Goal: Task Accomplishment & Management: Use online tool/utility

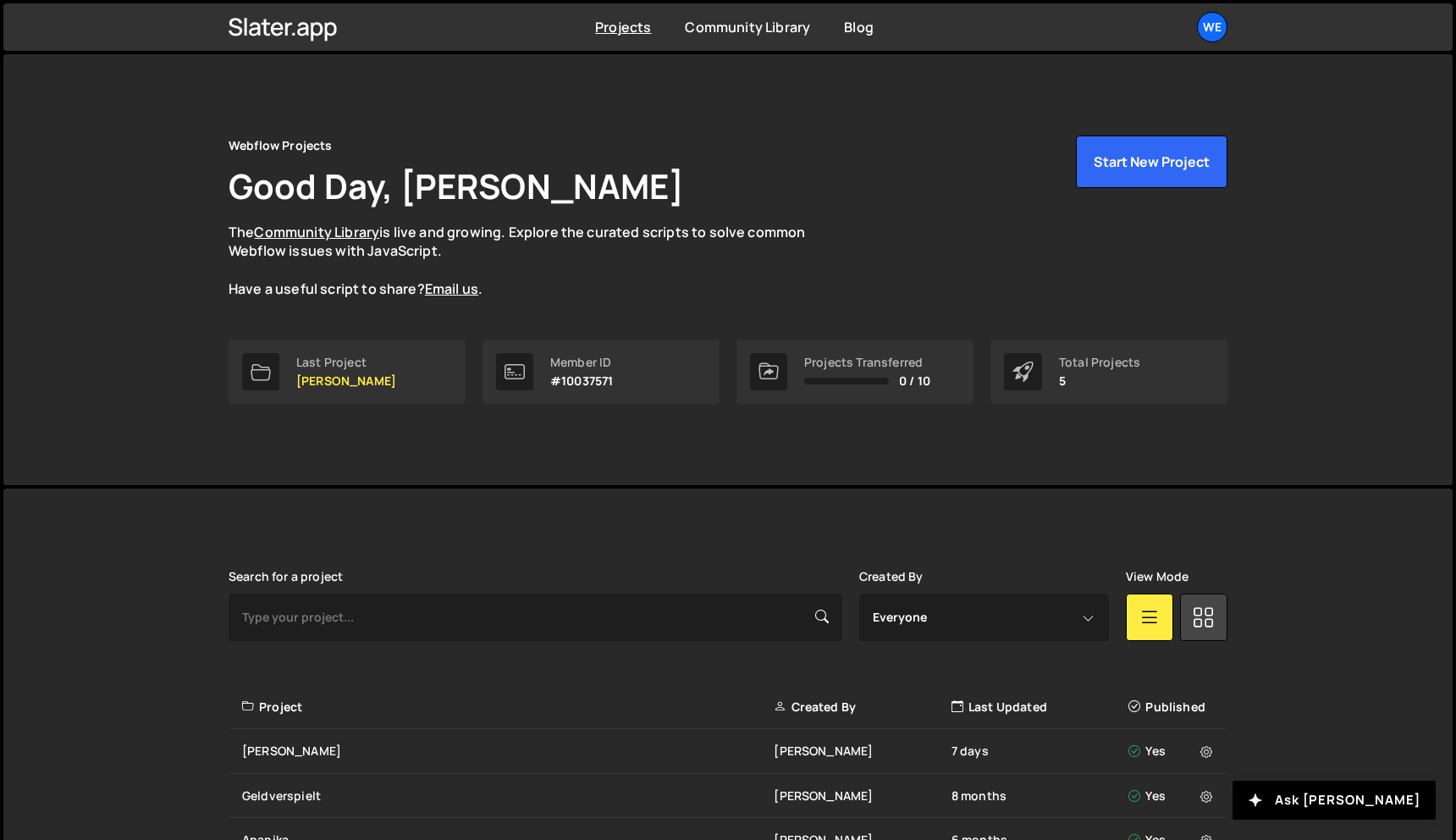
scroll to position [196, 0]
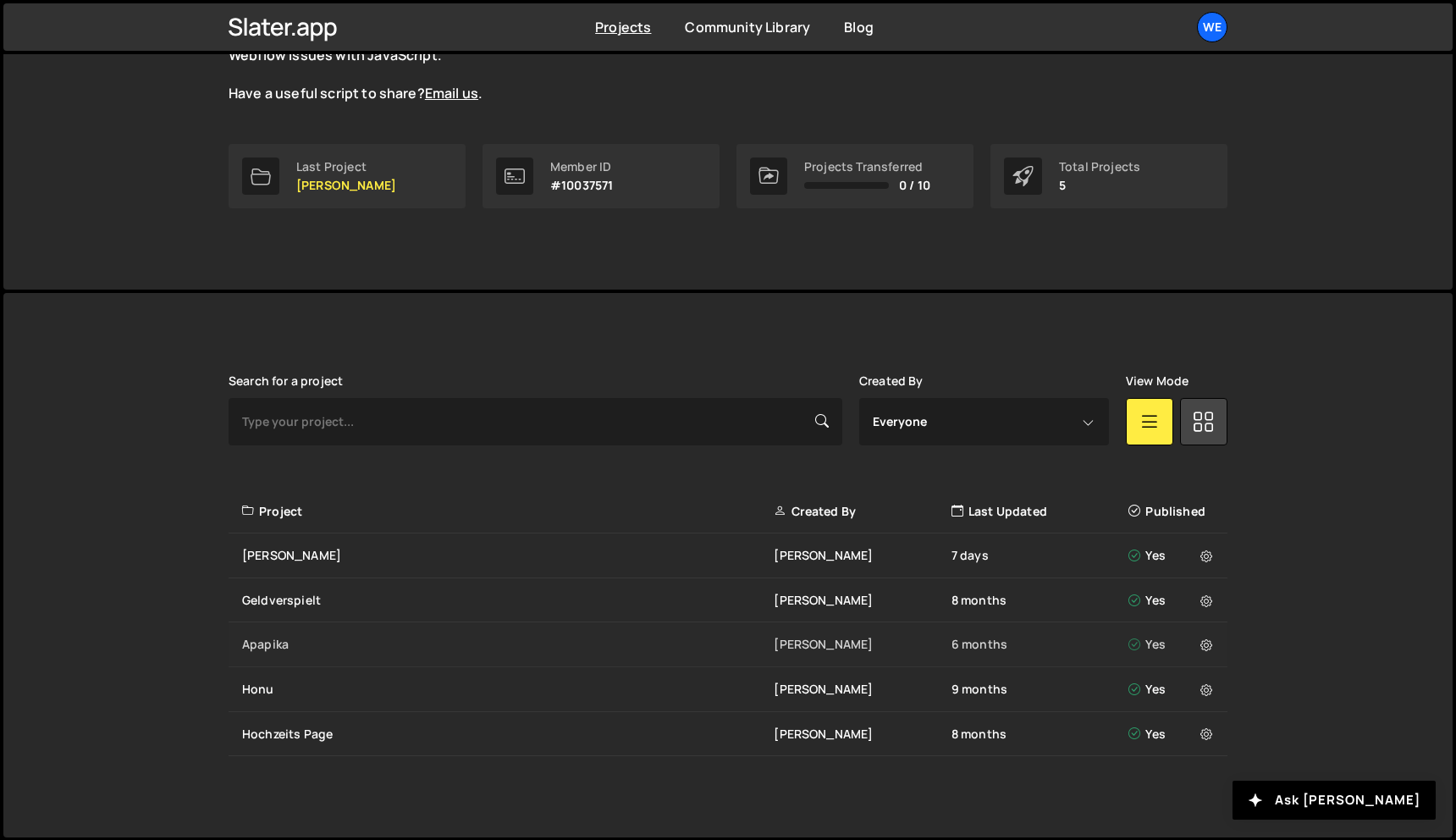
click at [514, 641] on div "Apapika" at bounding box center [508, 644] width 532 height 17
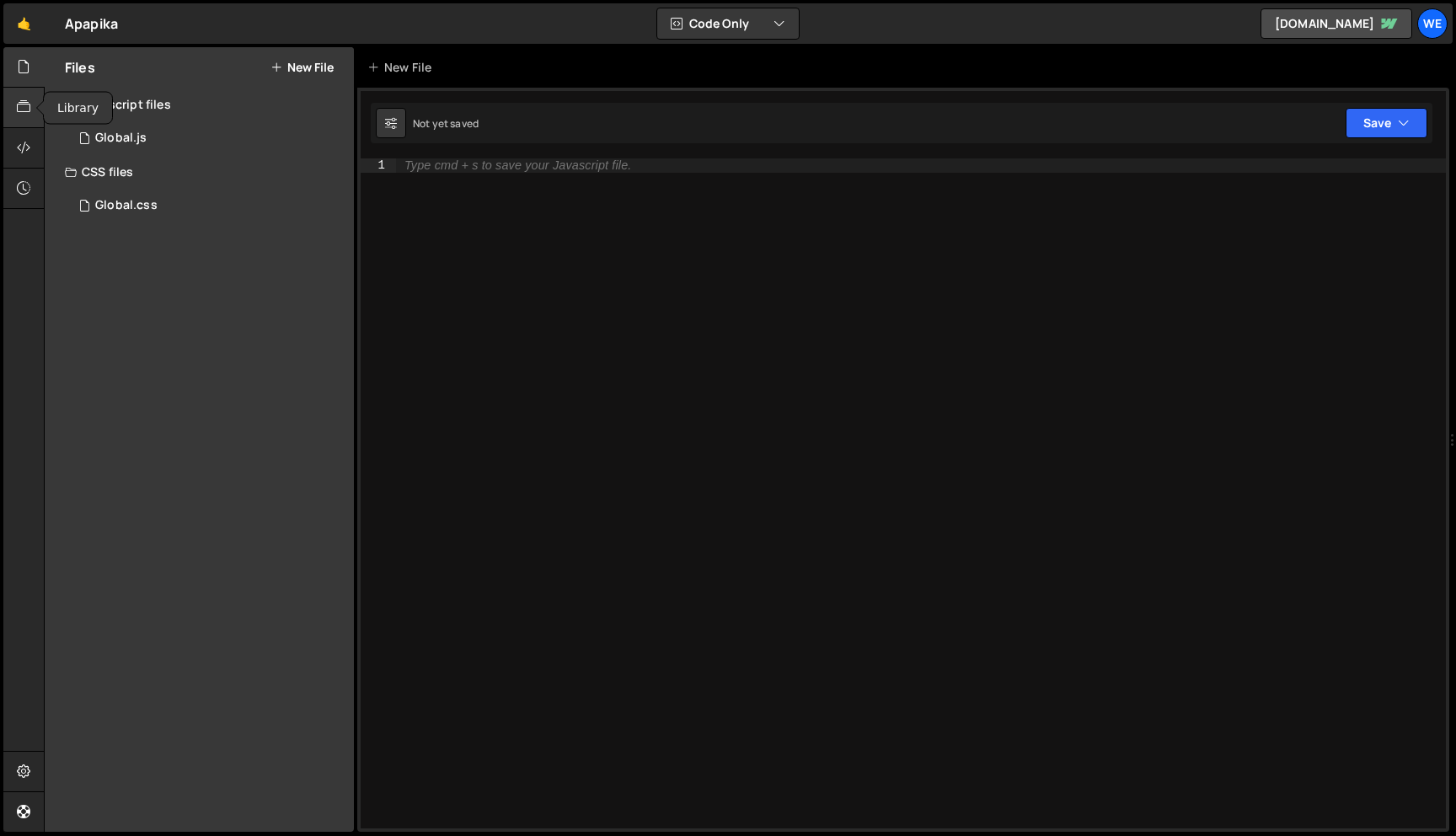
click at [26, 107] on icon at bounding box center [24, 107] width 14 height 19
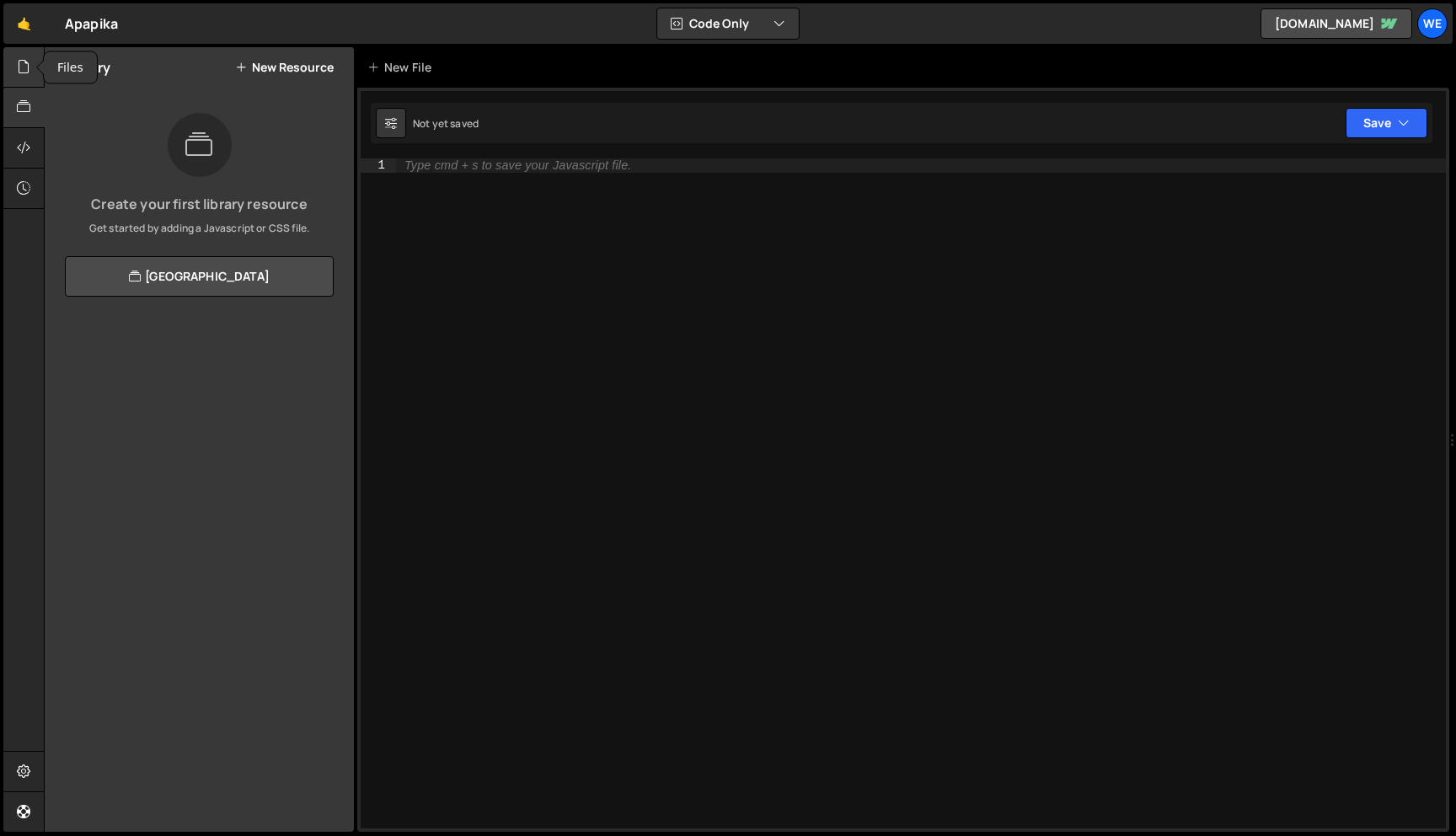
click at [31, 76] on div at bounding box center [24, 68] width 42 height 41
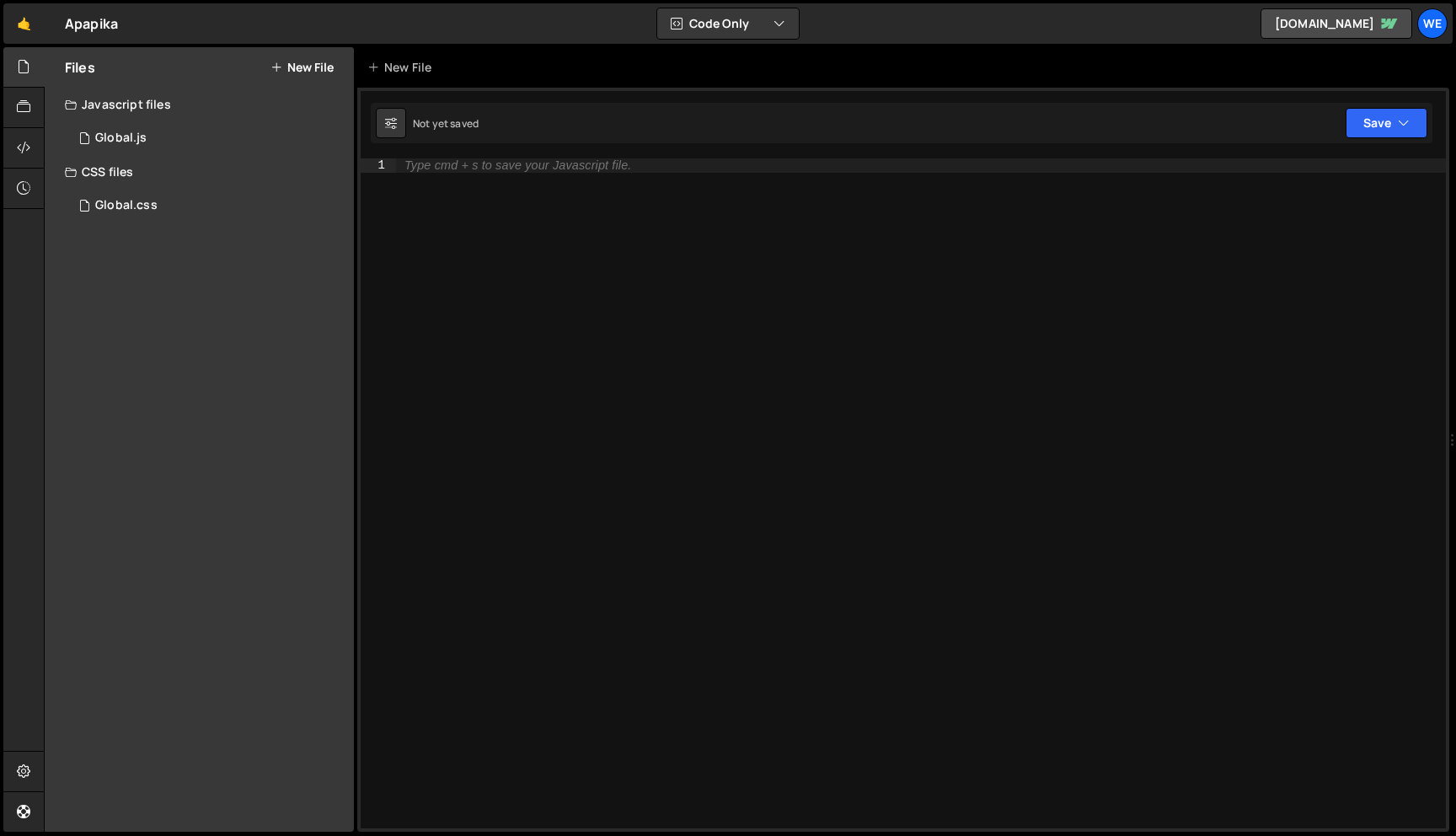
click at [520, 341] on div "Type cmd + s to save your Javascript file." at bounding box center [921, 507] width 1050 height 698
click at [516, 339] on div "Type cmd + s to save your Javascript file." at bounding box center [921, 507] width 1050 height 698
click at [404, 66] on div "New File" at bounding box center [402, 68] width 70 height 17
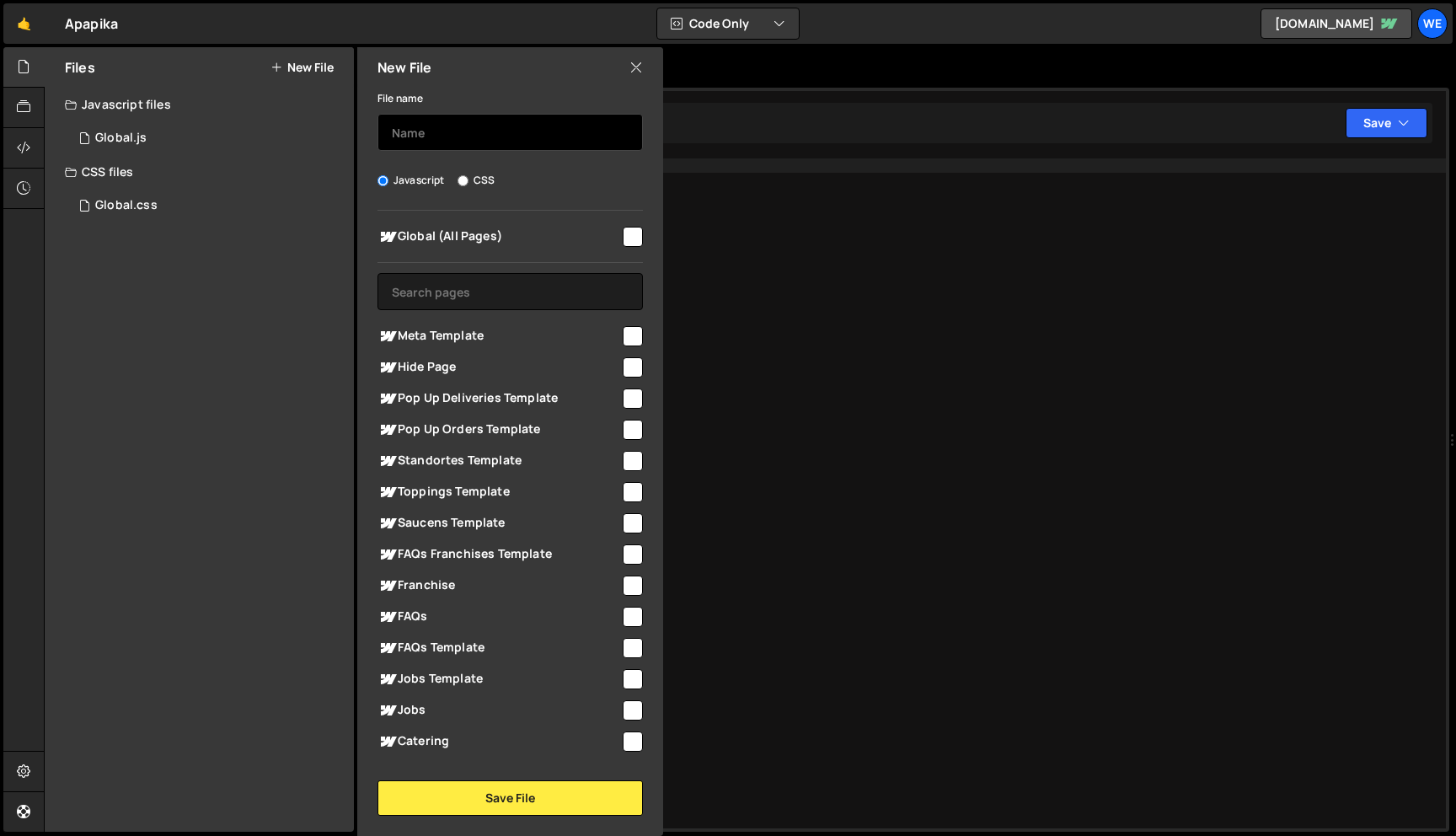
click at [464, 124] on input "text" at bounding box center [510, 132] width 265 height 37
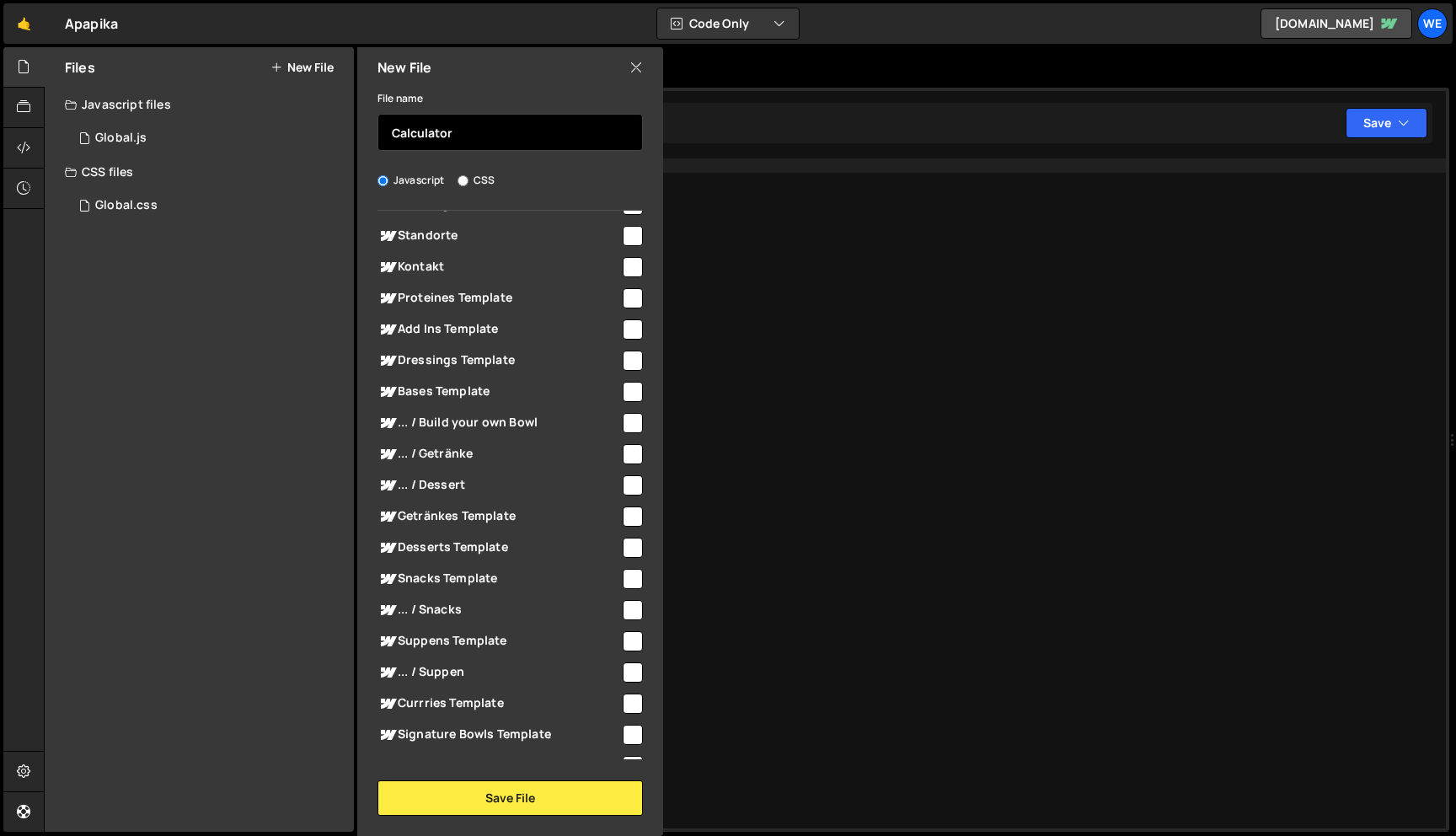
scroll to position [535, 0]
type input "Calculator"
click at [625, 422] on input "checkbox" at bounding box center [633, 425] width 20 height 20
checkbox input "true"
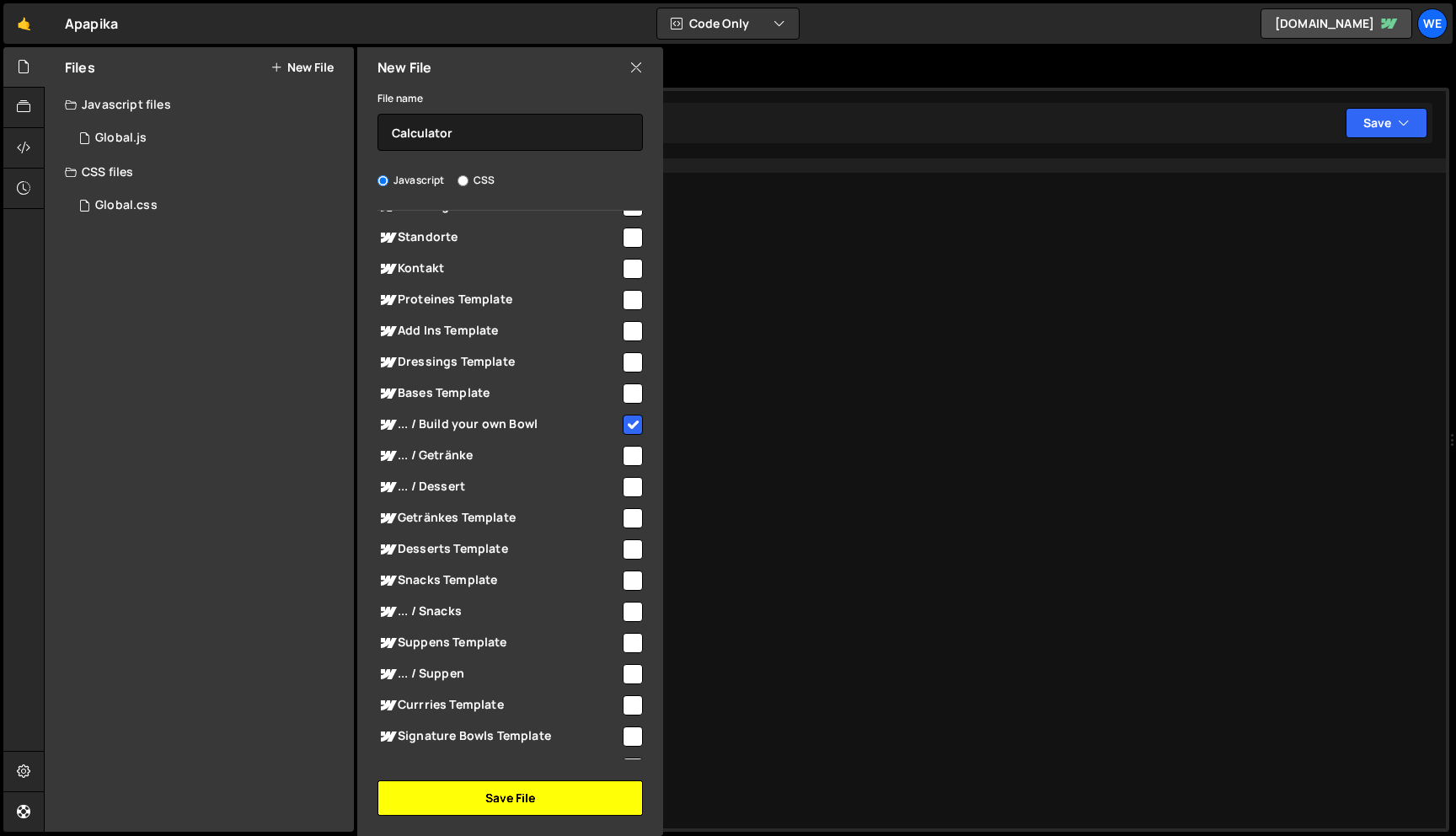
click at [527, 795] on button "Save File" at bounding box center [510, 798] width 265 height 36
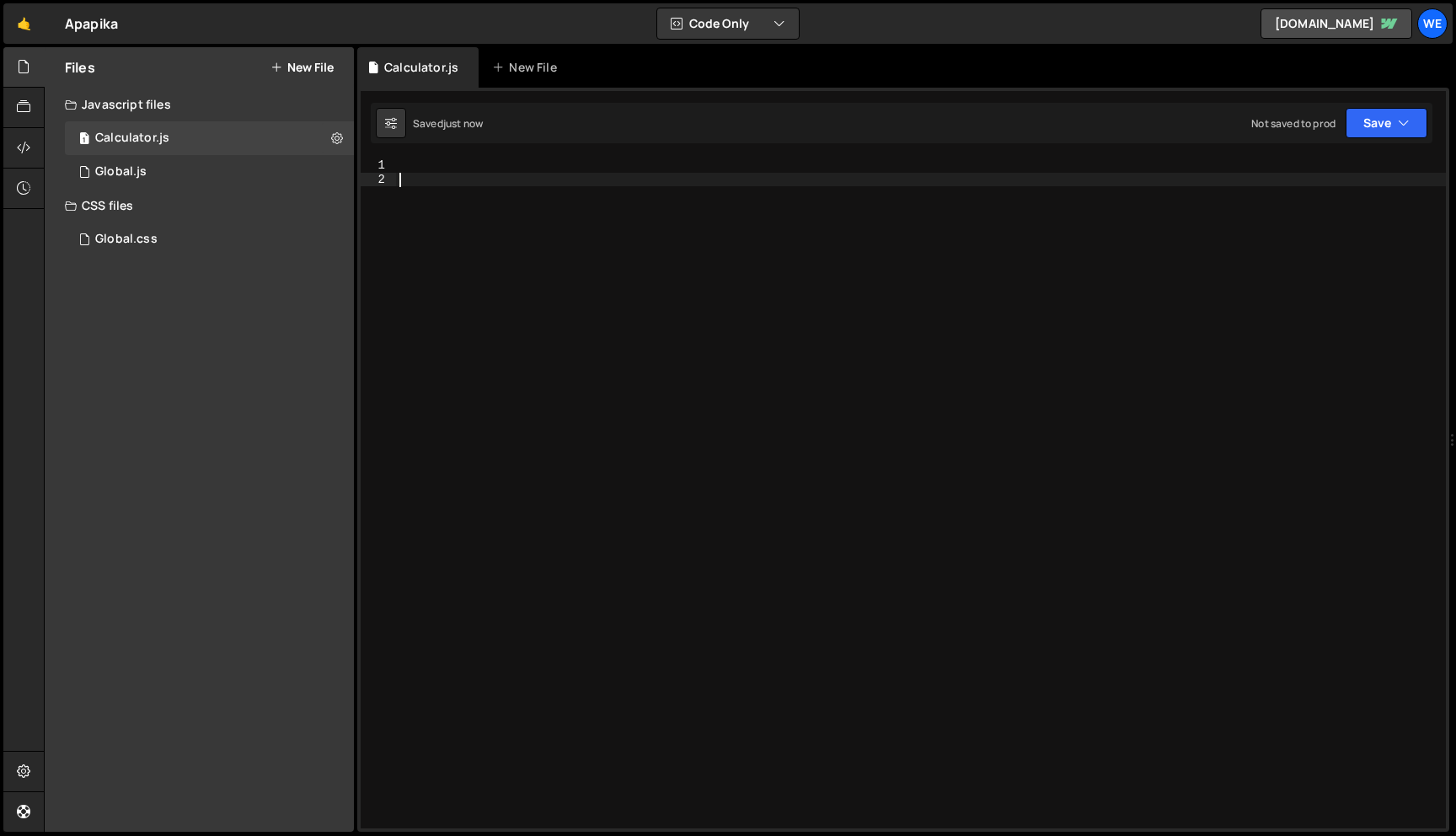
click at [544, 415] on div at bounding box center [921, 507] width 1050 height 698
click at [21, 18] on link "🤙" at bounding box center [24, 24] width 42 height 41
click at [556, 257] on div "Type cmd + s to save your Javascript file." at bounding box center [921, 507] width 1050 height 698
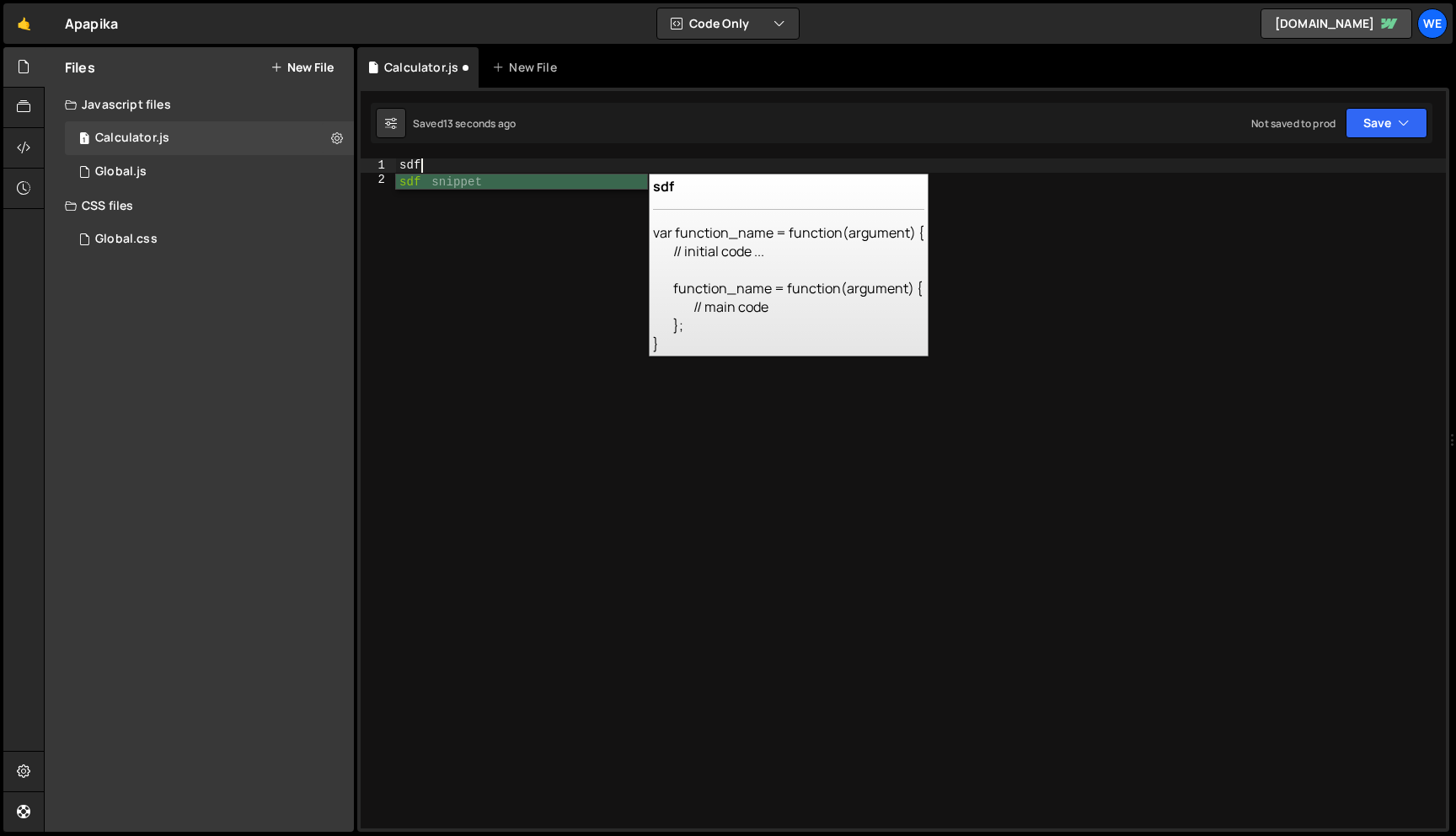
scroll to position [0, 2]
type textarea "sdfef"
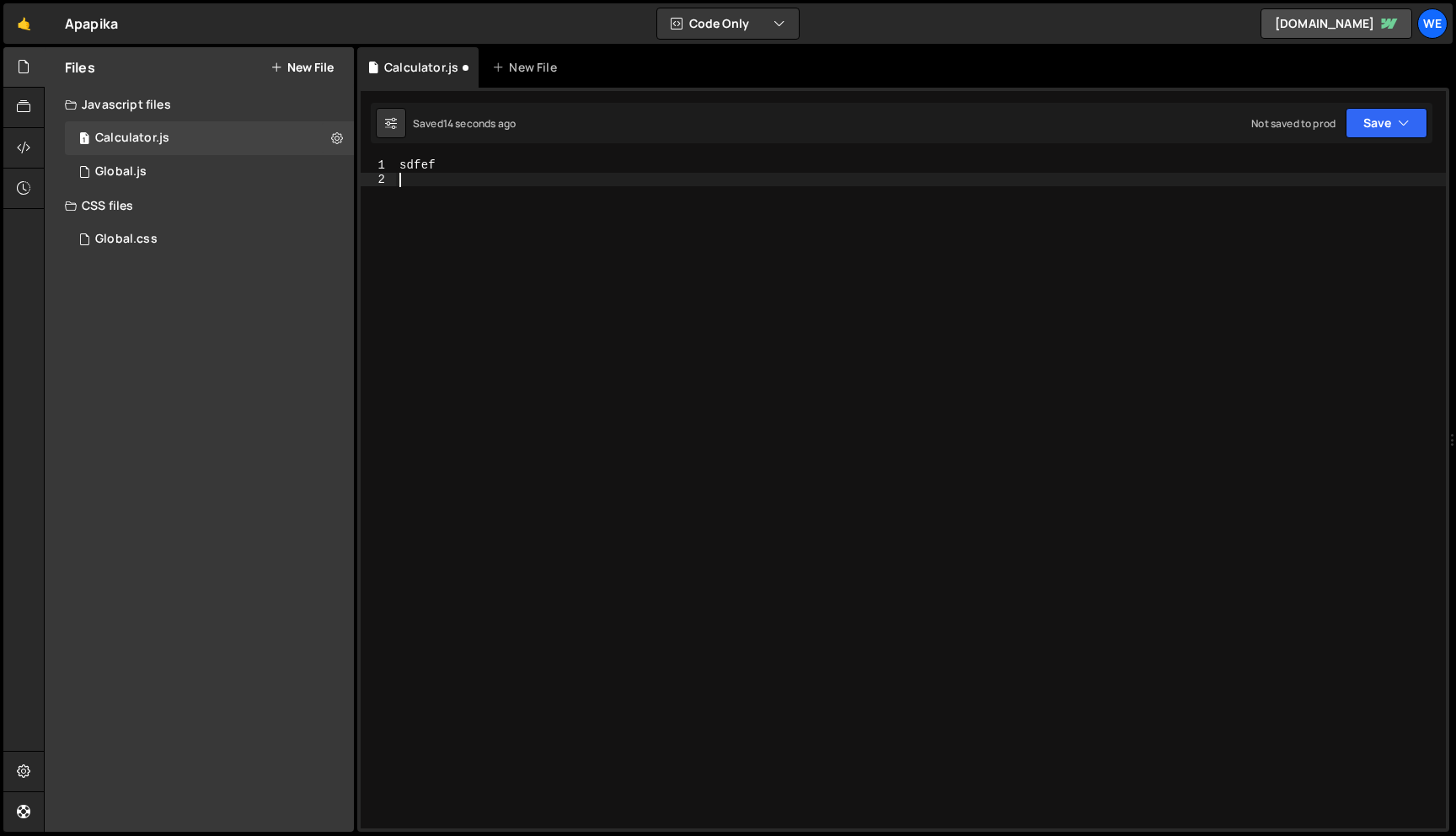
click at [567, 320] on div "sdfef" at bounding box center [921, 507] width 1050 height 698
type textarea "s"
click at [1410, 130] on button "Save" at bounding box center [1386, 123] width 81 height 31
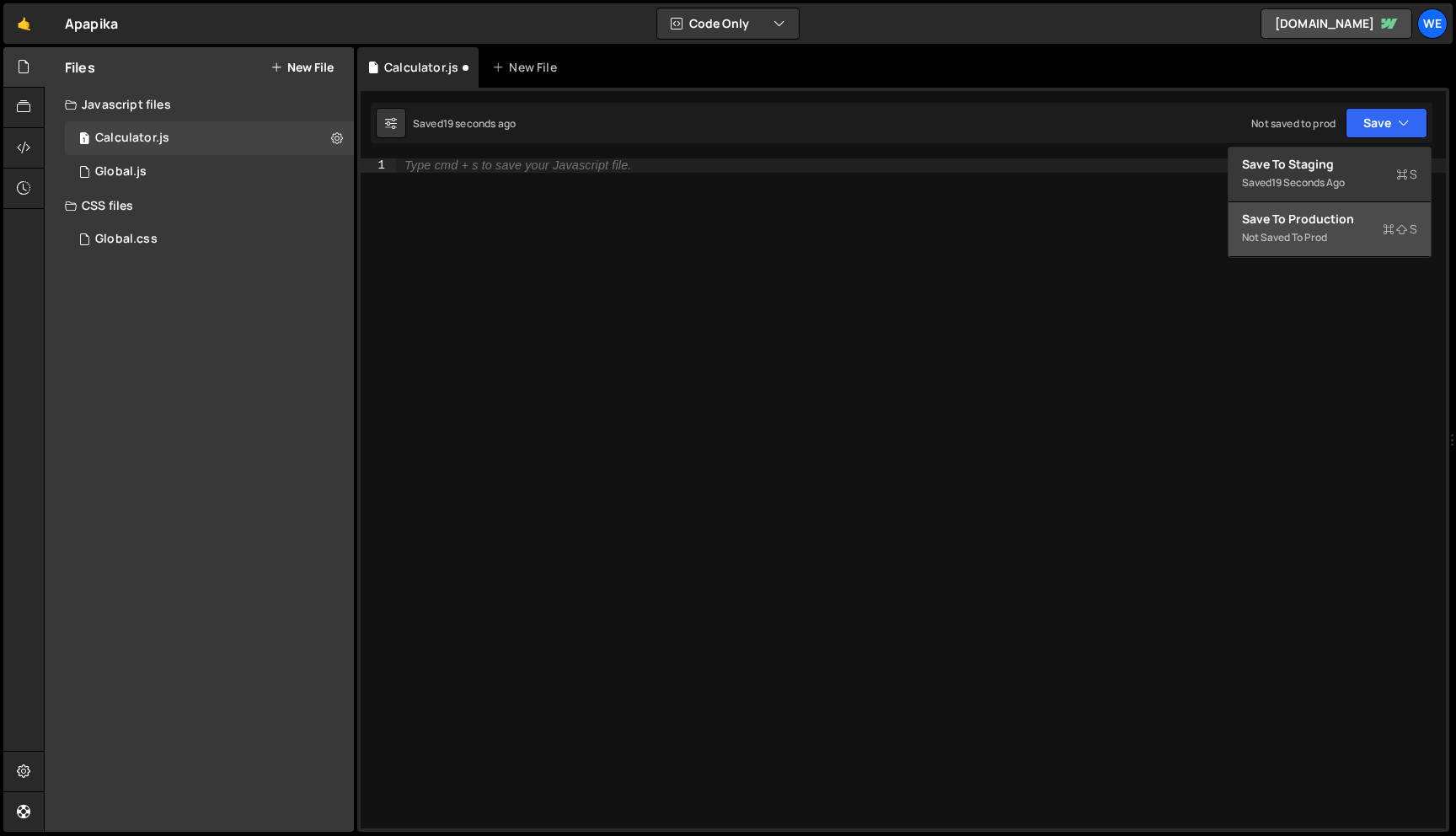
click at [1328, 218] on div "Save to Production S" at bounding box center [1330, 219] width 176 height 17
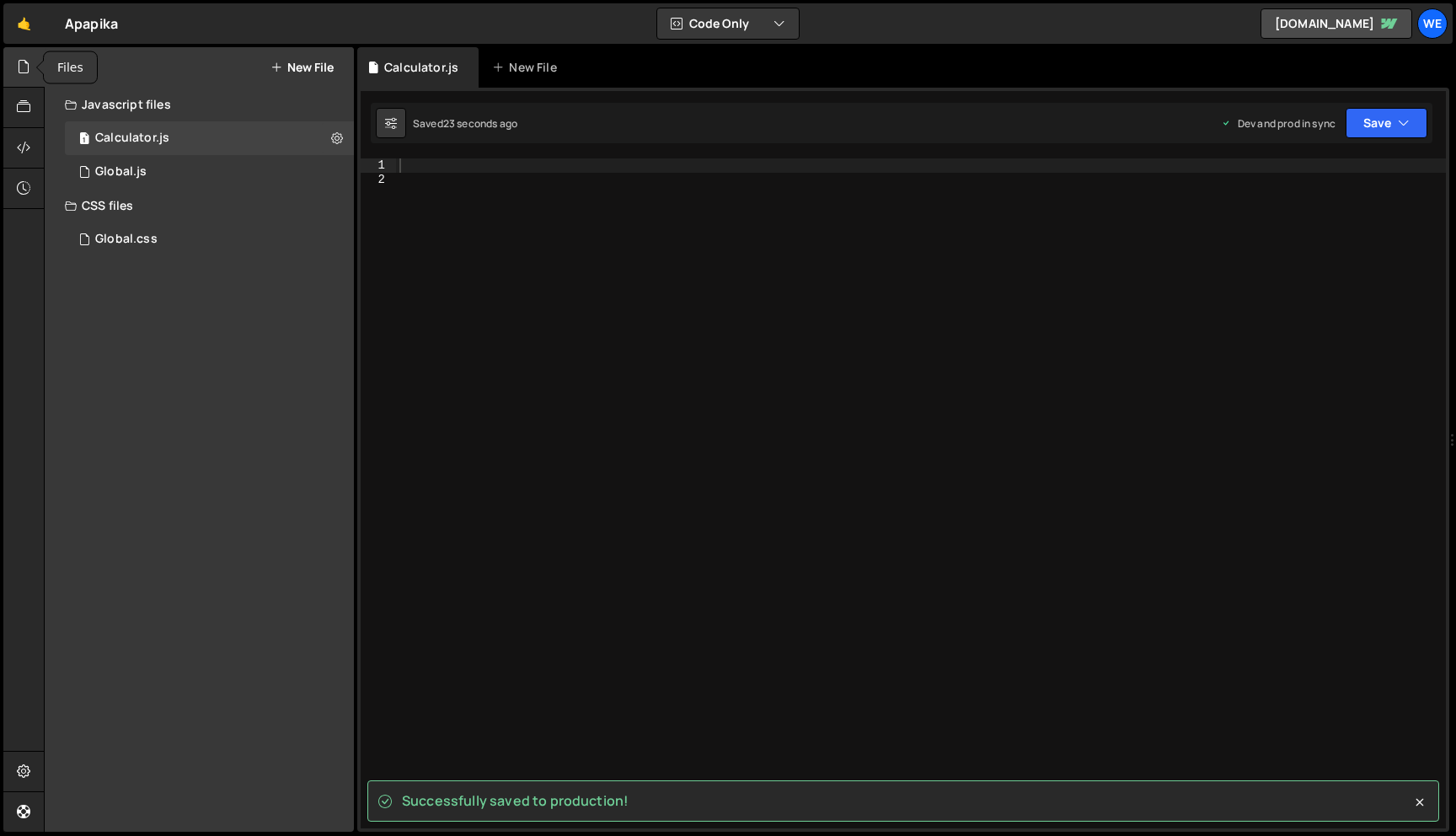
click at [23, 67] on icon at bounding box center [24, 67] width 14 height 19
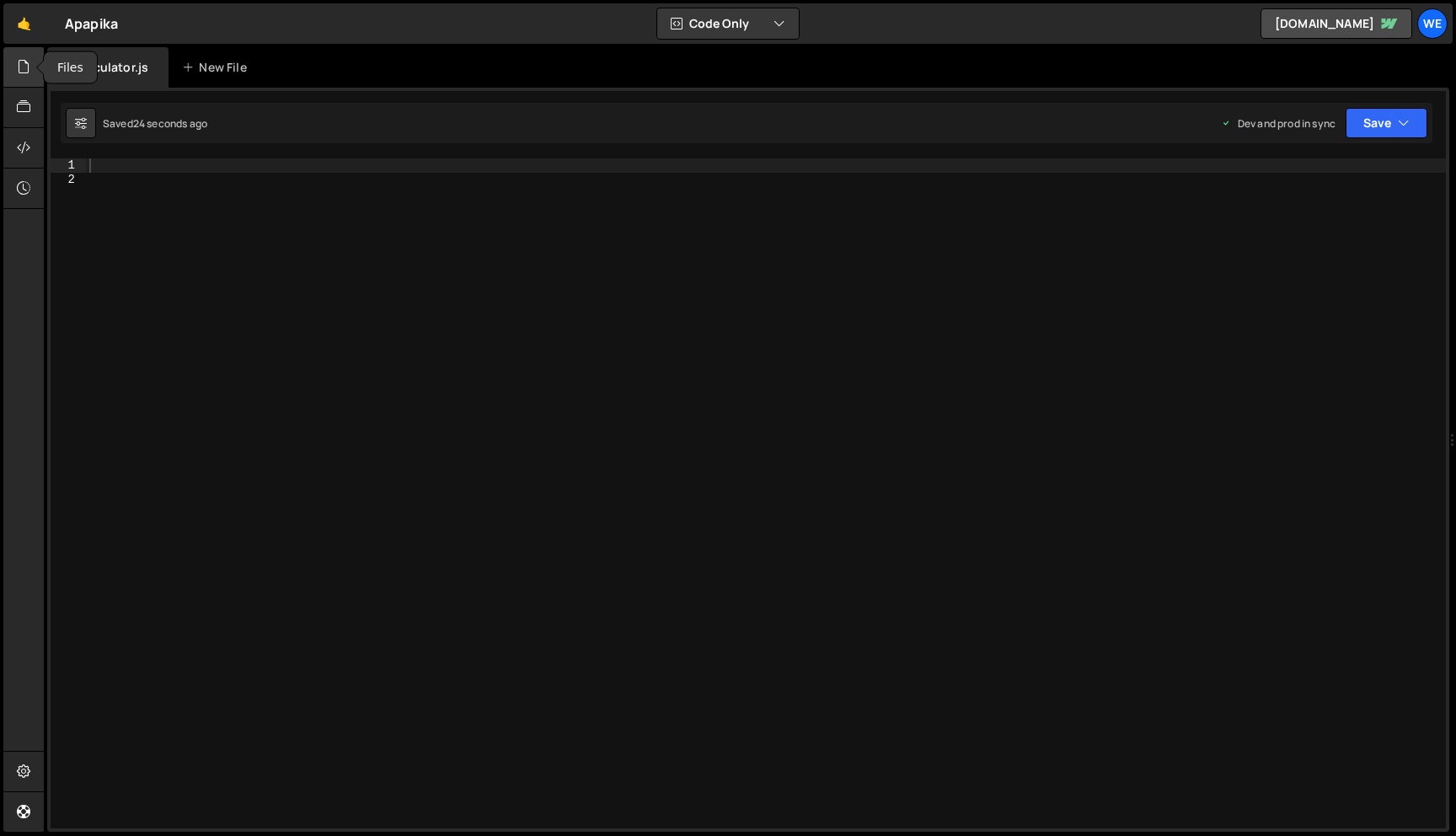
click at [23, 67] on icon at bounding box center [24, 67] width 14 height 19
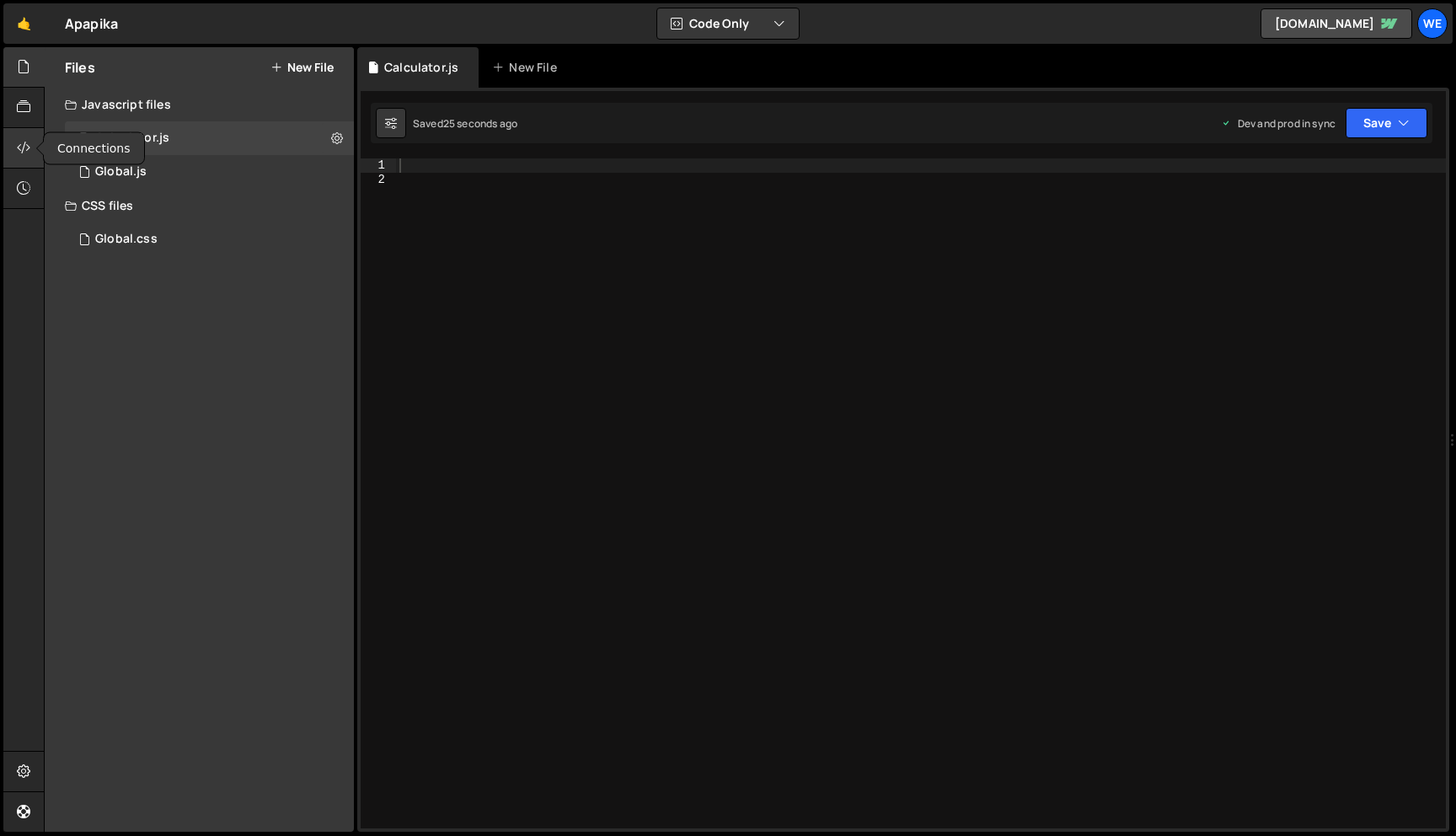
click at [26, 154] on icon at bounding box center [24, 148] width 14 height 19
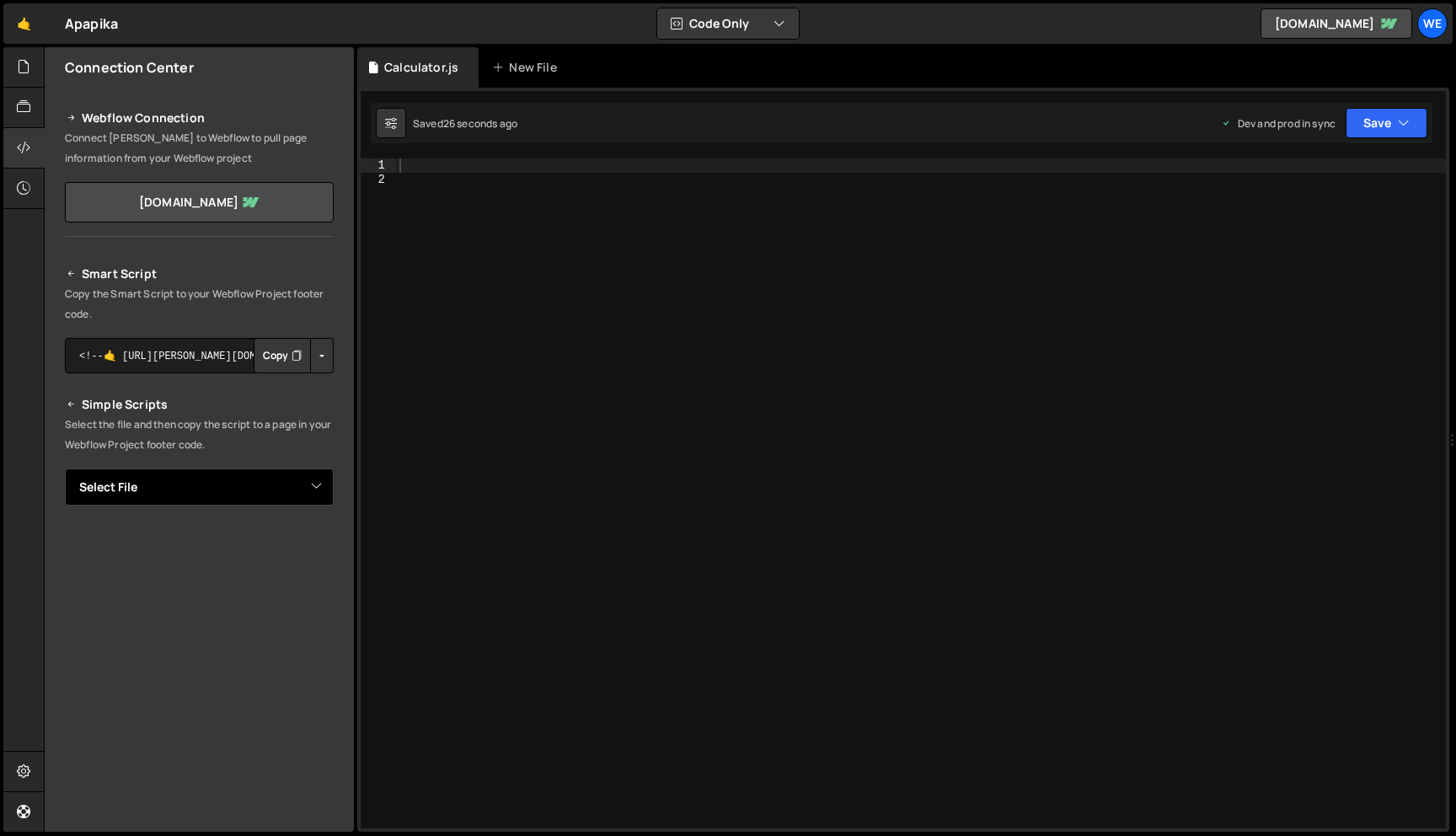
click at [310, 487] on select "Select File Global.js Global.css Calculator.js" at bounding box center [199, 488] width 269 height 37
select select "46593"
click at [65, 469] on select "Select File Global.js Global.css Calculator.js" at bounding box center [199, 488] width 269 height 37
click at [315, 547] on button "Button group with nested dropdown" at bounding box center [322, 544] width 24 height 36
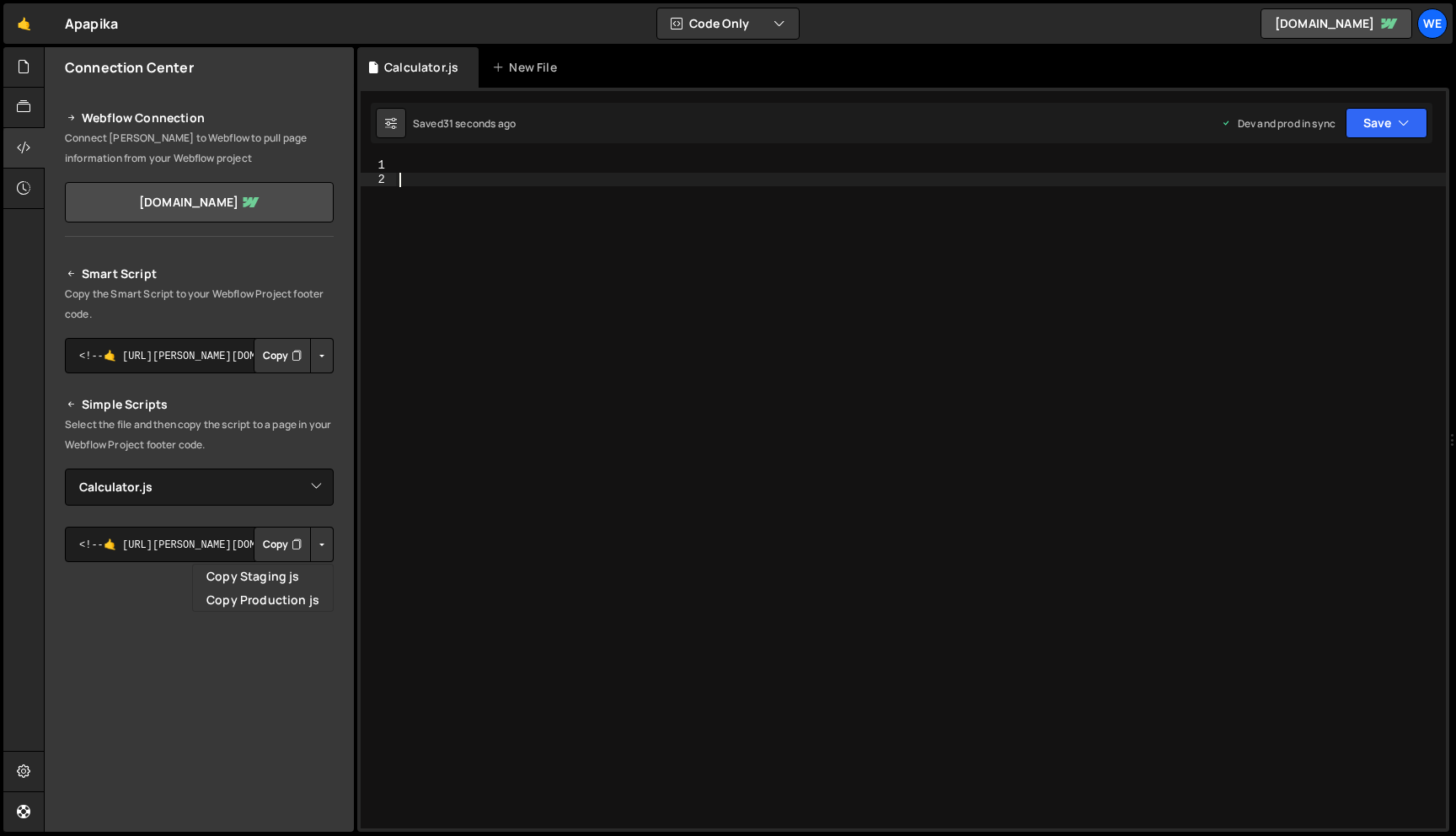
click at [436, 503] on div at bounding box center [921, 507] width 1050 height 698
click at [23, 20] on link "🤙" at bounding box center [24, 24] width 42 height 41
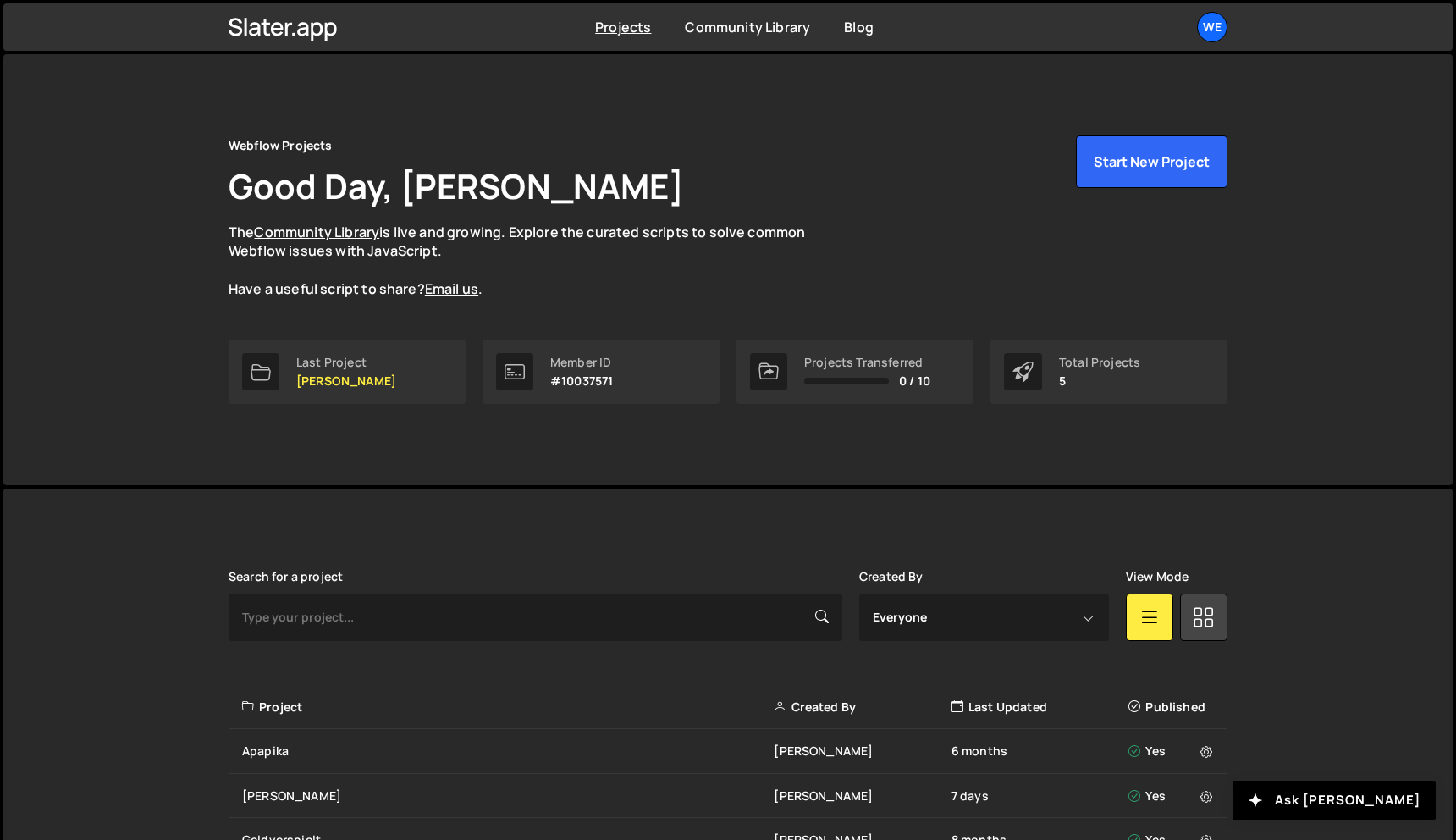
scroll to position [196, 0]
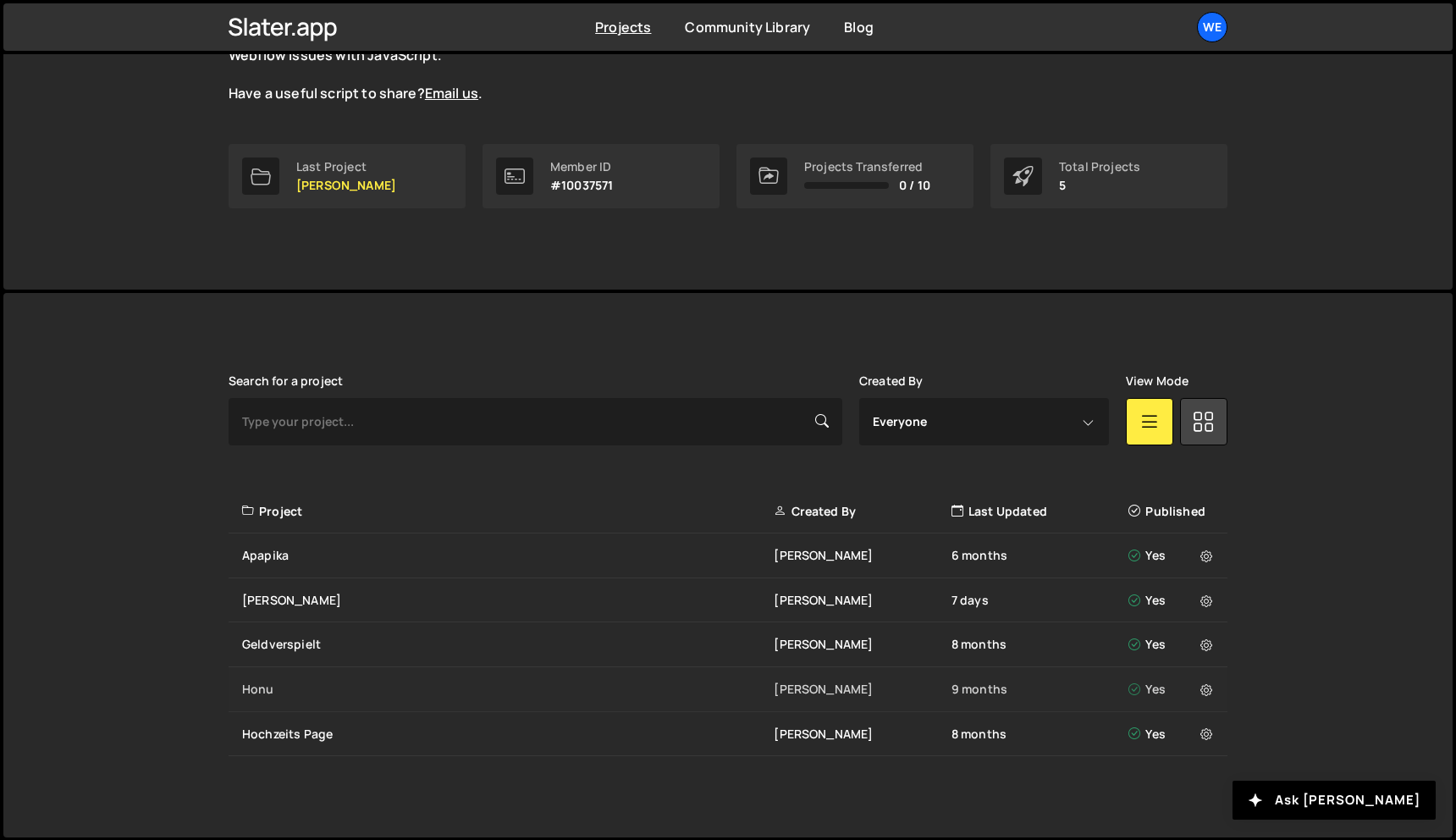
click at [437, 688] on div "Honu" at bounding box center [508, 689] width 532 height 17
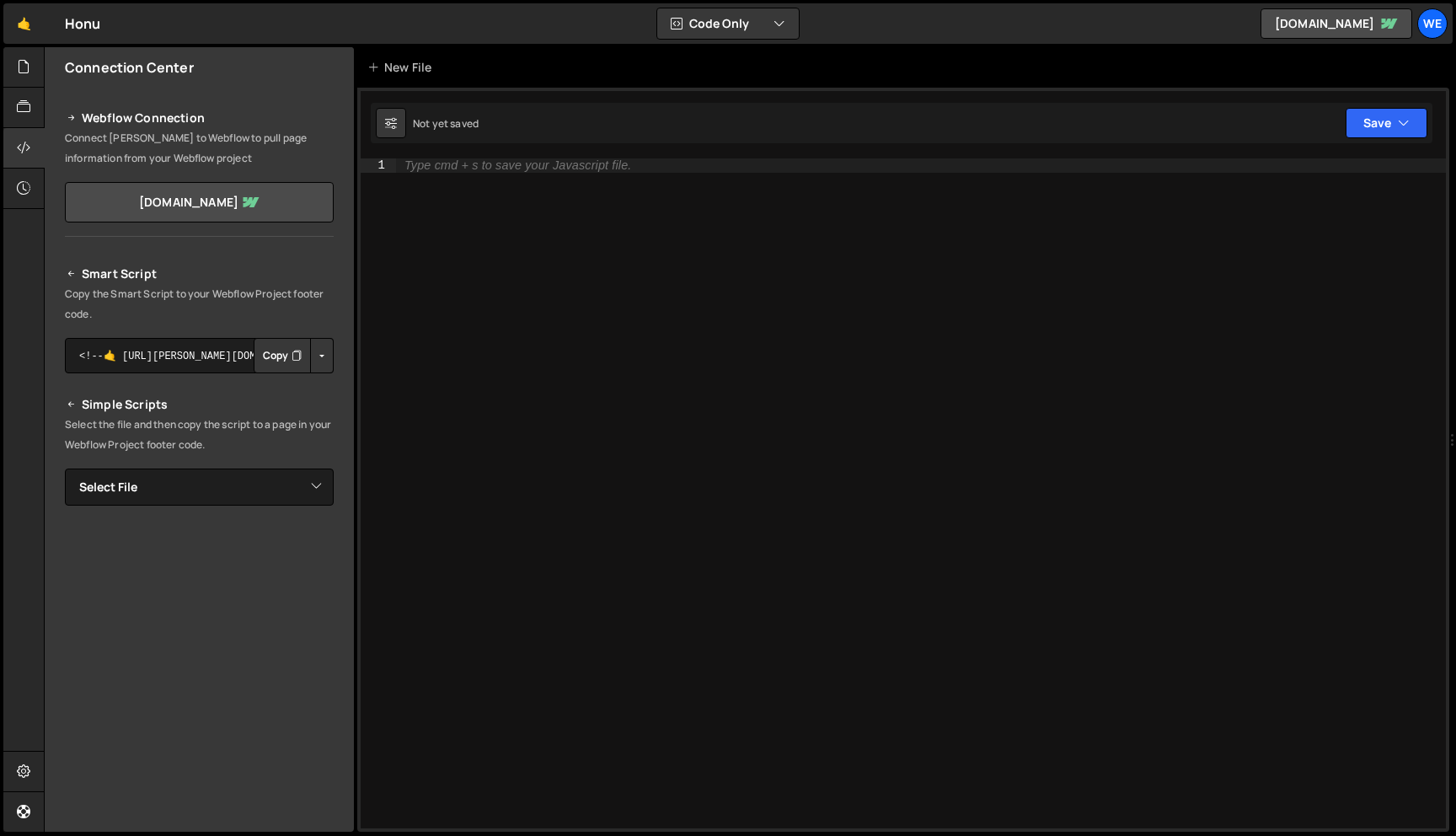
click at [263, 505] on div "Smart Script Copy the Smart Script to your Webflow Project footer code. <!--🤙 […" at bounding box center [199, 558] width 269 height 589
click at [277, 482] on select "Select File Calculator.js" at bounding box center [199, 488] width 269 height 37
select select "26994"
click at [65, 469] on select "Select File Calculator.js" at bounding box center [199, 488] width 269 height 37
click at [23, 68] on icon at bounding box center [24, 67] width 14 height 19
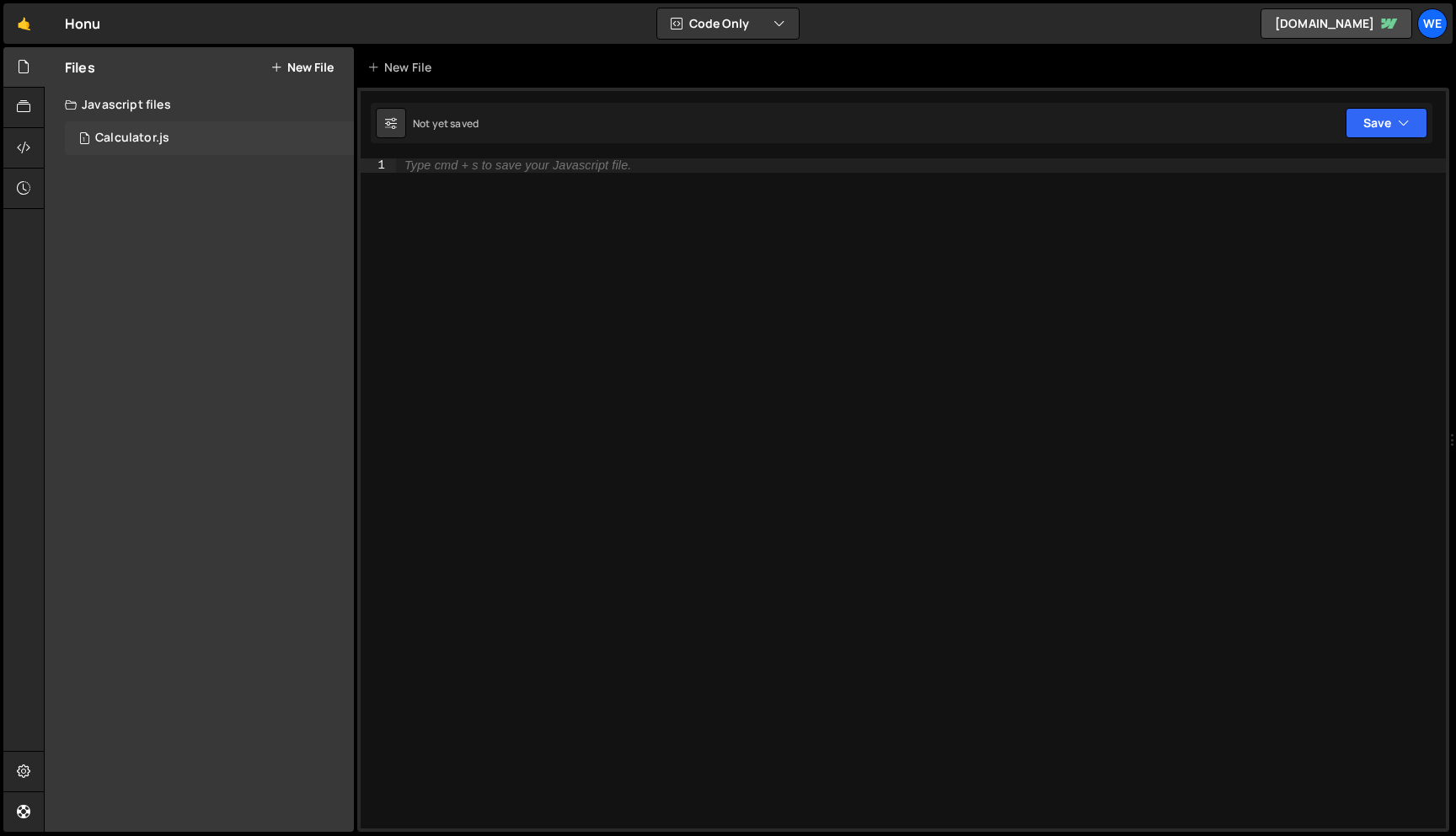
click at [151, 140] on div "Calculator.js" at bounding box center [131, 138] width 74 height 15
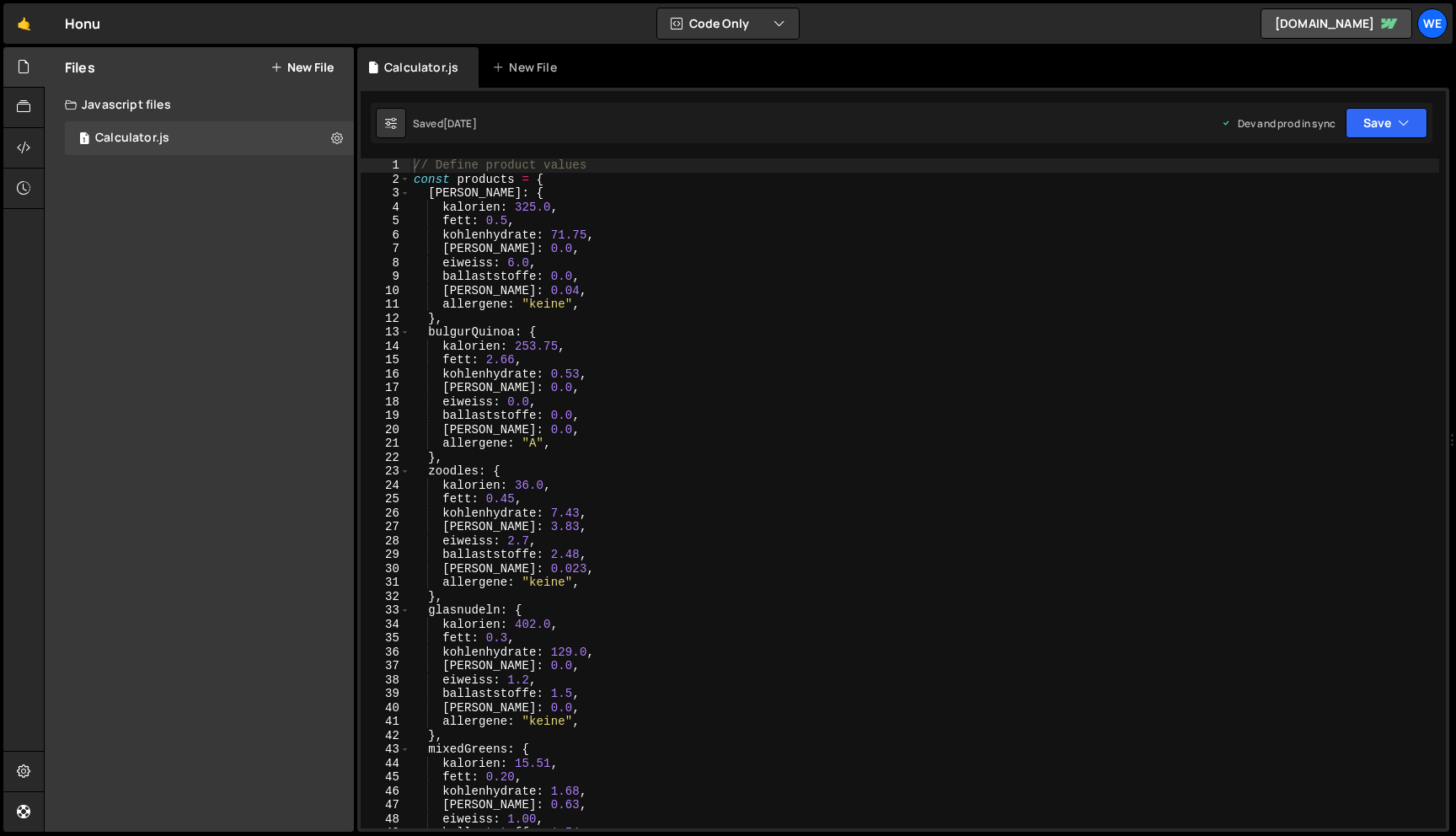
click at [609, 454] on div "// Define product values const products = { reis : { kalorien : 325.0 , fett : …" at bounding box center [924, 507] width 1029 height 698
type textarea "updateTotals(); // Initialize totals"
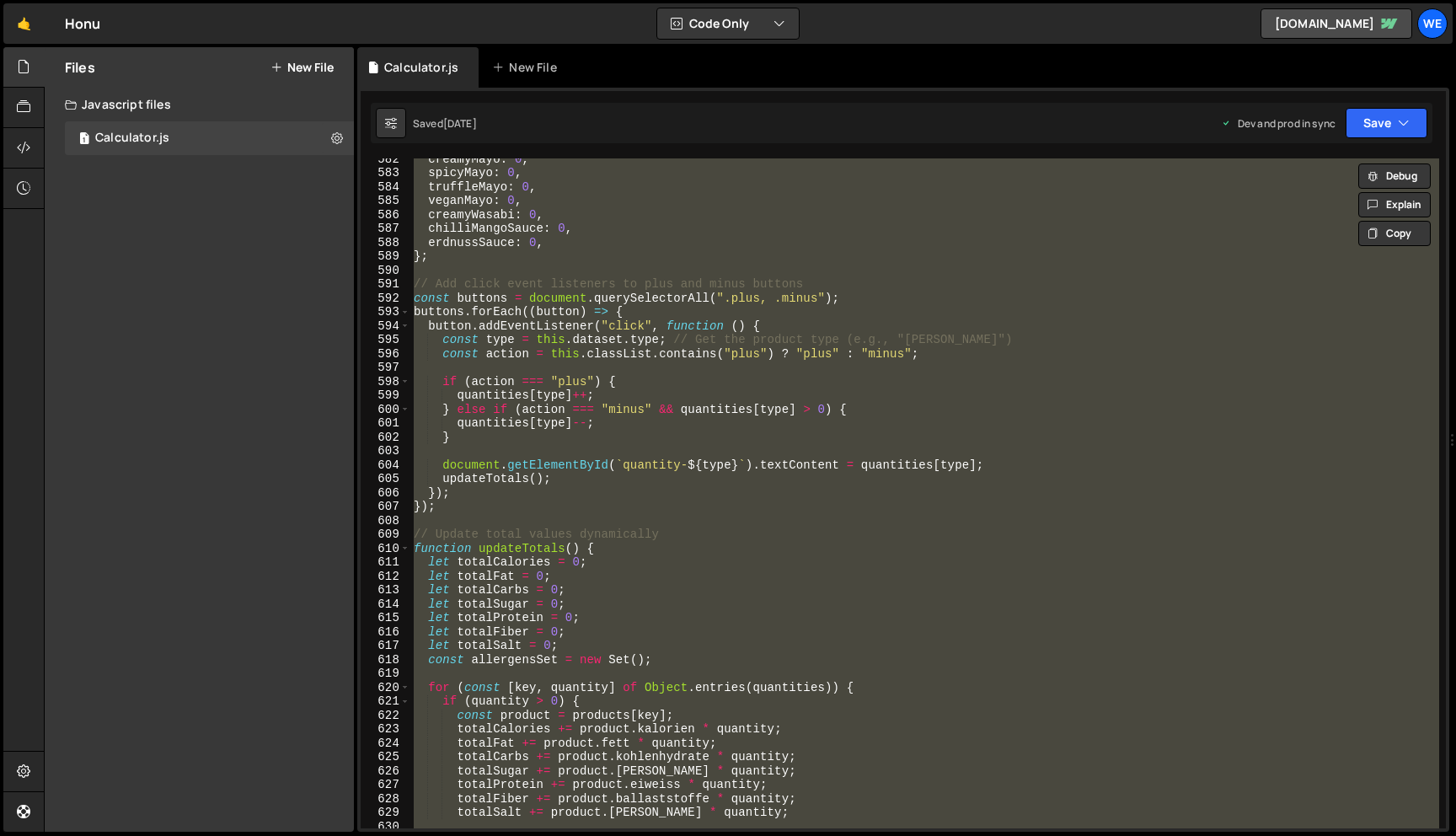
scroll to position [8820, 0]
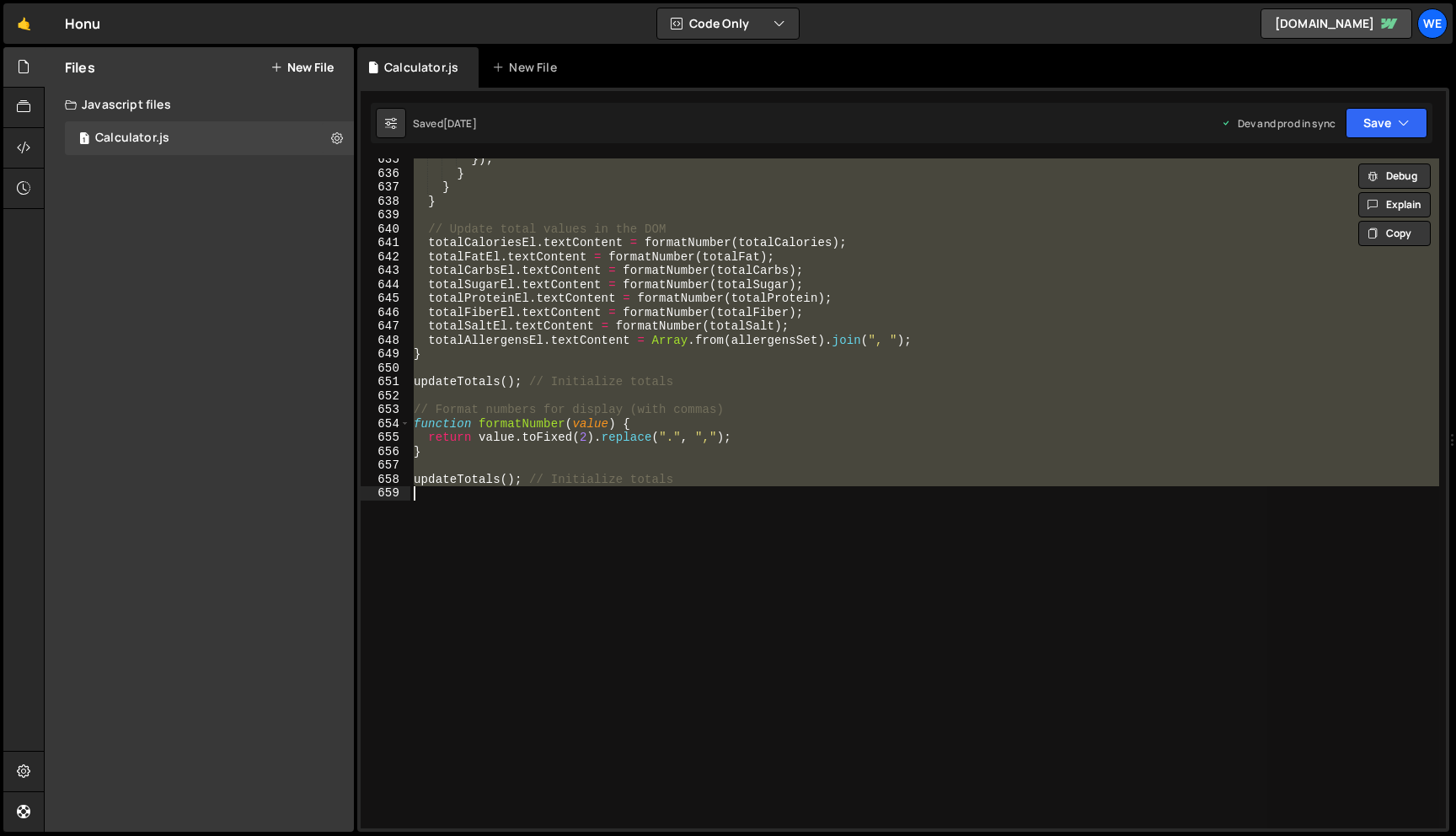
click at [776, 644] on div "}) ; } } } // Update total values in the DOM totalCaloriesEl . textContent = fo…" at bounding box center [924, 493] width 1029 height 670
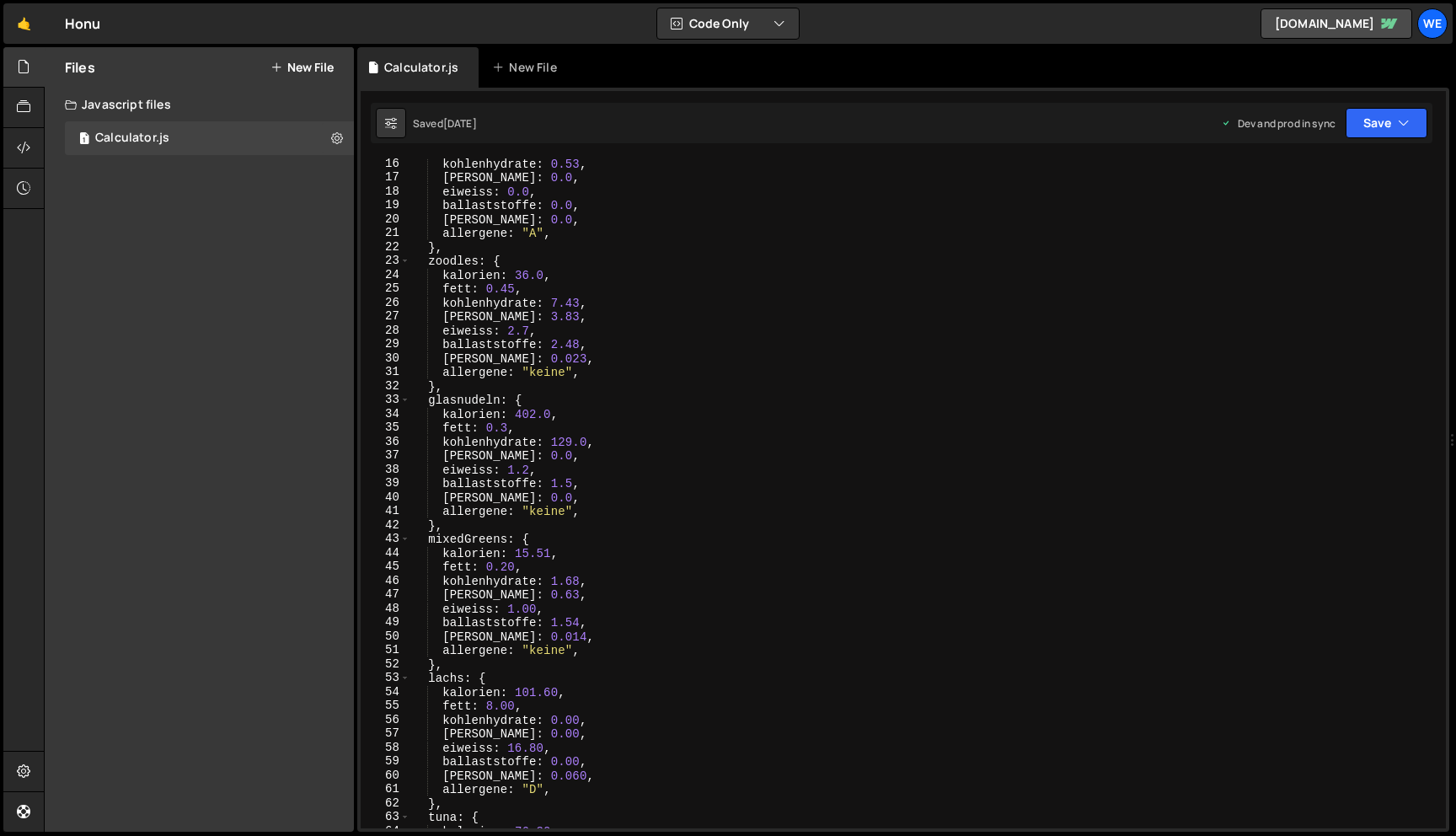
scroll to position [0, 0]
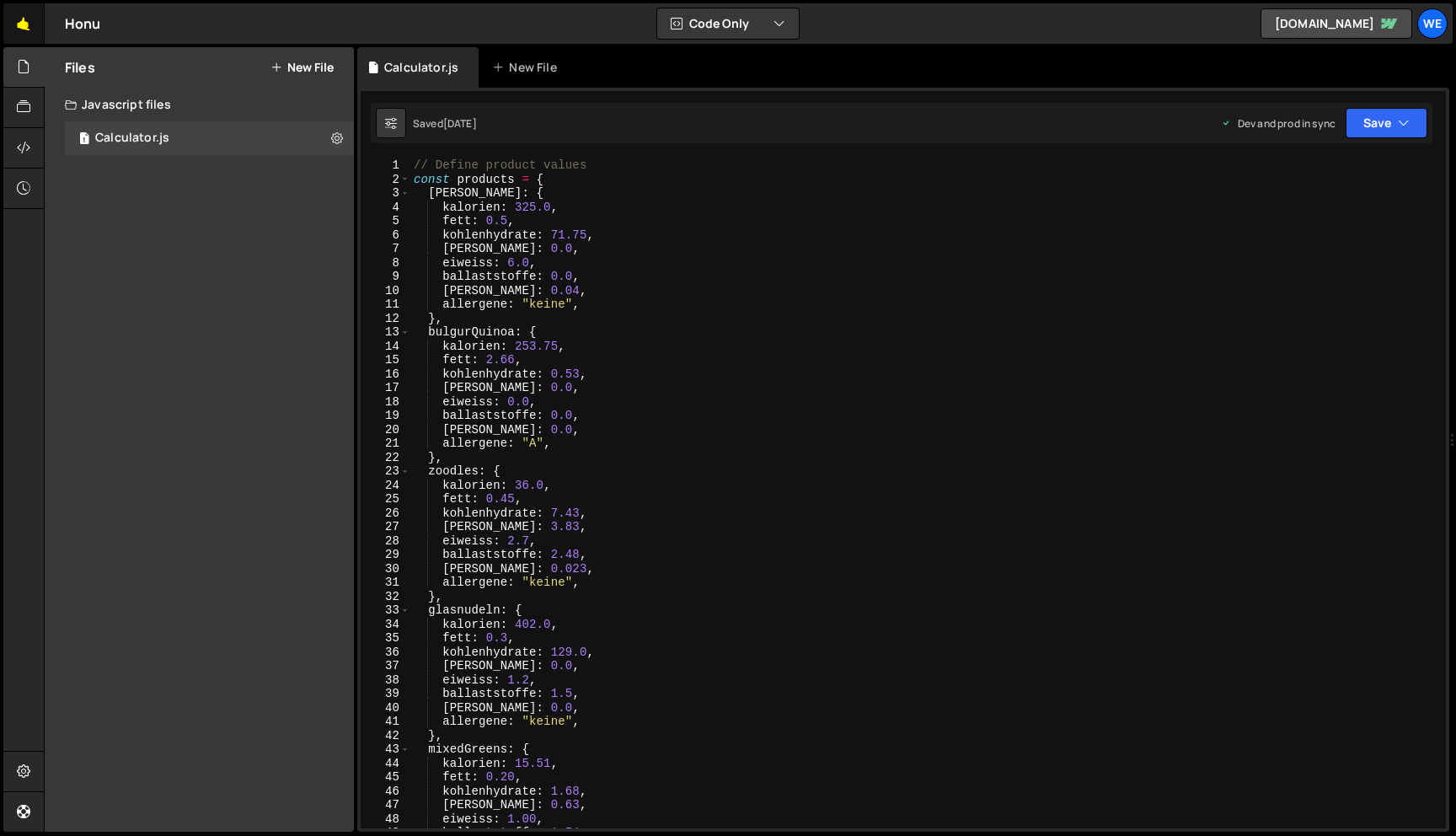
click at [22, 22] on link "🤙" at bounding box center [24, 24] width 42 height 41
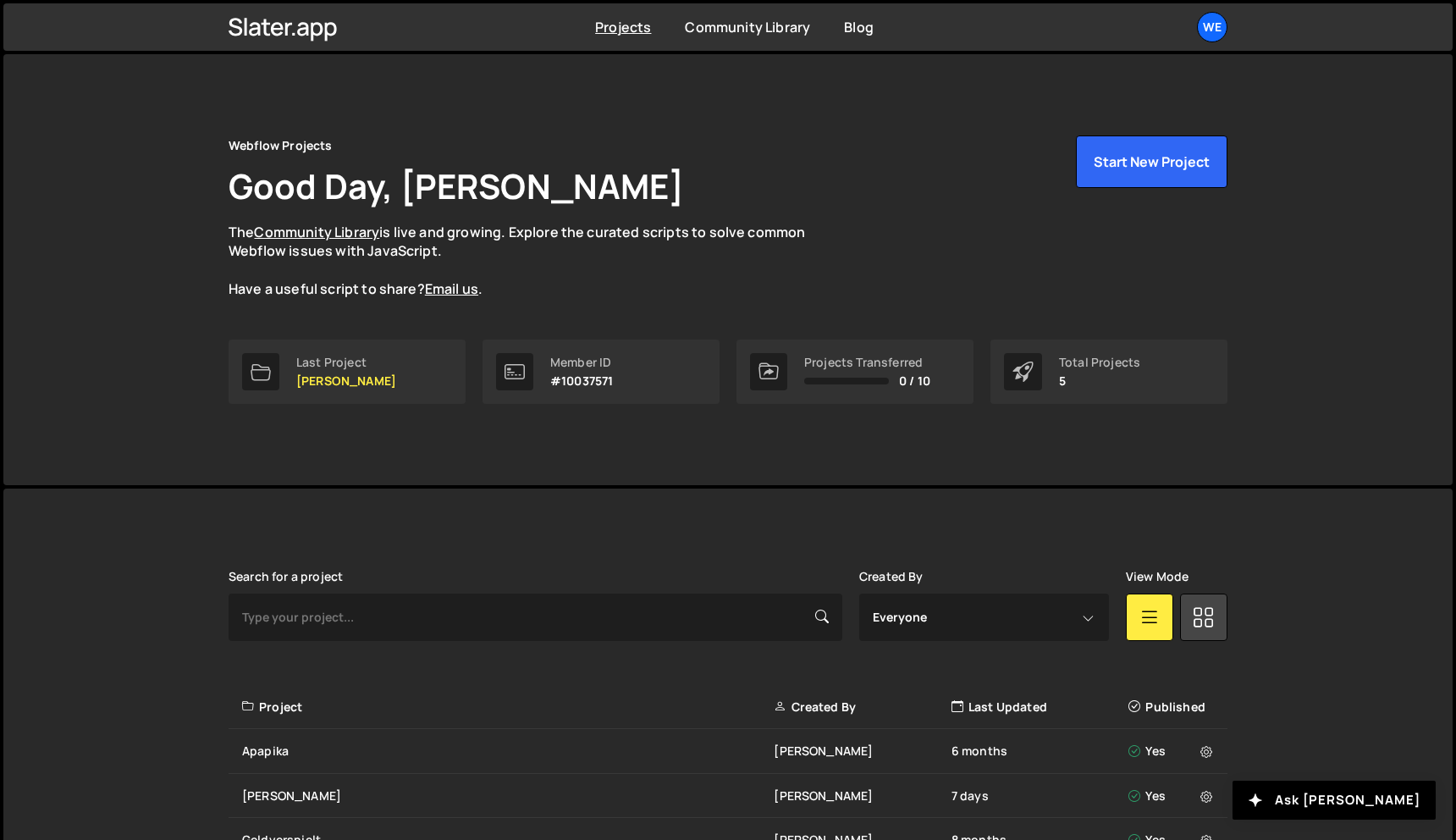
scroll to position [196, 0]
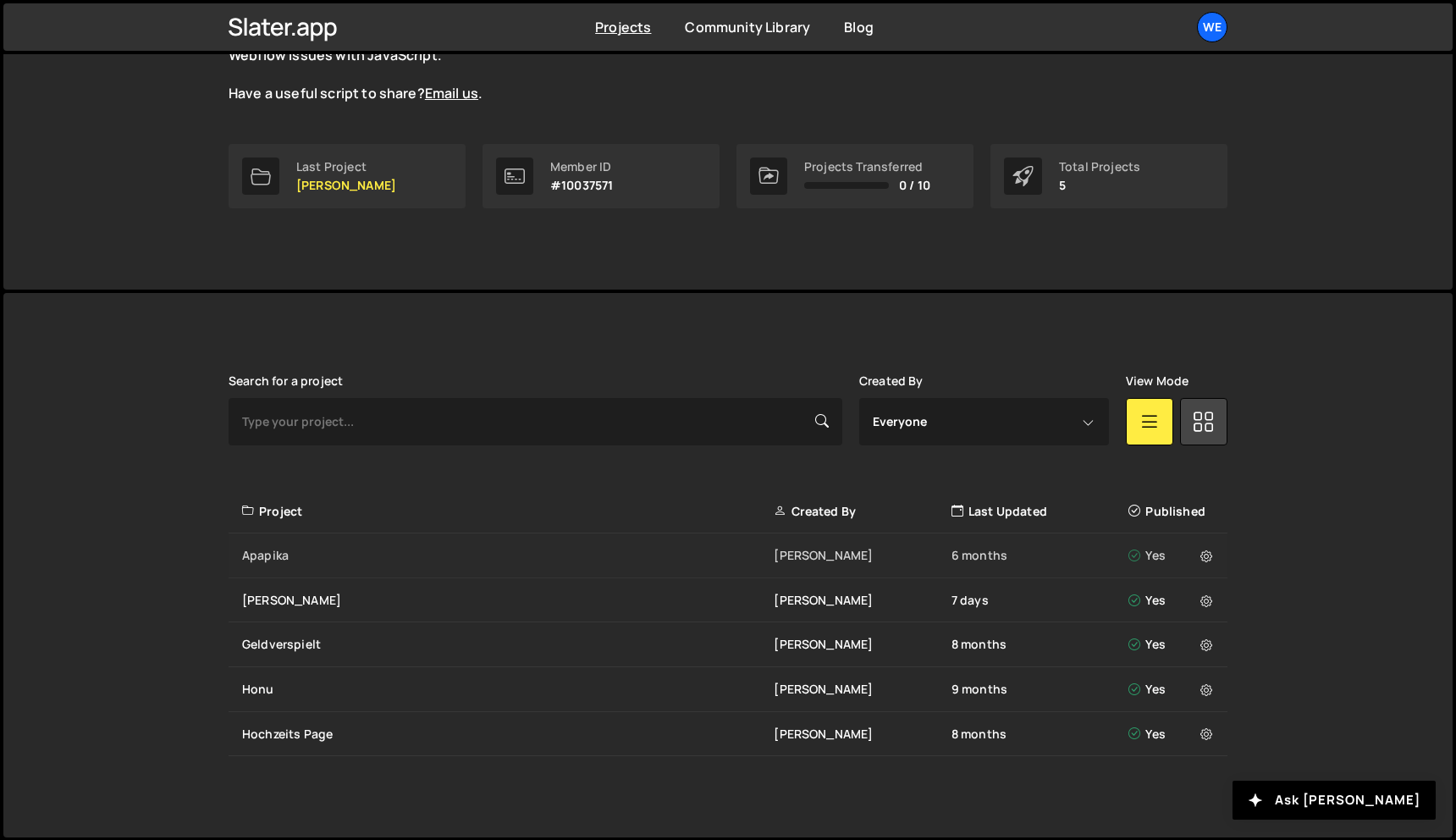
click at [351, 554] on div "Apapika" at bounding box center [508, 555] width 532 height 17
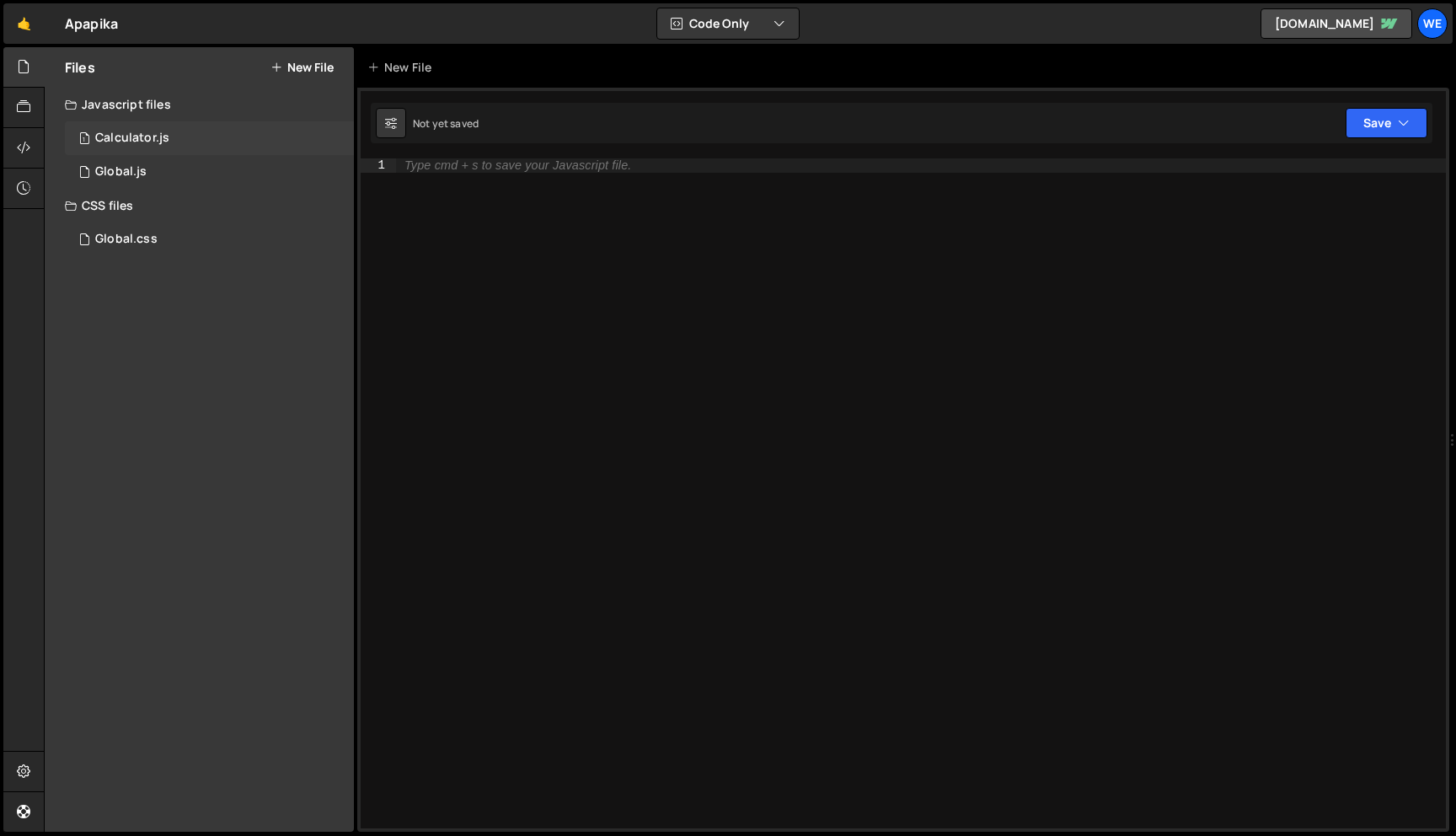
click at [195, 135] on div "1 Calculator.js 0" at bounding box center [209, 138] width 289 height 34
click at [556, 262] on div at bounding box center [921, 507] width 1050 height 698
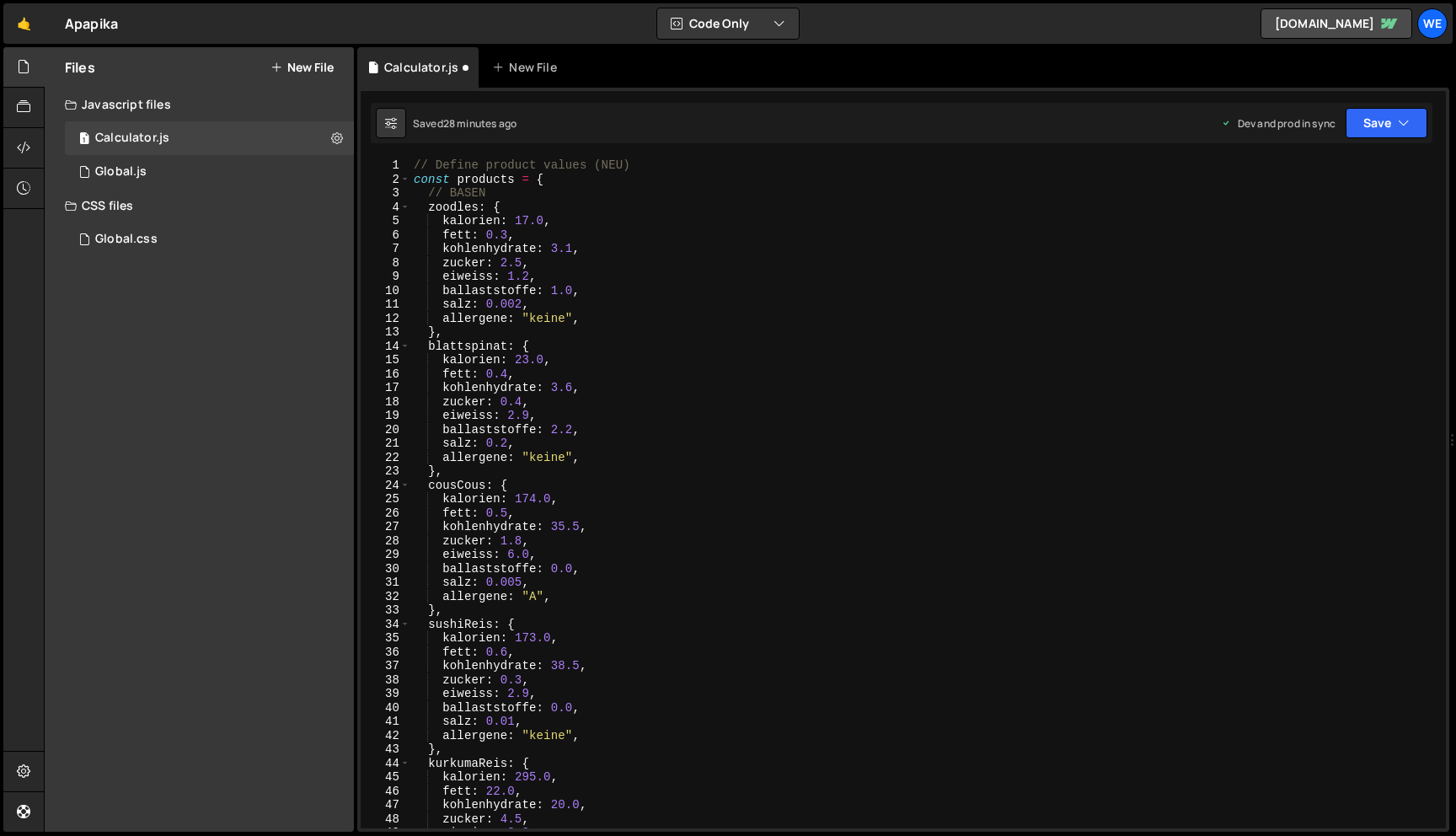
click at [633, 163] on div "// Define product values (NEU) const products = { // BASEN zoodles : { kalorien…" at bounding box center [924, 507] width 1029 height 698
type textarea "// Define product values"
click at [1417, 120] on button "Save" at bounding box center [1386, 123] width 81 height 31
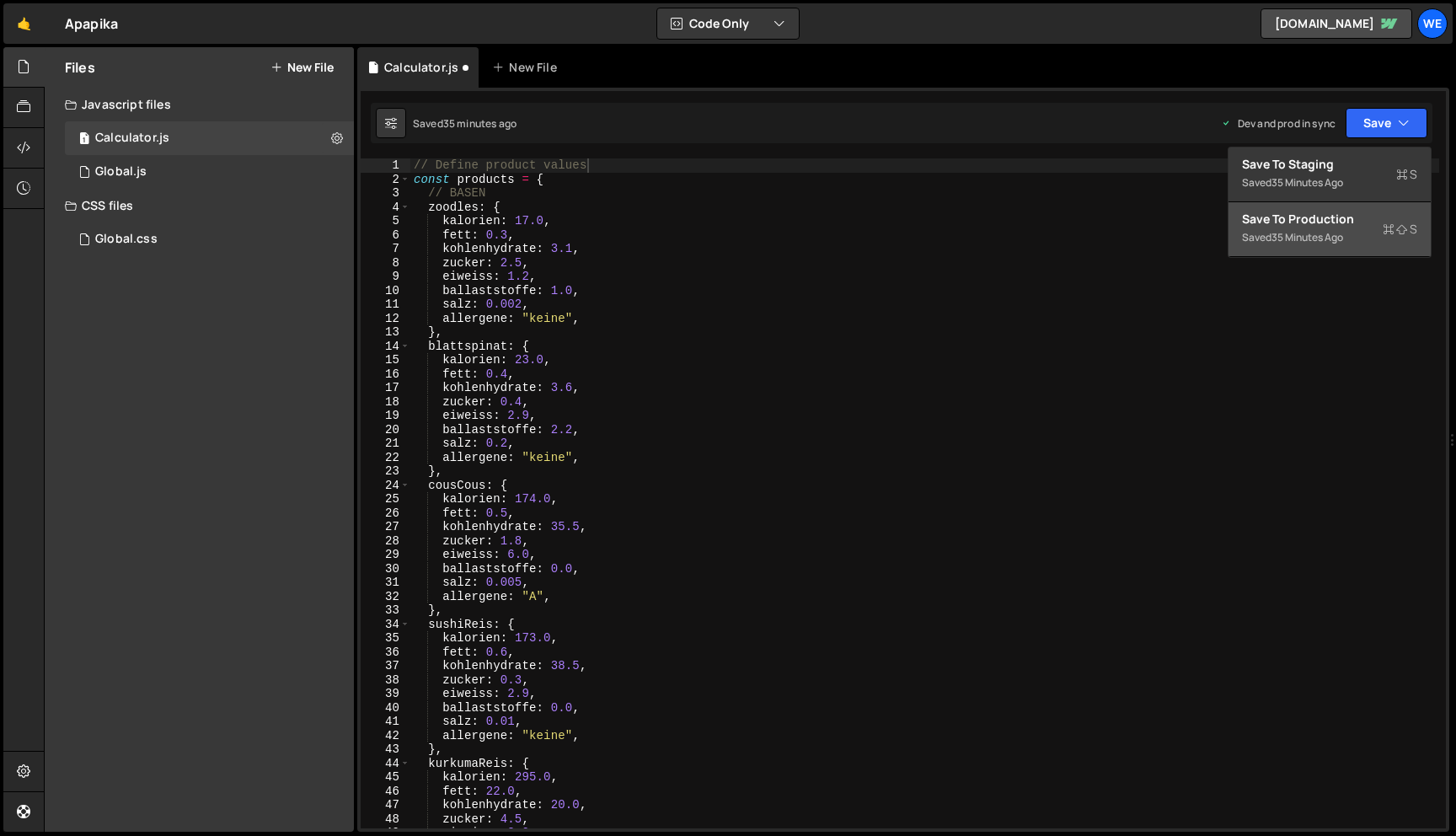
click at [1341, 220] on div "Save to Production S" at bounding box center [1330, 219] width 176 height 17
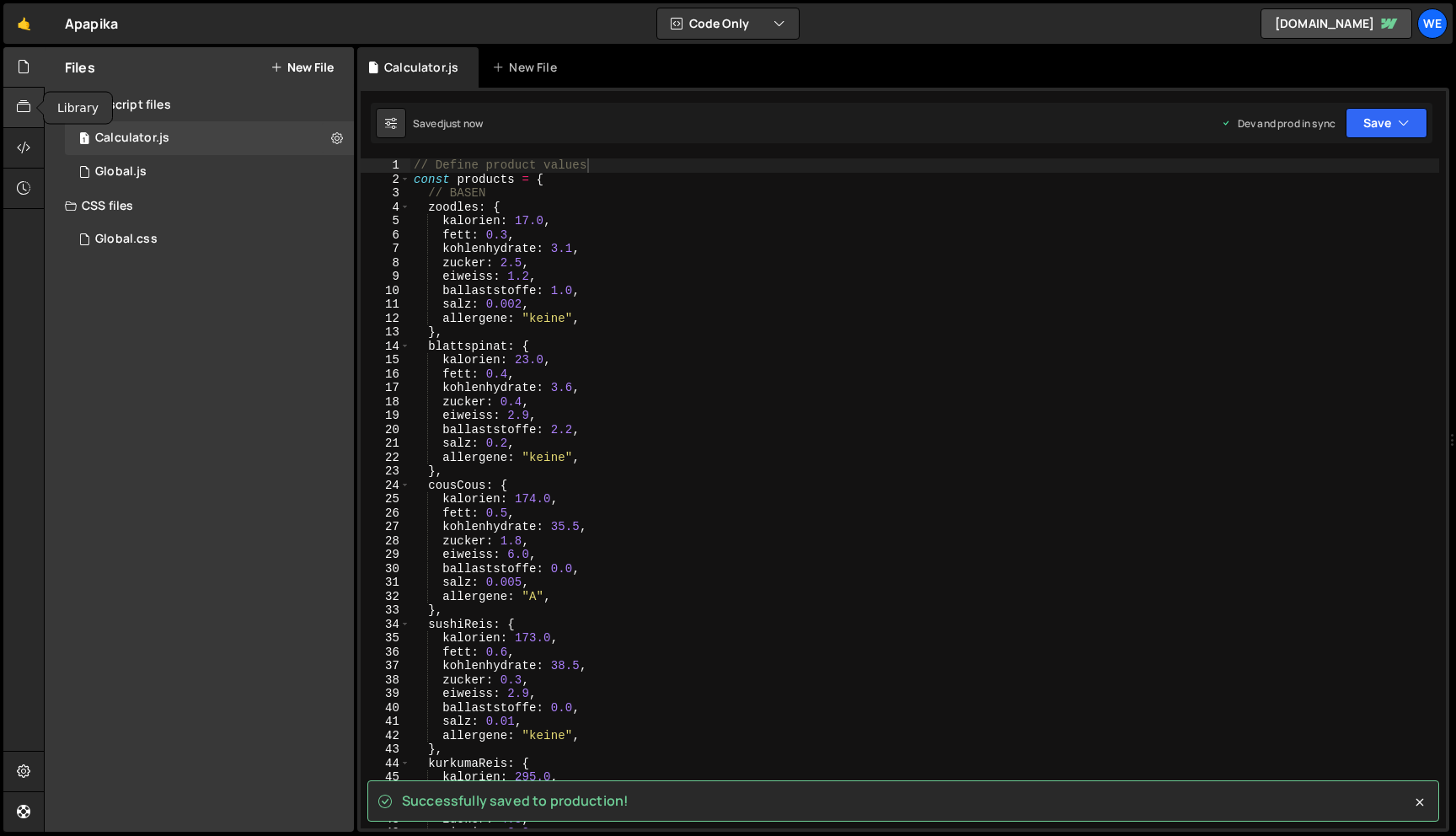
click at [26, 106] on icon at bounding box center [24, 107] width 14 height 19
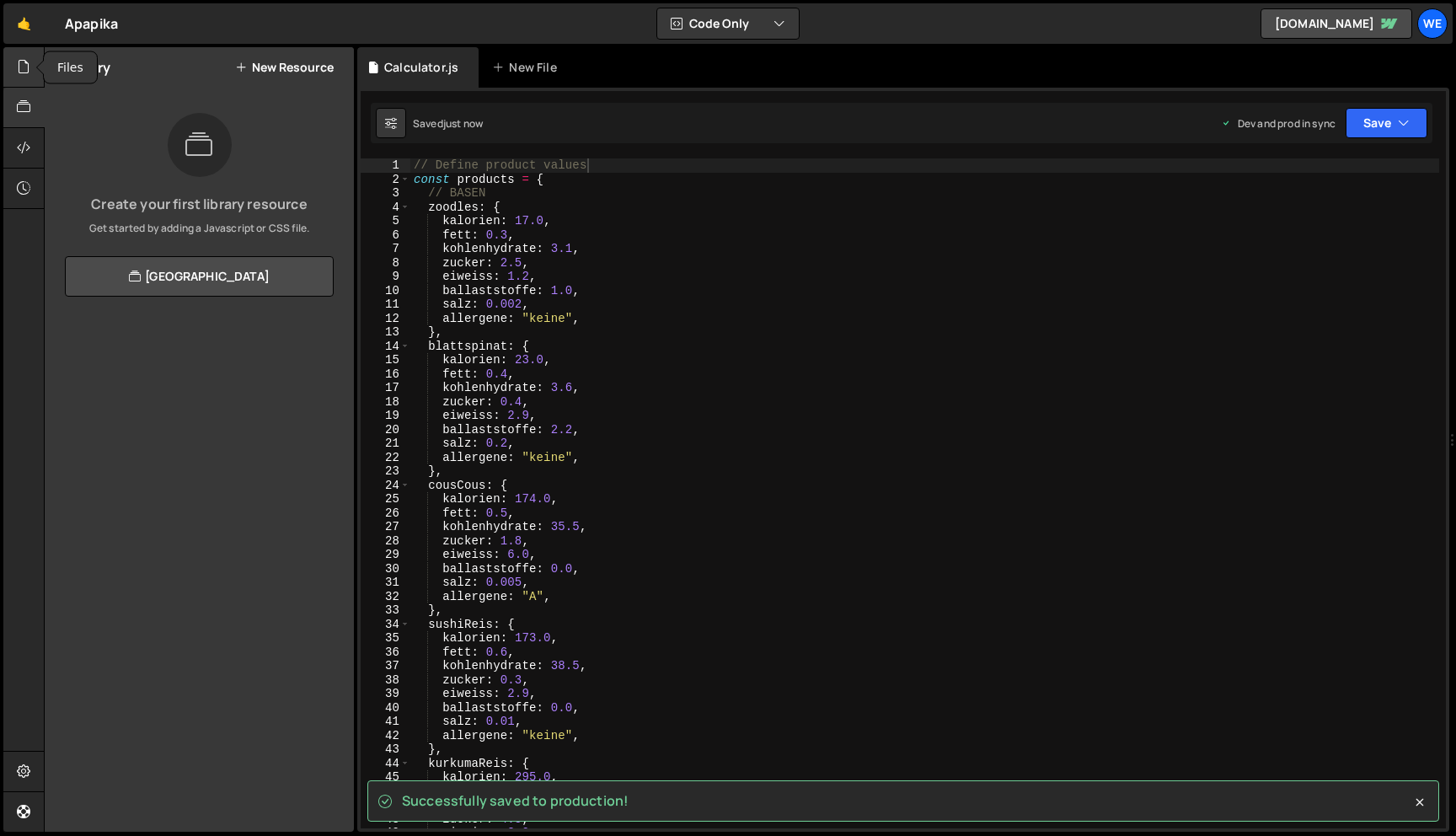
click at [31, 70] on div at bounding box center [24, 68] width 42 height 41
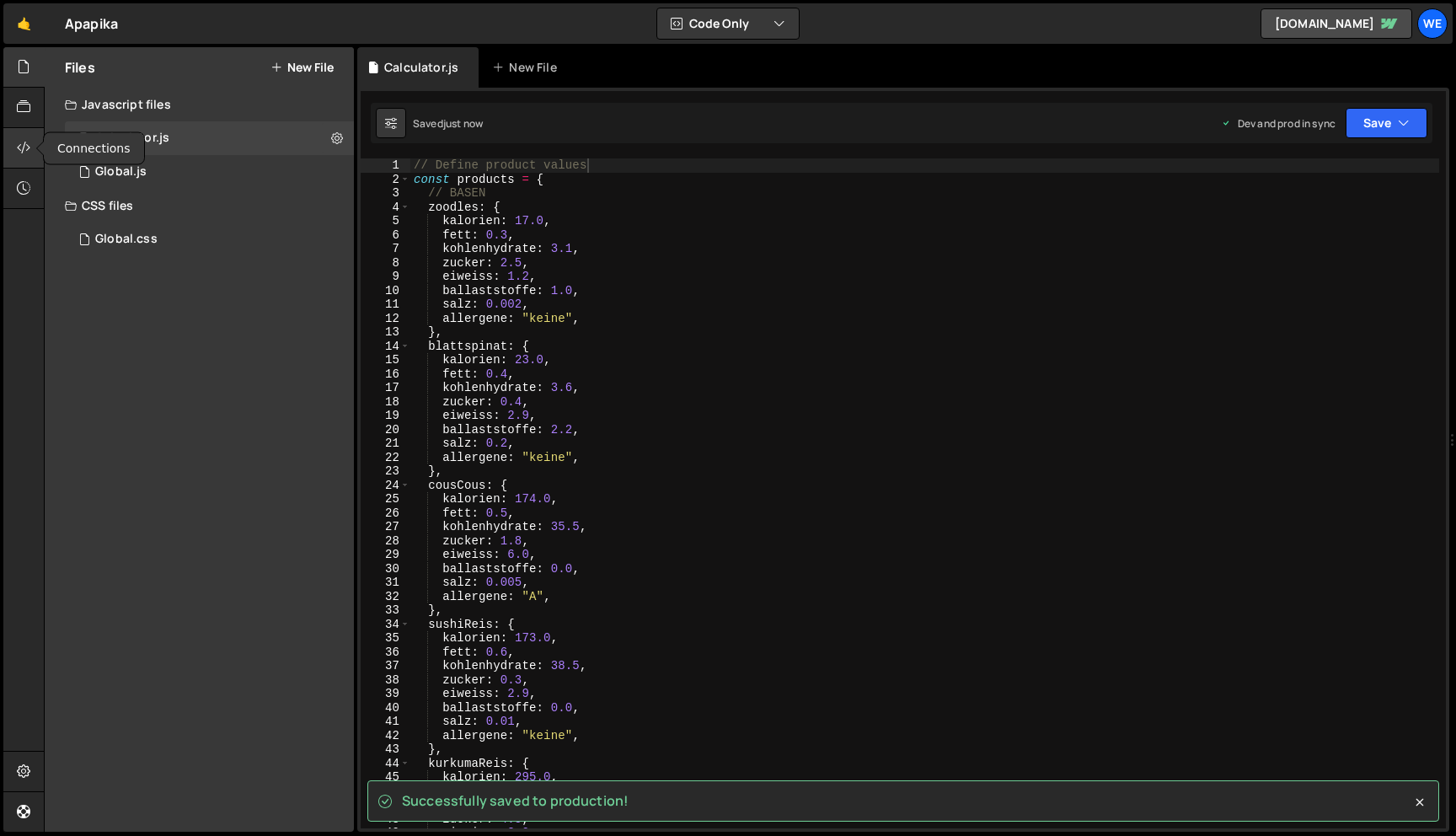
click at [28, 148] on icon at bounding box center [24, 148] width 14 height 19
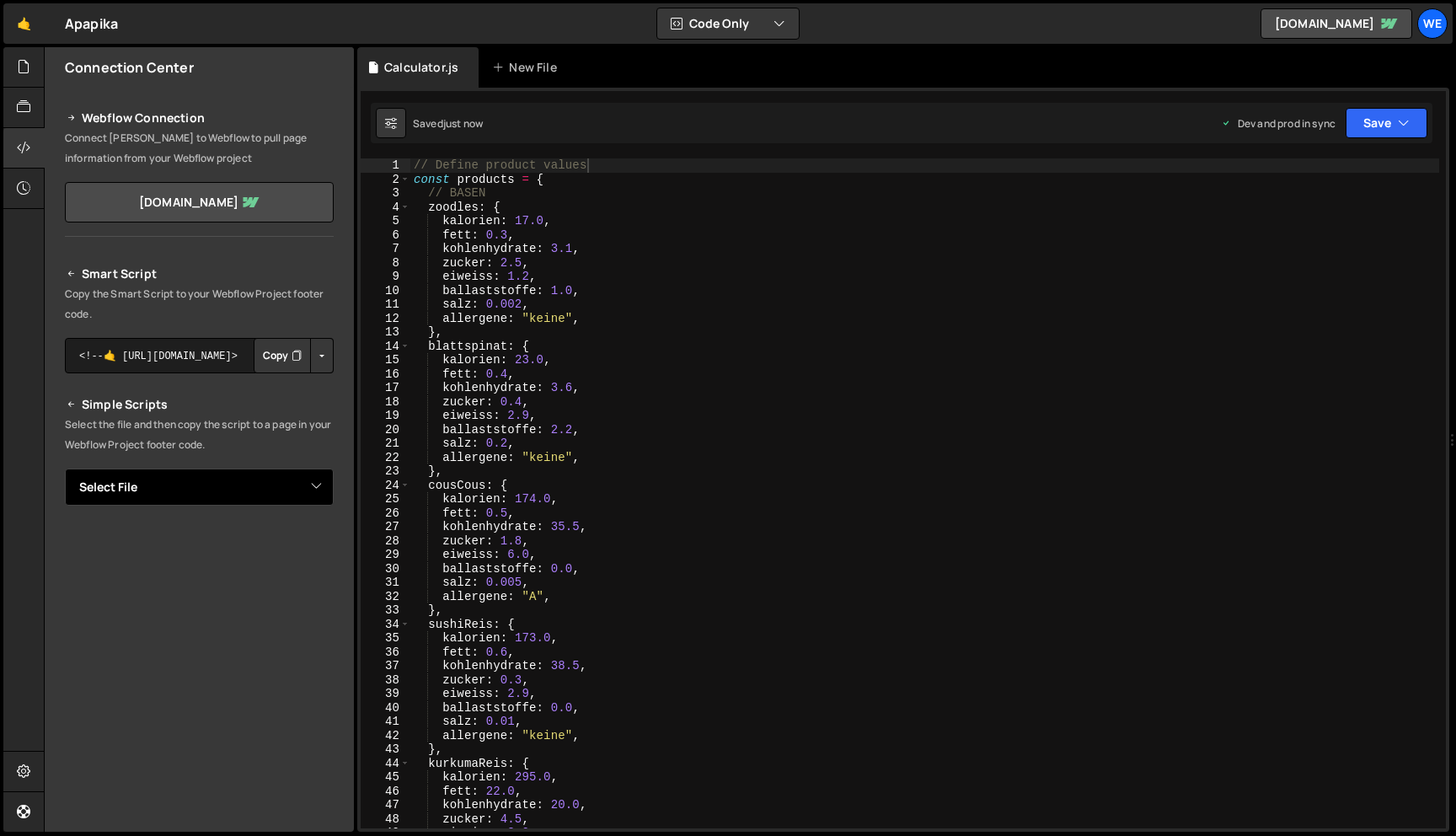
click at [313, 487] on select "Select File Calculator.js Global.js Global.css" at bounding box center [199, 488] width 269 height 37
select select "46593"
click at [65, 469] on select "Select File Calculator.js Global.js Global.css" at bounding box center [199, 488] width 269 height 37
click at [314, 539] on button "Button group with nested dropdown" at bounding box center [322, 544] width 24 height 36
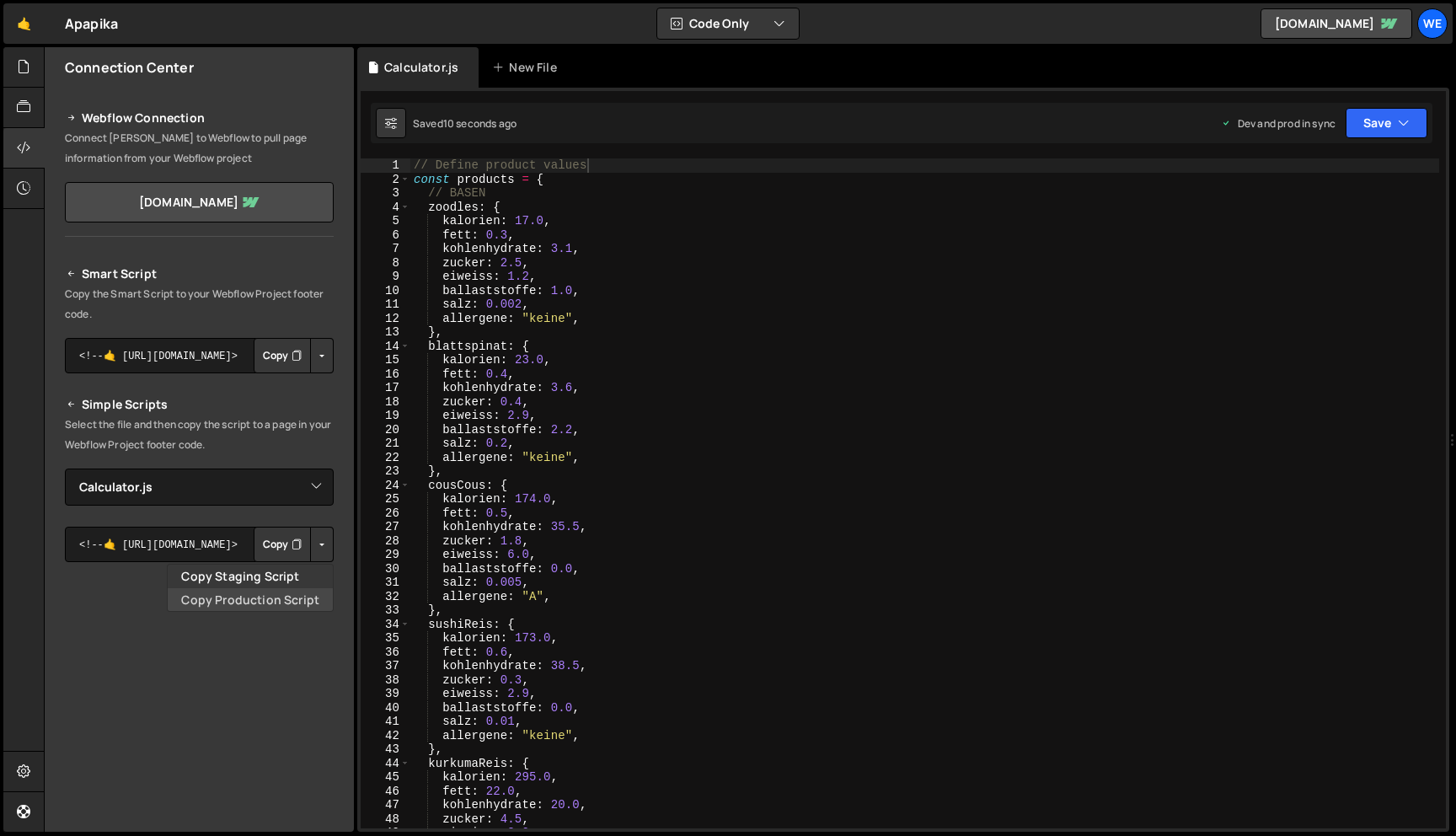
click at [288, 597] on link "Copy Production Script" at bounding box center [250, 600] width 165 height 24
click at [317, 538] on button "Button group with nested dropdown" at bounding box center [322, 544] width 24 height 36
click at [293, 571] on link "Copy Staging Script" at bounding box center [250, 577] width 165 height 24
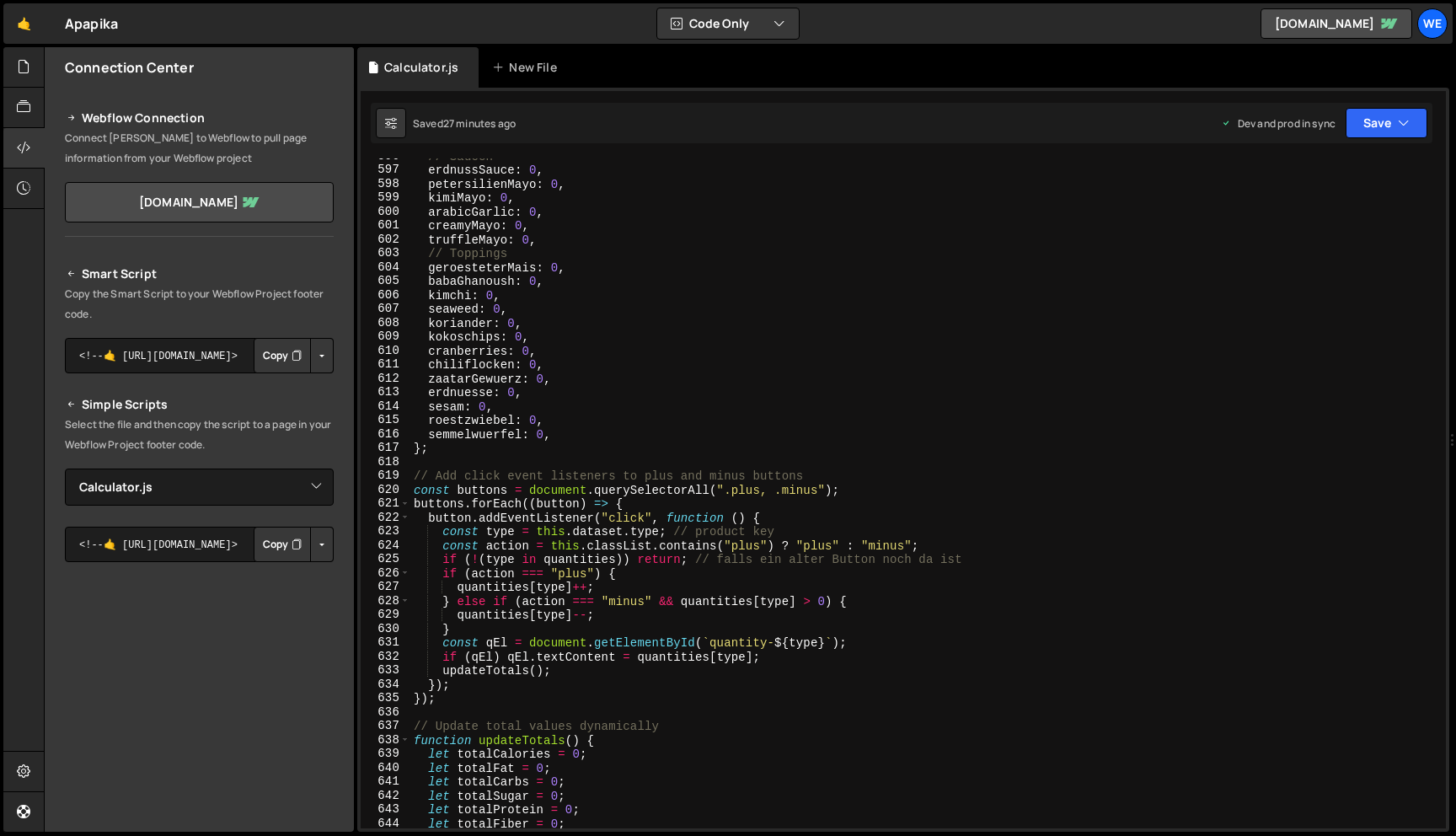
scroll to position [8282, 0]
type textarea "};"
click at [557, 450] on div "// Saucen erdnussSauce : 0 , petersilienMayo : 0 , kimiMayo : 0 , arabicGarlic …" at bounding box center [924, 498] width 1029 height 698
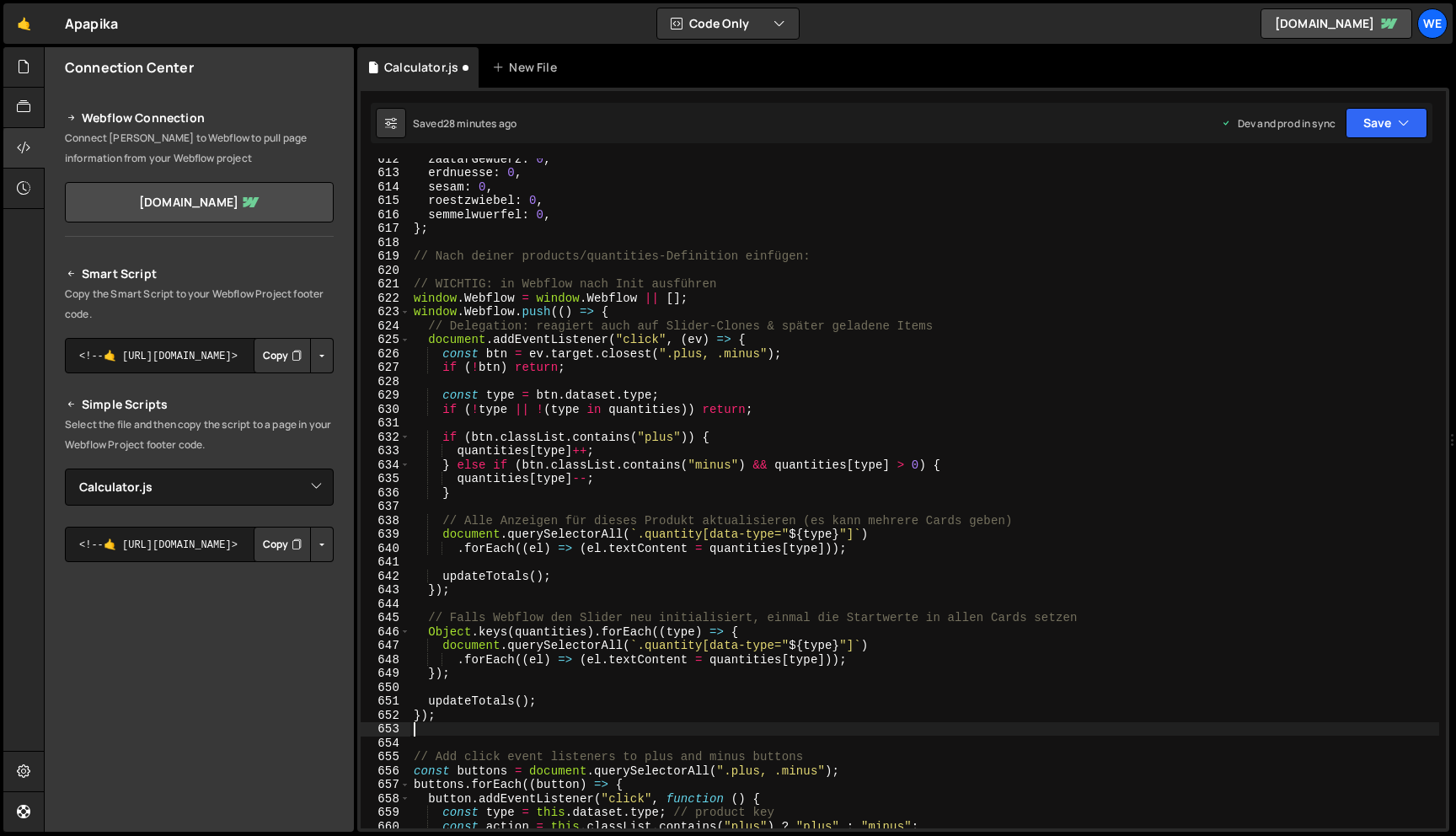
scroll to position [8504, 0]
click at [1381, 130] on button "Save" at bounding box center [1386, 123] width 81 height 31
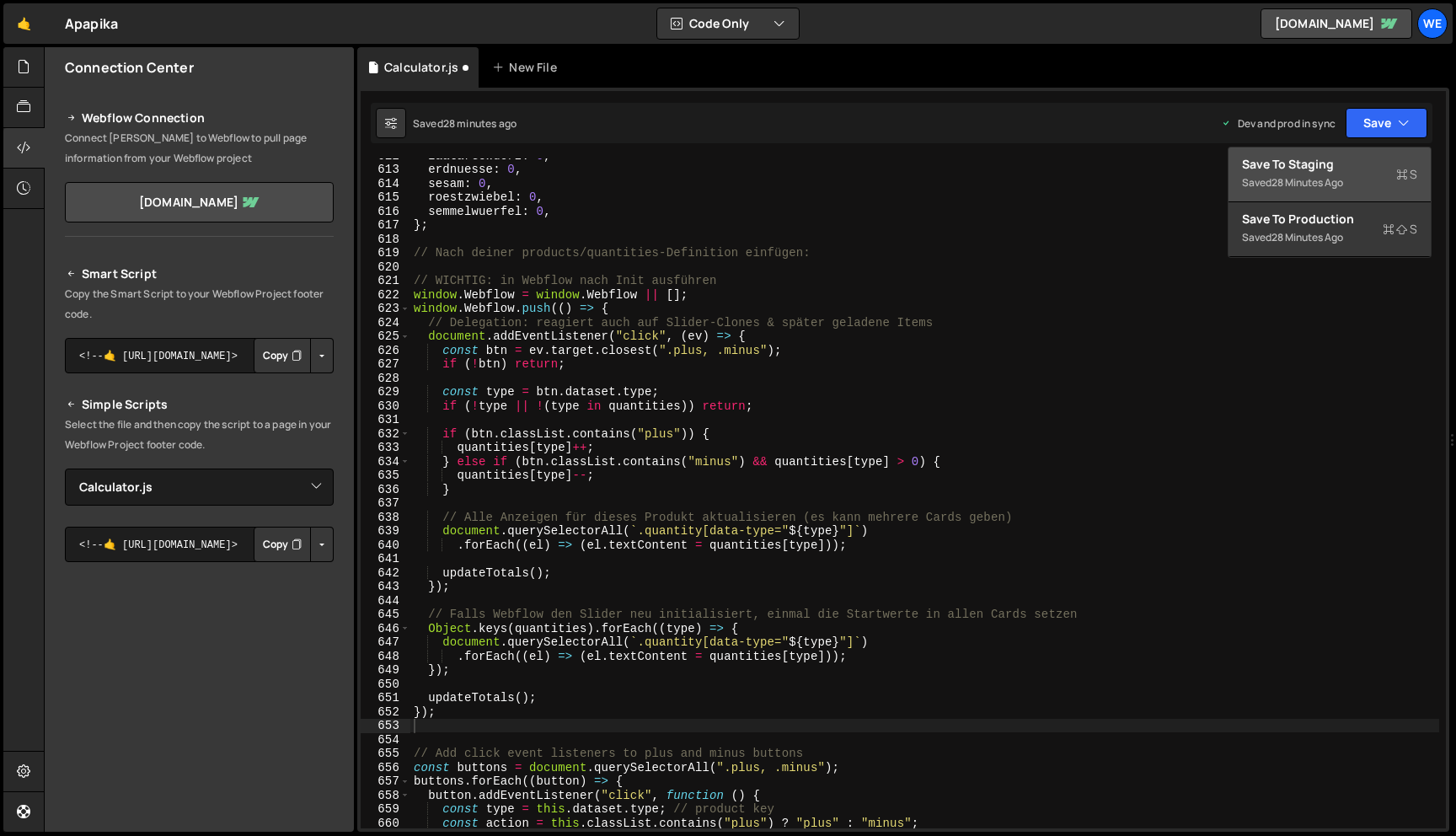
click at [1305, 169] on div "Save to Staging S" at bounding box center [1330, 164] width 176 height 17
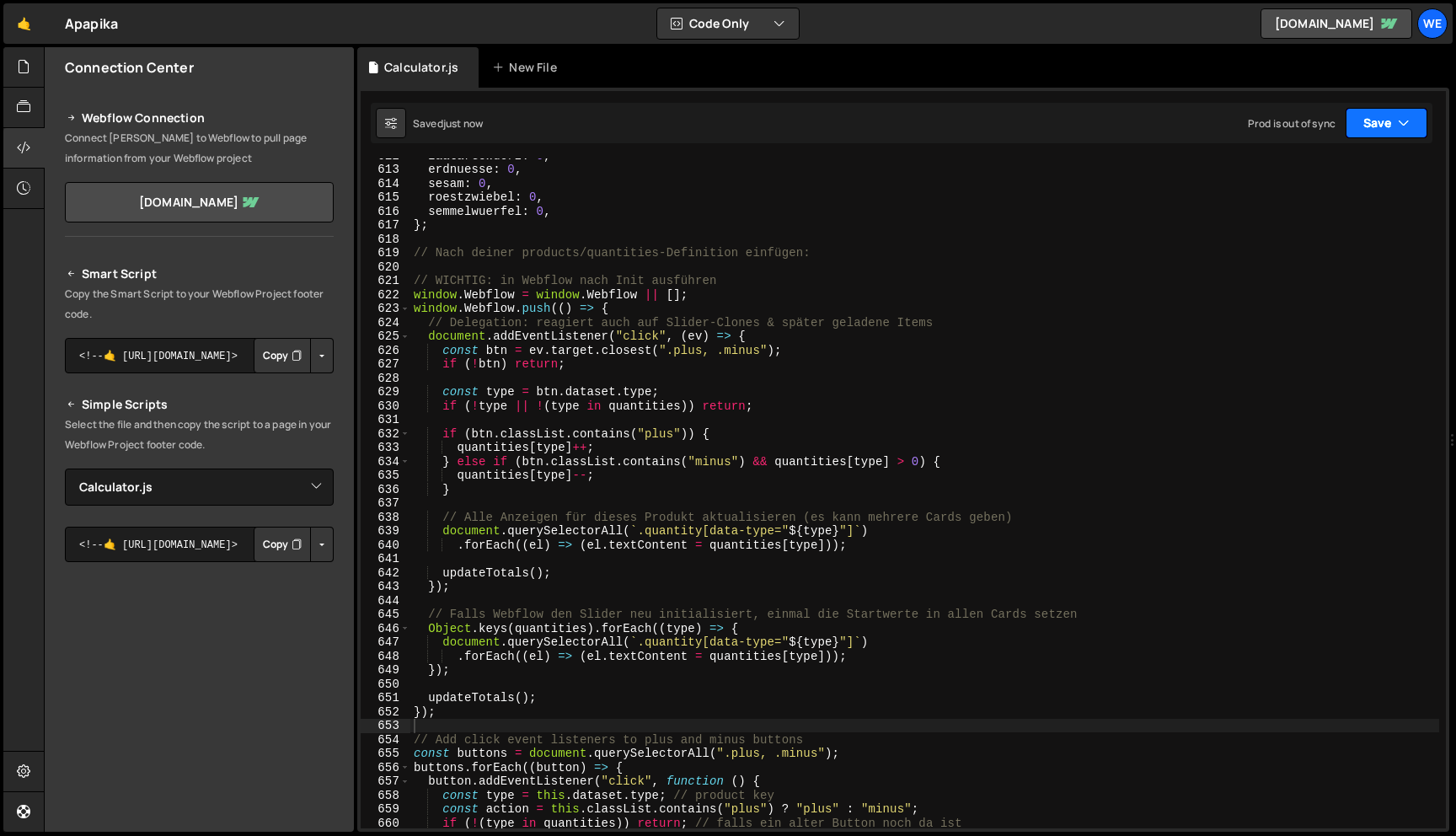
click at [1404, 125] on icon "button" at bounding box center [1404, 123] width 12 height 17
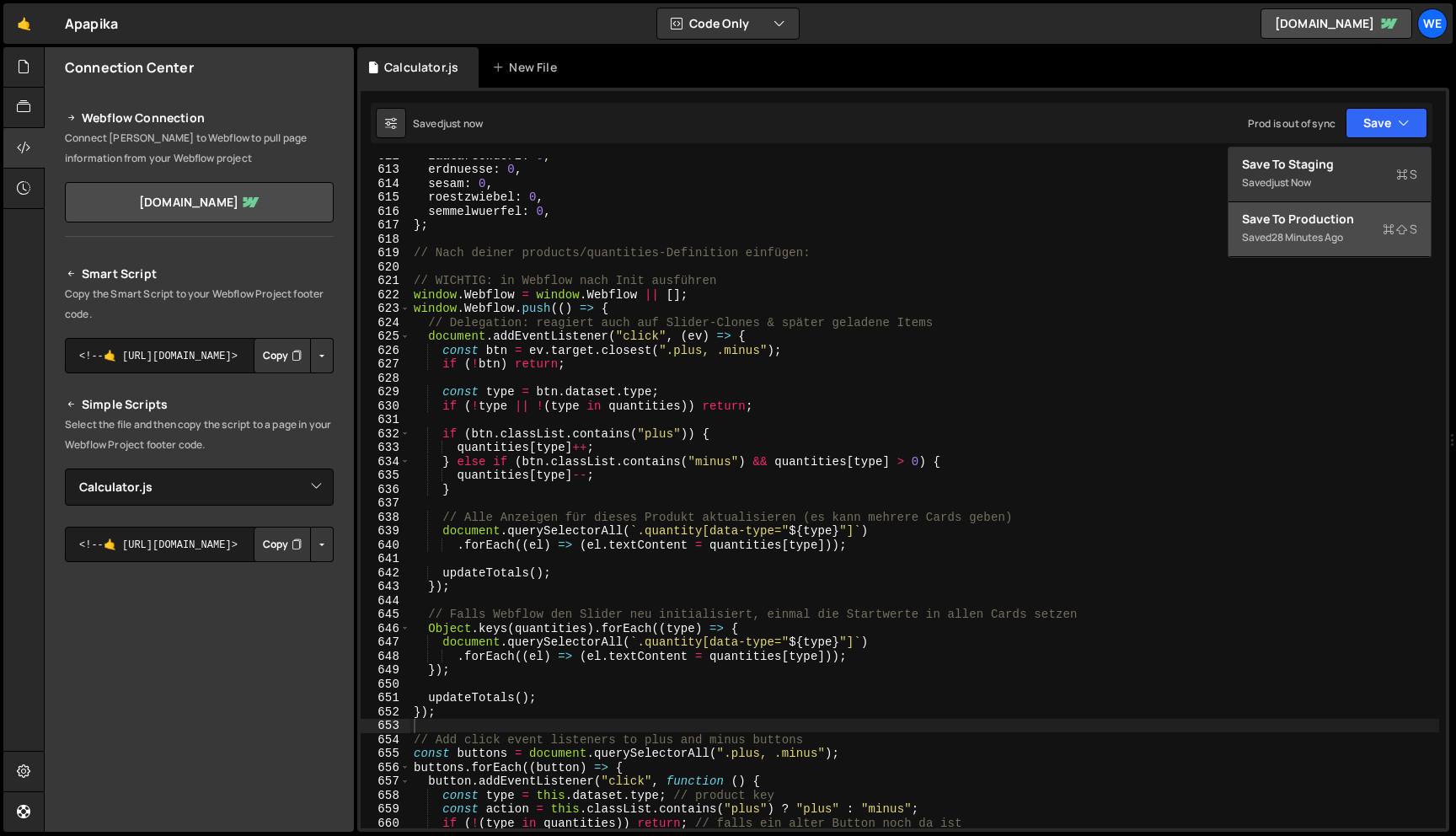
click at [1337, 225] on div "Save to Production S" at bounding box center [1330, 219] width 176 height 17
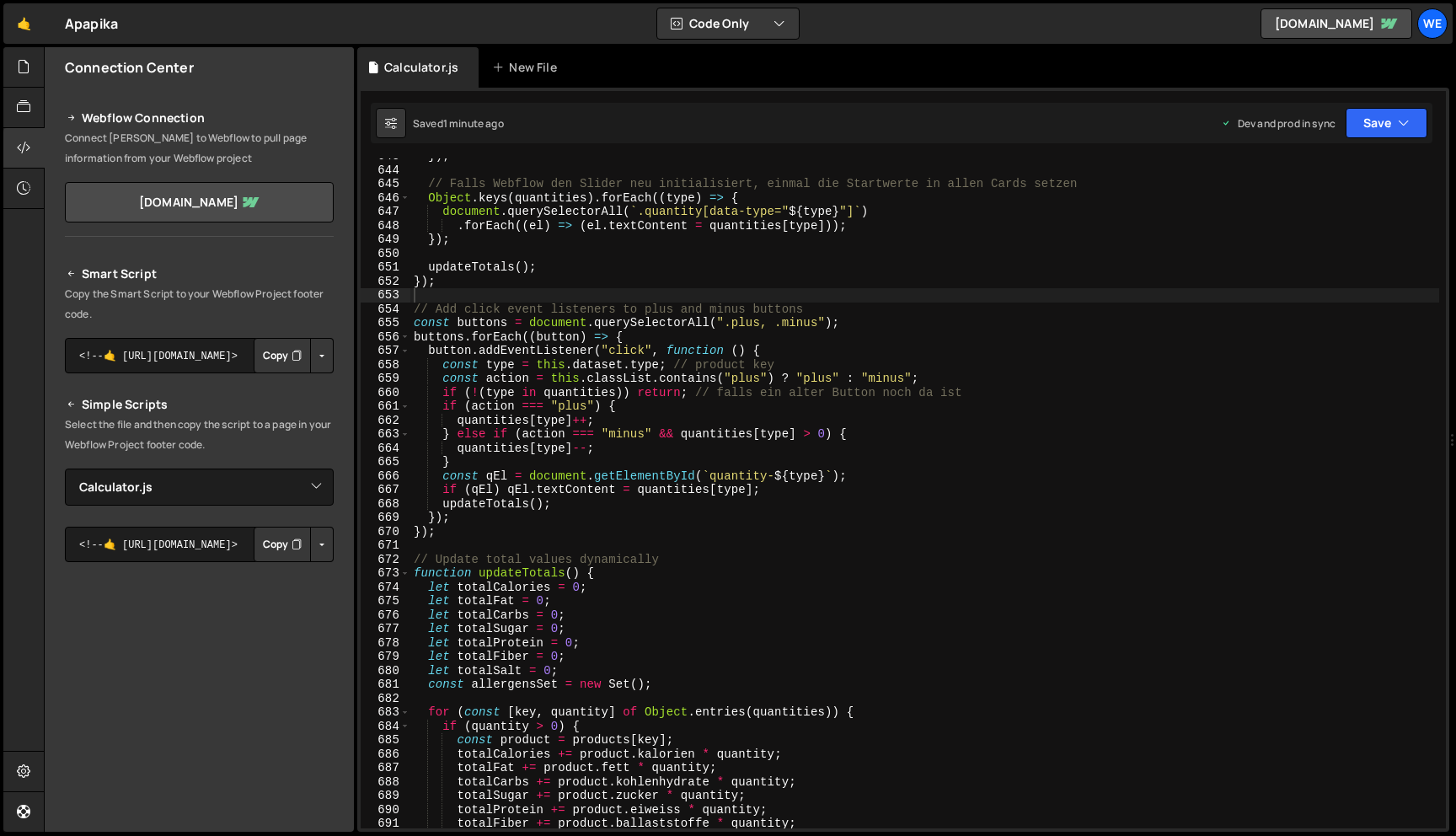
scroll to position [8820, 0]
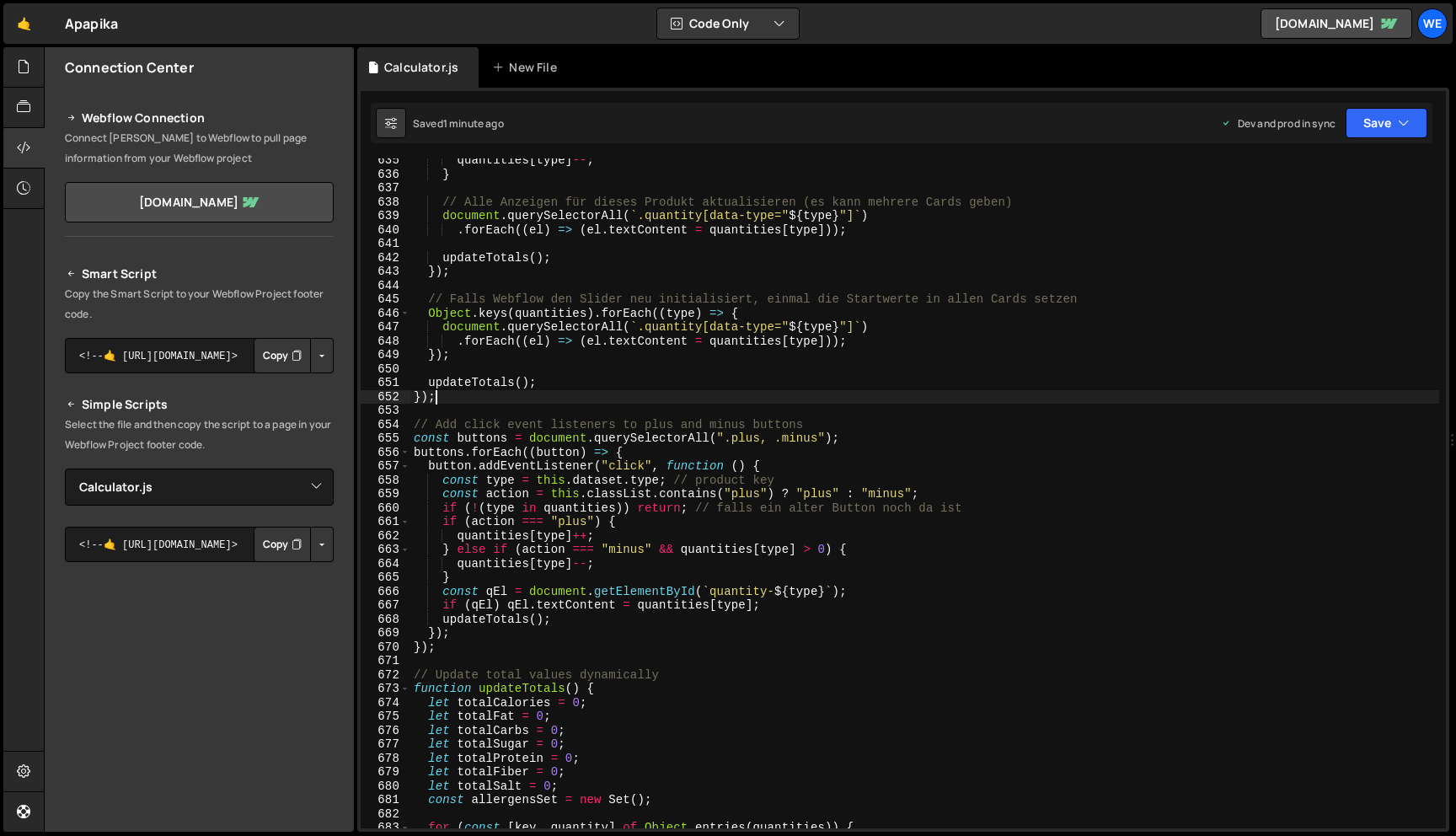
click at [843, 400] on div "quantities [ type ] -- ; } // Alle Anzeigen für dieses Produkt aktualisieren (e…" at bounding box center [924, 502] width 1029 height 698
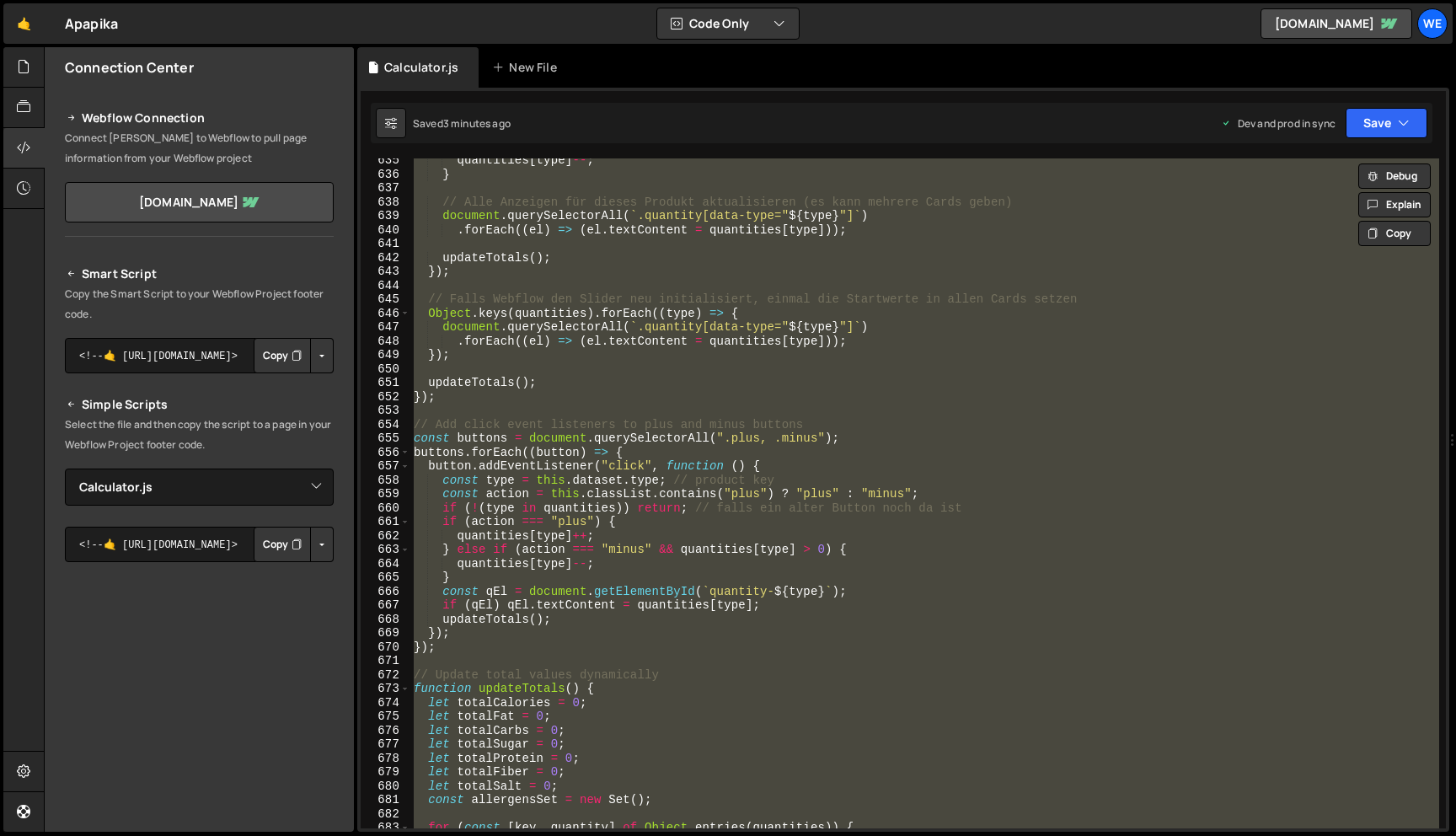
click at [845, 396] on div "quantities [ type ] -- ; } // Alle Anzeigen für dieses Produkt aktualisieren (e…" at bounding box center [924, 493] width 1029 height 670
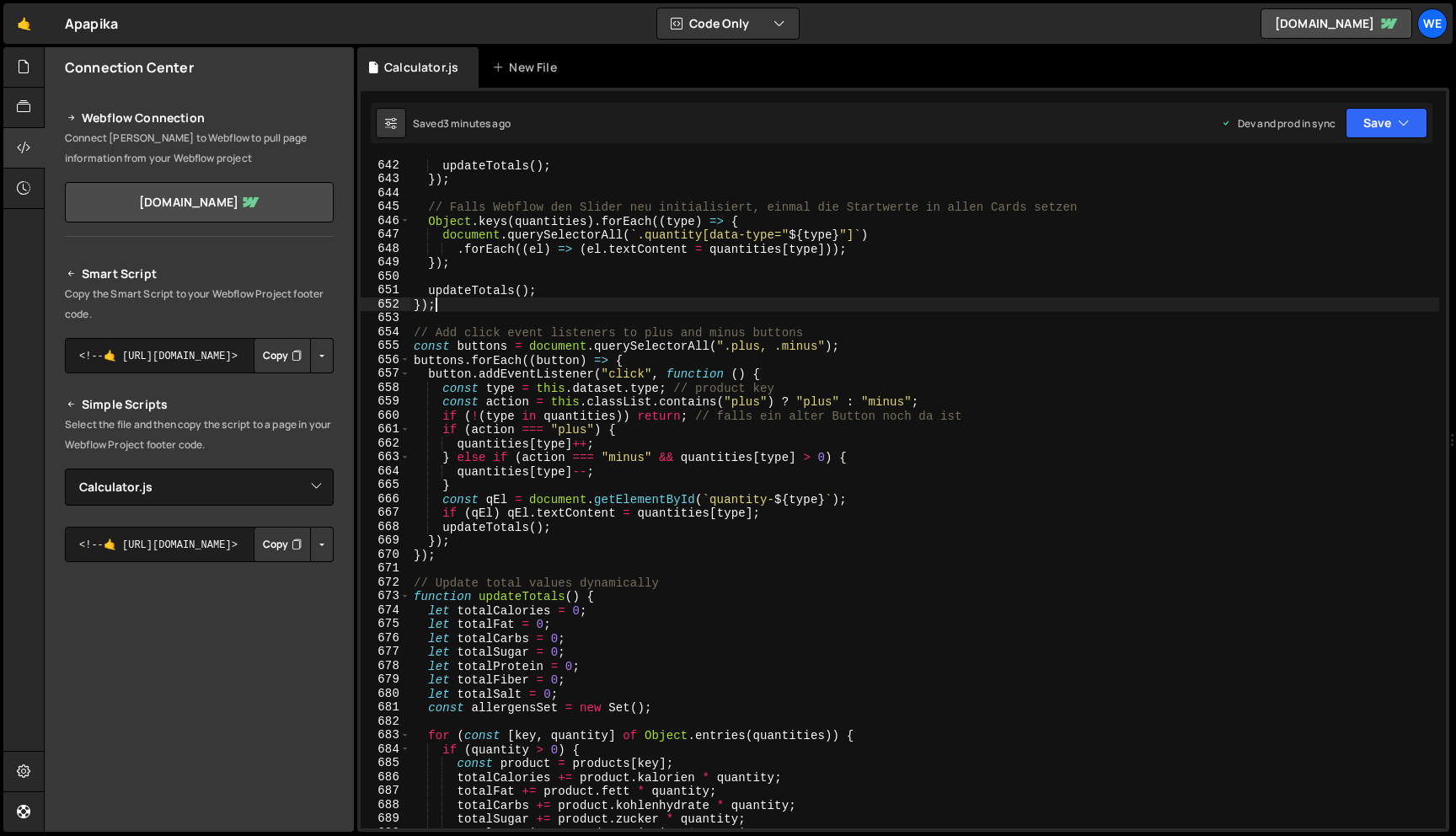
scroll to position [8911, 0]
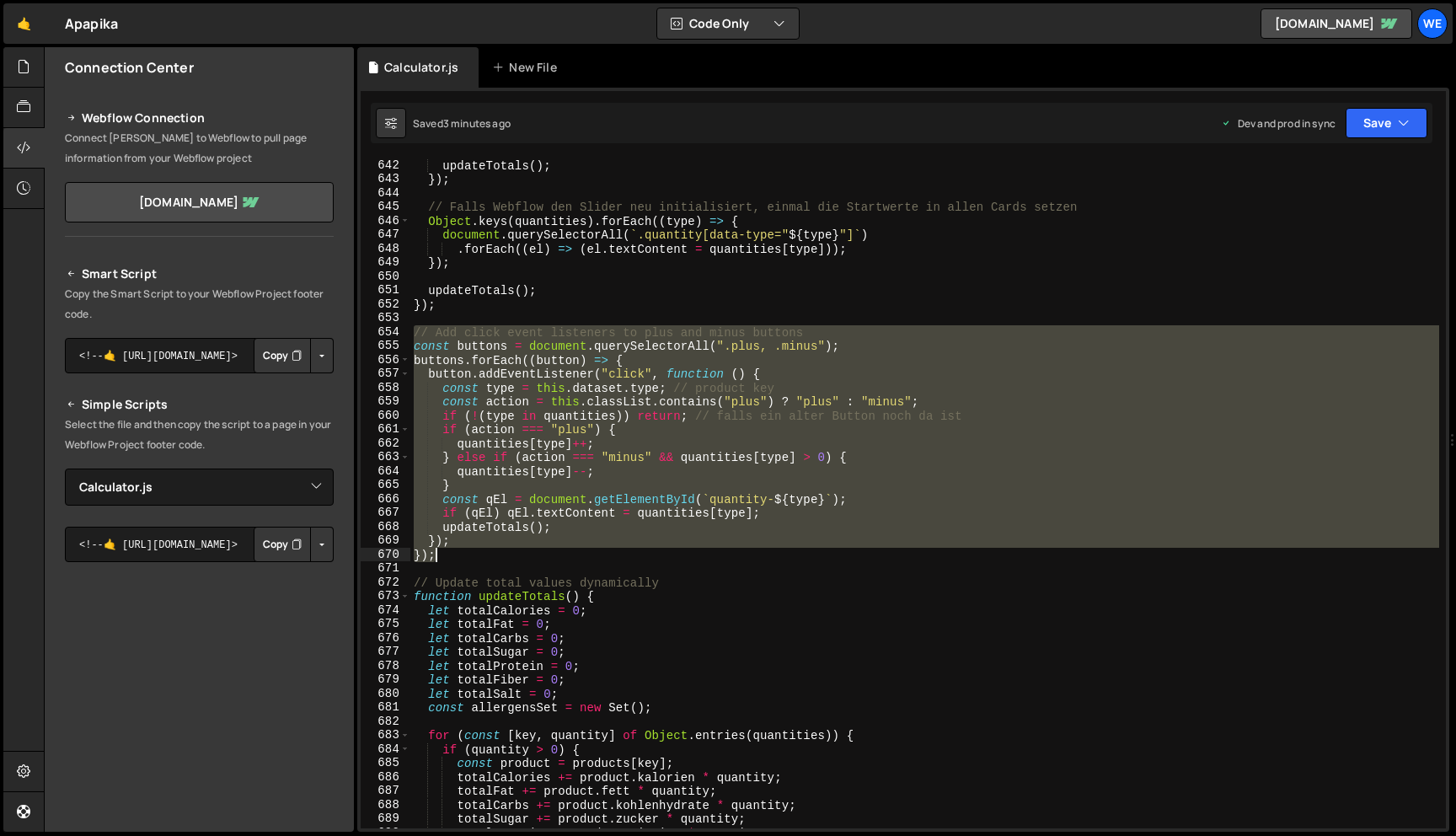
drag, startPoint x: 416, startPoint y: 332, endPoint x: 603, endPoint y: 548, distance: 285.7
click at [603, 548] on div "updateTotals ( ) ; }) ; // Falls Webflow den Slider neu initialisiert, einmal d…" at bounding box center [924, 507] width 1029 height 698
type textarea "}); });"
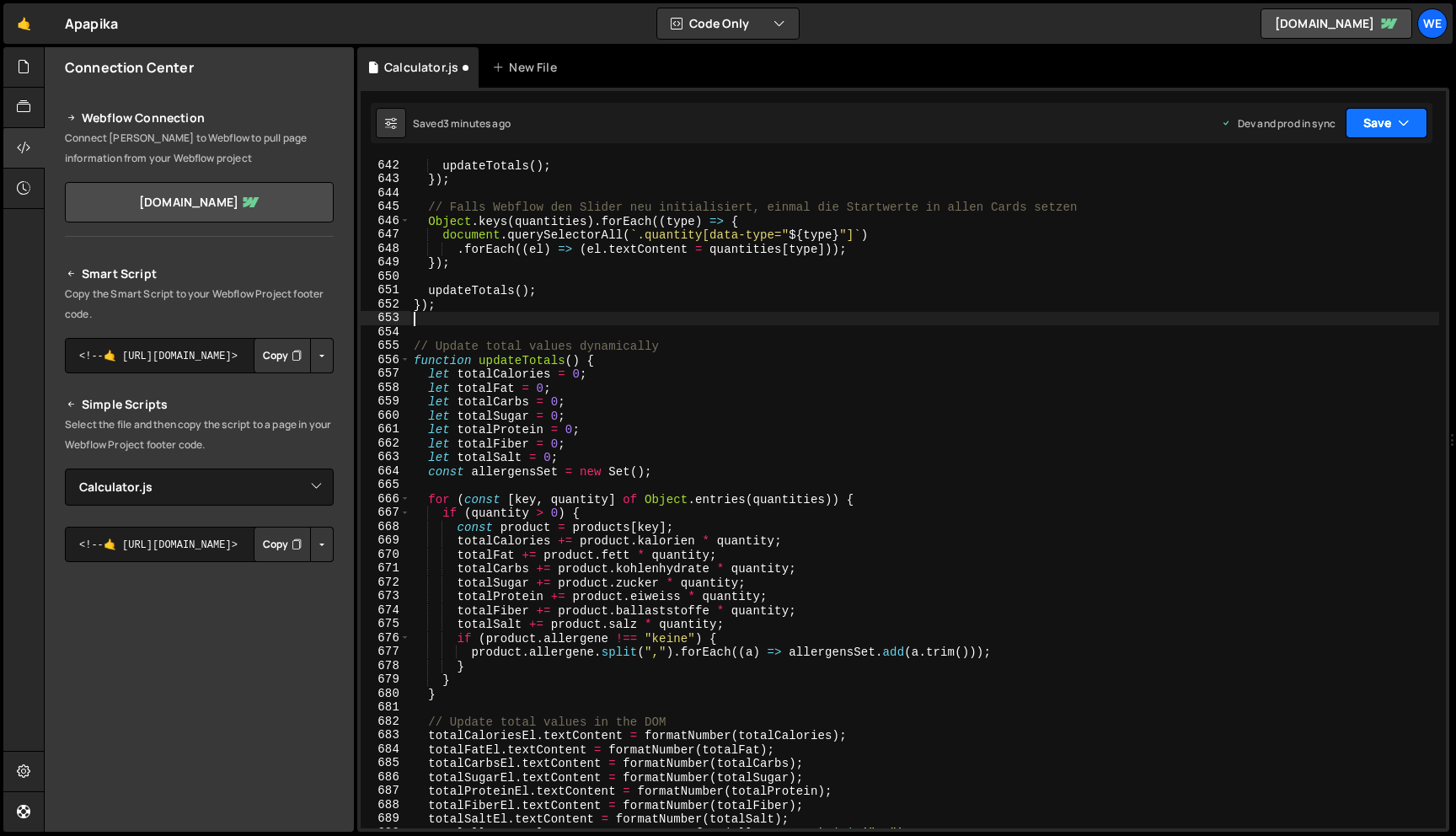
click at [1394, 110] on button "Save" at bounding box center [1386, 123] width 81 height 31
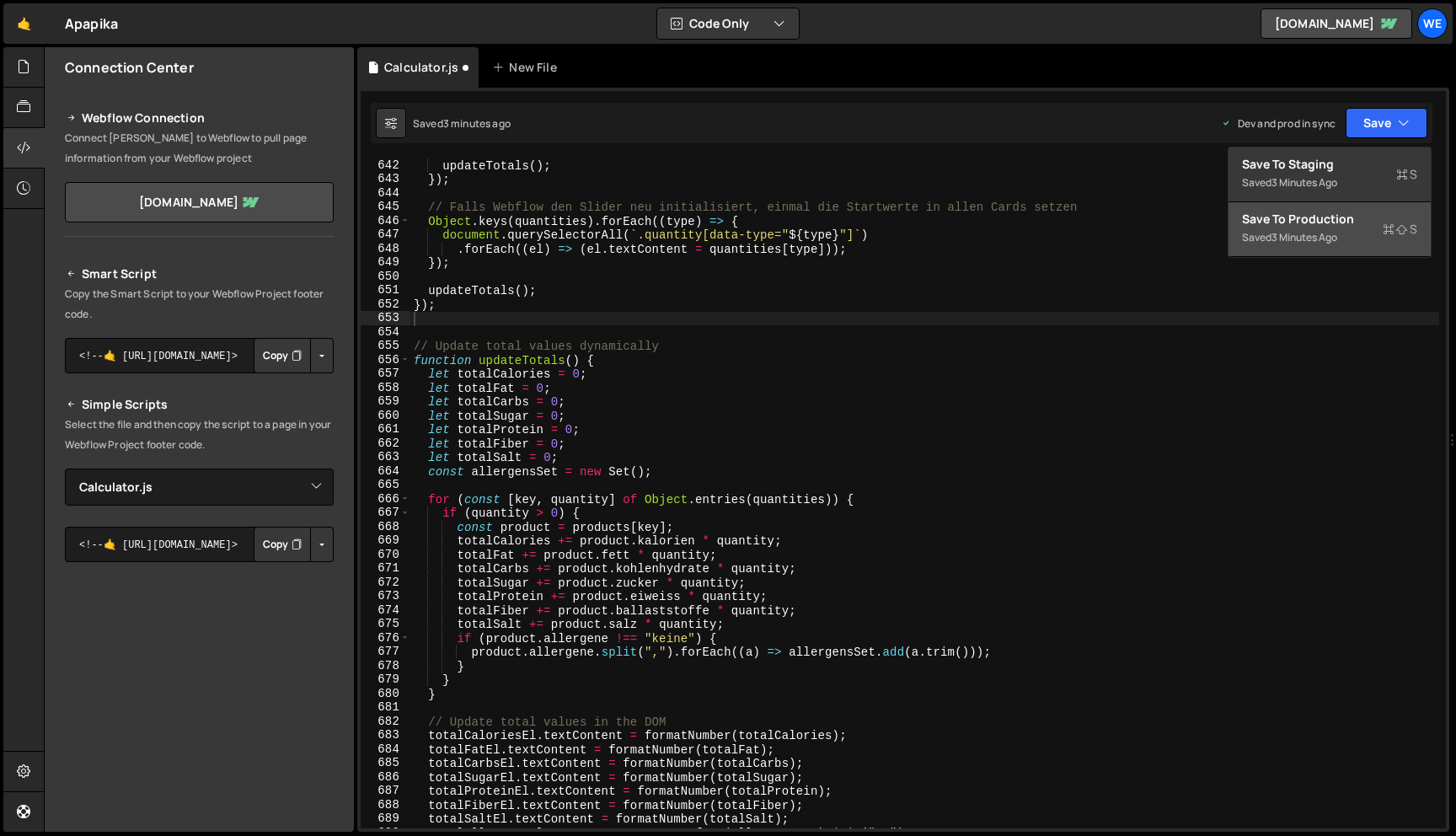
click at [1310, 233] on div "3 minutes ago" at bounding box center [1305, 237] width 66 height 14
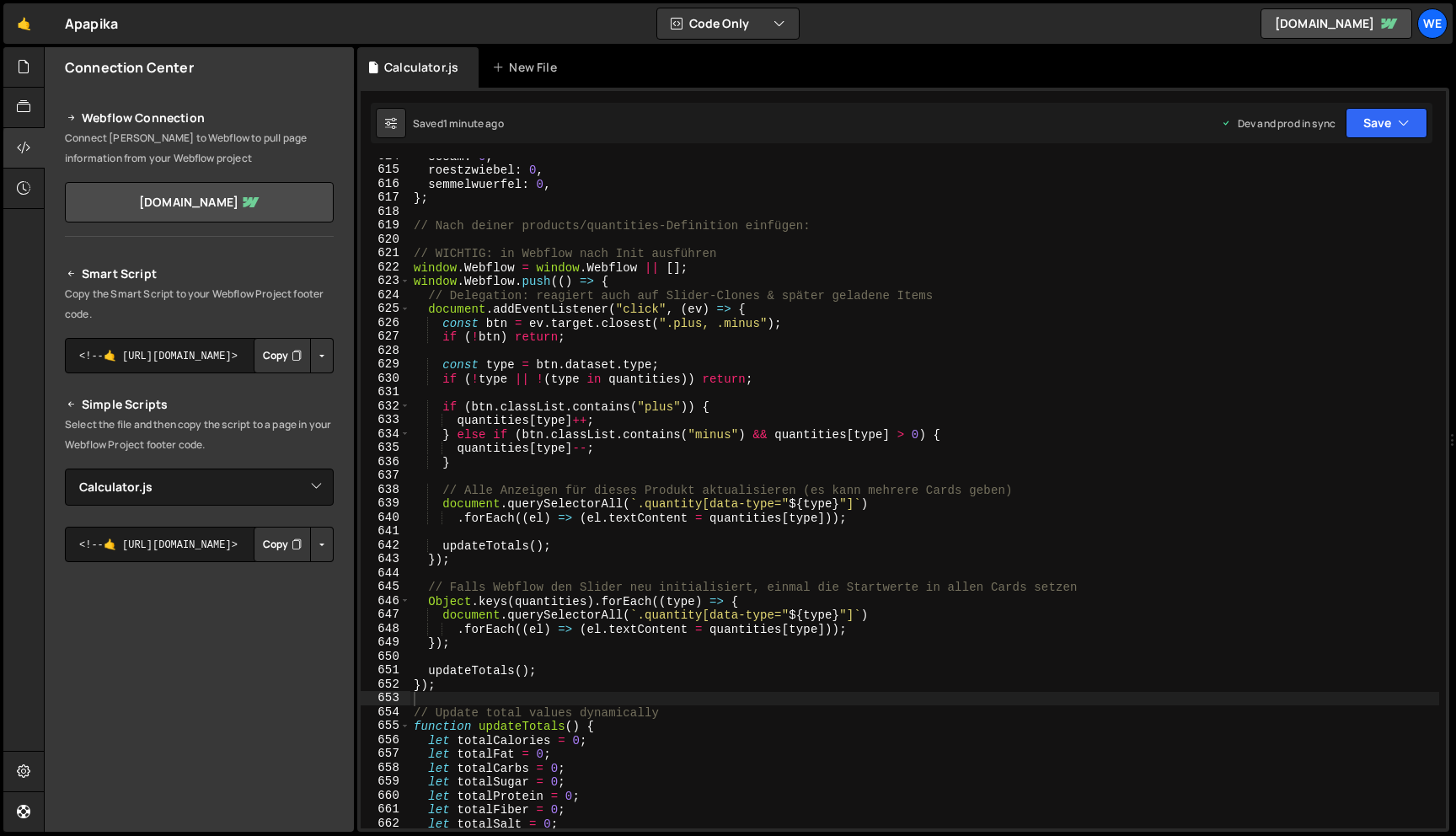
scroll to position [8533, 0]
drag, startPoint x: 815, startPoint y: 225, endPoint x: 432, endPoint y: 225, distance: 383.0
click at [432, 225] on div "sesam : 0 , roestzwiebel : 0 , semmelwuerfel : 0 , } ; // Nach deiner products/…" at bounding box center [924, 496] width 1029 height 698
type textarea "/"
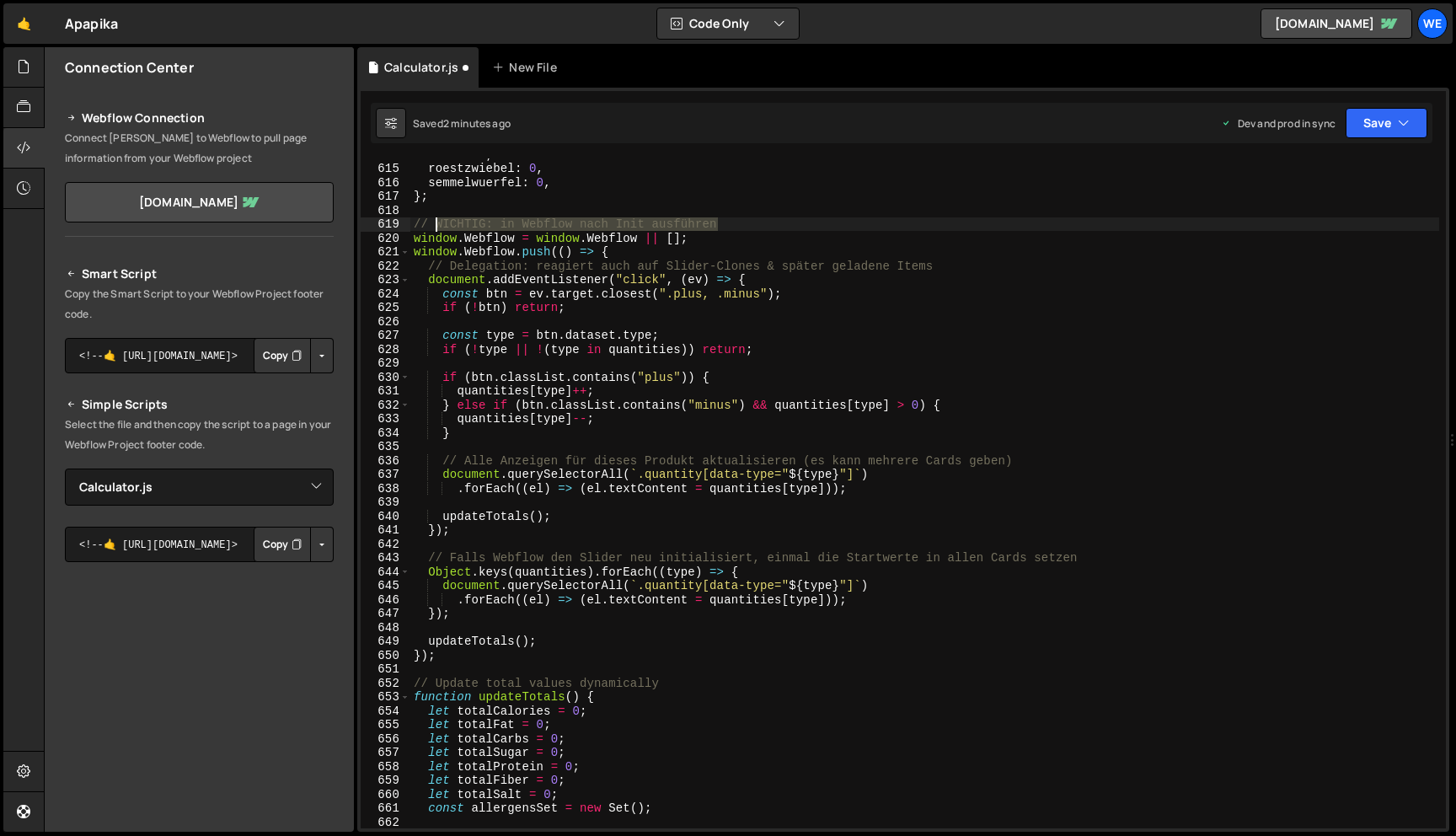
drag, startPoint x: 732, startPoint y: 221, endPoint x: 434, endPoint y: 226, distance: 298.0
click at [434, 226] on div "sesam : 0 , roestzwiebel : 0 , semmelwuerfel : 0 , } ; // WICHTIG: in Webflow n…" at bounding box center [924, 496] width 1029 height 698
paste textarea "IMPORTANT: Run in Webflow after Init"
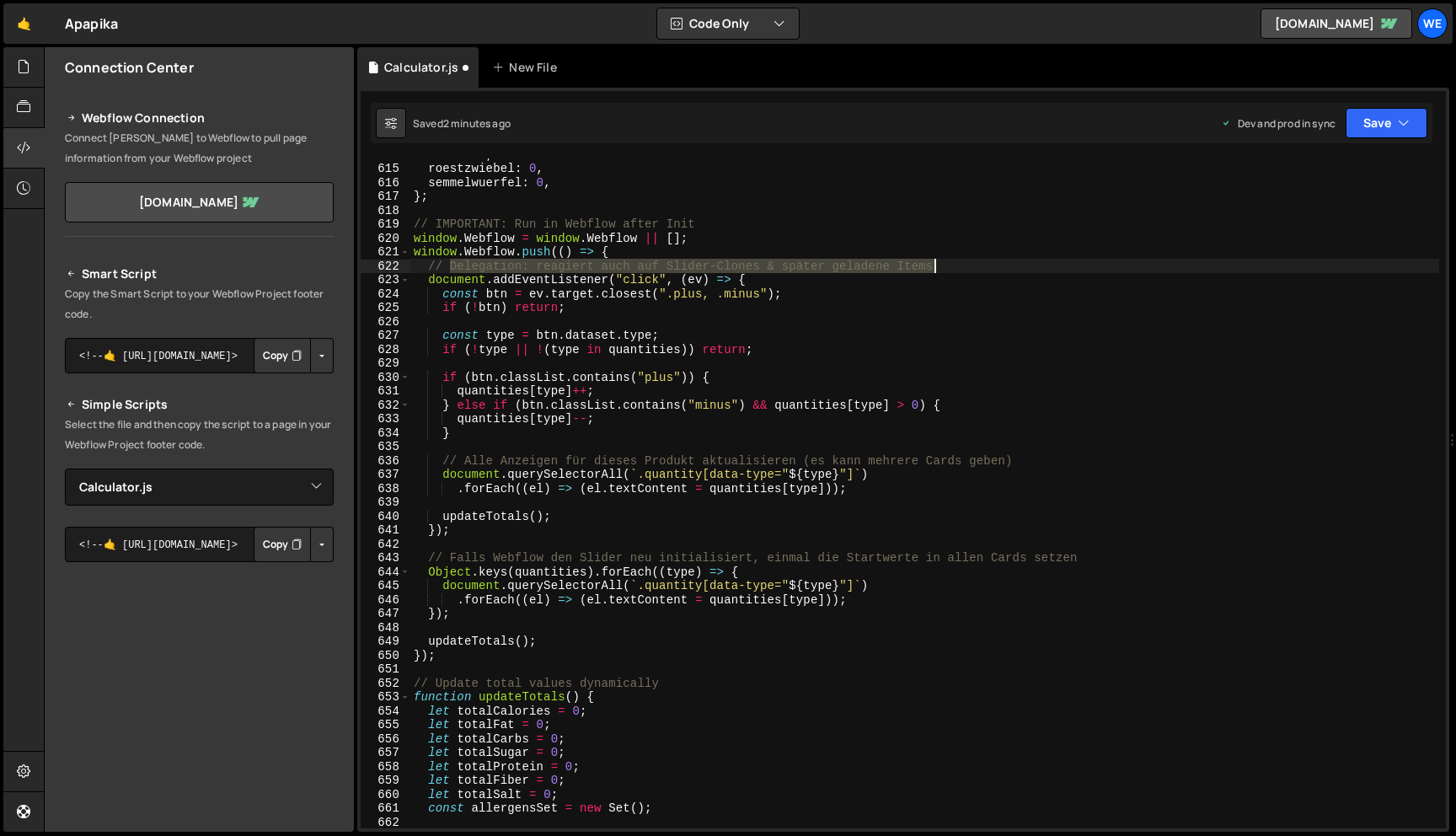
drag, startPoint x: 452, startPoint y: 265, endPoint x: 974, endPoint y: 265, distance: 522.0
click at [974, 265] on div "sesam : 0 , roestzwiebel : 0 , semmelwuerfel : 0 , } ; // IMPORTANT: Run in Web…" at bounding box center [924, 496] width 1029 height 698
paste textarea "also reacts to slider clones & later loaded i"
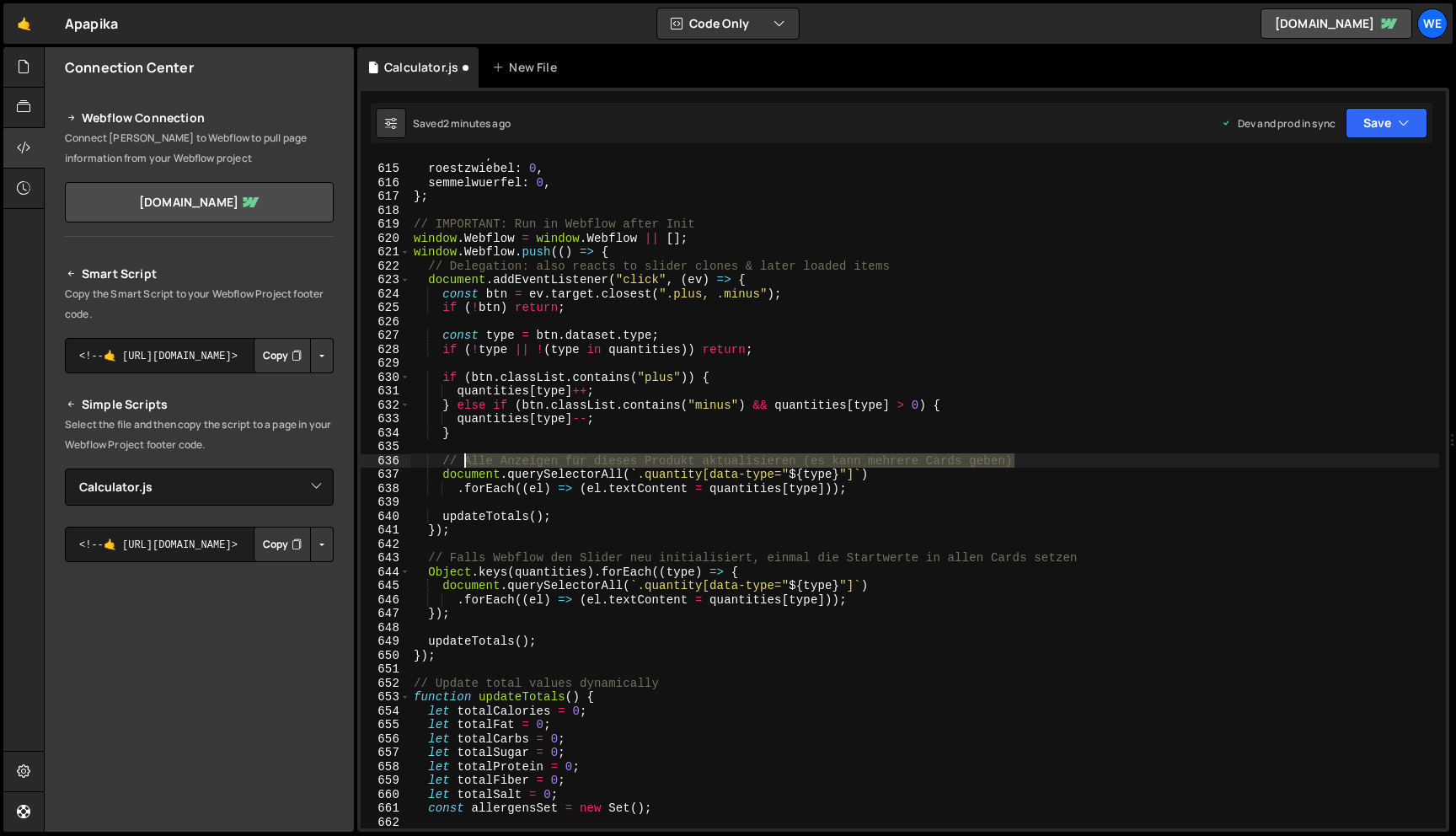
drag, startPoint x: 1018, startPoint y: 460, endPoint x: 464, endPoint y: 462, distance: 554.0
click at [464, 462] on div "sesam : 0 , roestzwiebel : 0 , semmelwuerfel : 0 , } ; // IMPORTANT: Run in Web…" at bounding box center [924, 496] width 1029 height 698
paste textarea "Update all ads for this product (there can be multiple cards"
type textarea "// Update all ads for this product (there can be multiple cards)"
click at [795, 499] on div "sesam : 0 , roestzwiebel : 0 , semmelwuerfel : 0 , } ; // IMPORTANT: Run in Web…" at bounding box center [924, 496] width 1029 height 698
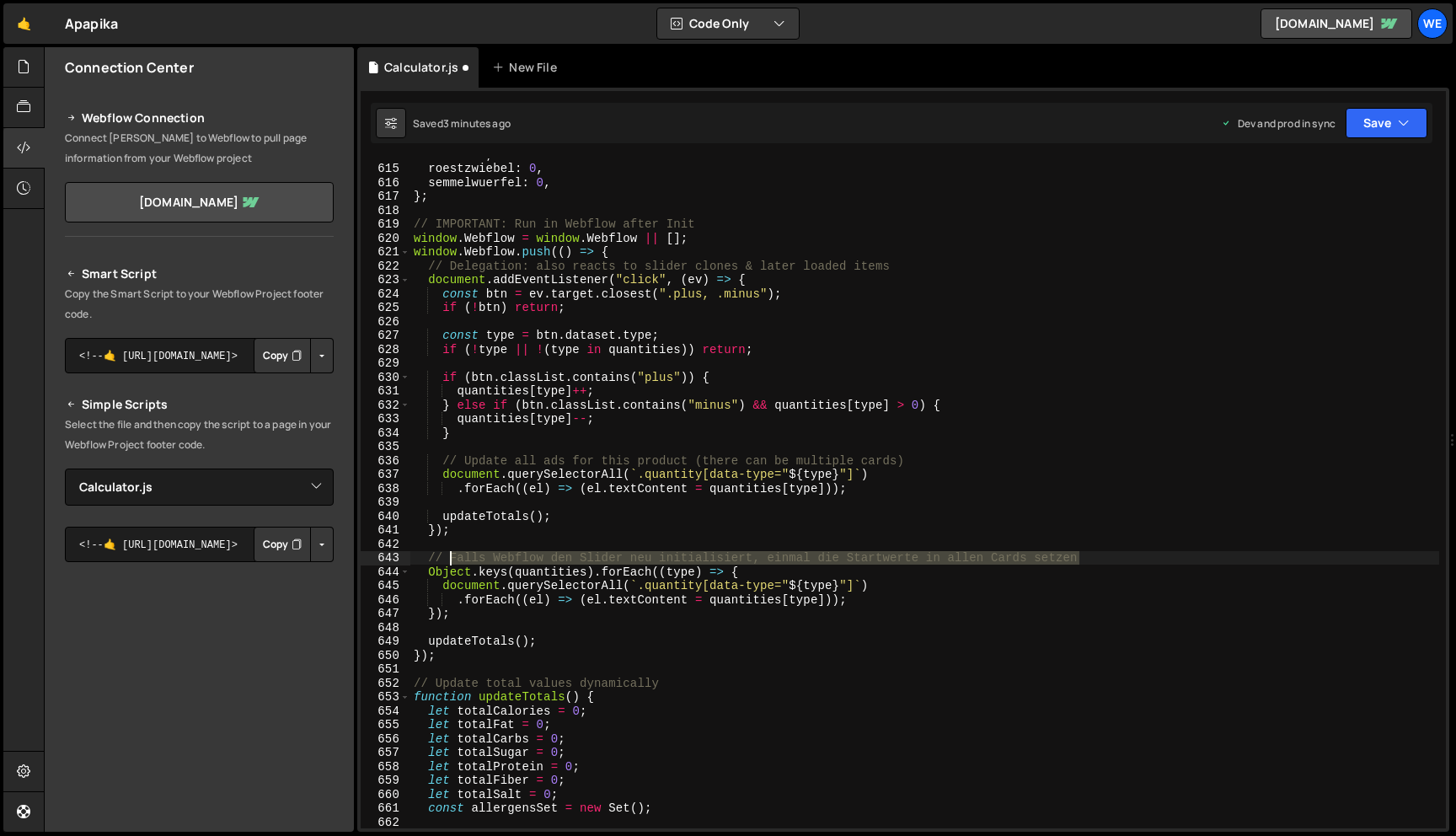
drag, startPoint x: 1087, startPoint y: 556, endPoint x: 452, endPoint y: 558, distance: 635.0
click at [452, 558] on div "sesam : 0 , roestzwiebel : 0 , semmelwuerfel : 0 , } ; // IMPORTANT: Run in Web…" at bounding box center [924, 496] width 1029 height 698
paste textarea "If Webflow reinitializes the slider, set the initial values ​​in all cards once"
click at [996, 376] on div "sesam : 0 , roestzwiebel : 0 , semmelwuerfel : 0 , } ; // IMPORTANT: Run in Web…" at bounding box center [924, 496] width 1029 height 698
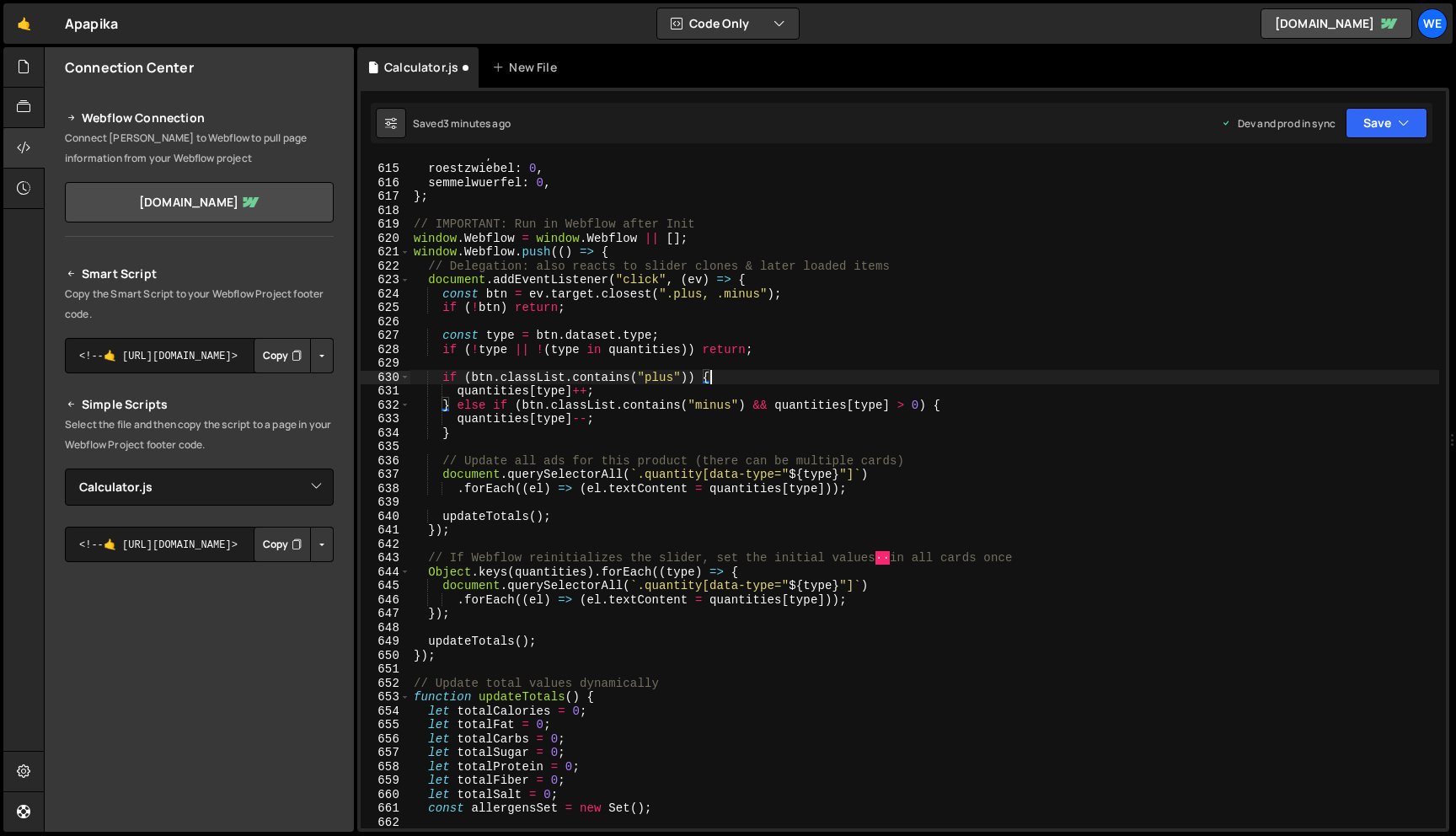
click at [996, 376] on div "sesam : 0 , roestzwiebel : 0 , semmelwuerfel : 0 , } ; // IMPORTANT: Run in Web…" at bounding box center [924, 496] width 1029 height 698
click at [974, 289] on div "sesam : 0 , roestzwiebel : 0 , semmelwuerfel : 0 , } ; // IMPORTANT: Run in Web…" at bounding box center [924, 496] width 1029 height 698
click at [952, 560] on div "sesam : 0 , roestzwiebel : 0 , semmelwuerfel : 0 , } ; // IMPORTANT: Run in Web…" at bounding box center [924, 496] width 1029 height 698
click at [897, 558] on div "sesam : 0 , roestzwiebel : 0 , semmelwuerfel : 0 , } ; // IMPORTANT: Run in Web…" at bounding box center [924, 496] width 1029 height 698
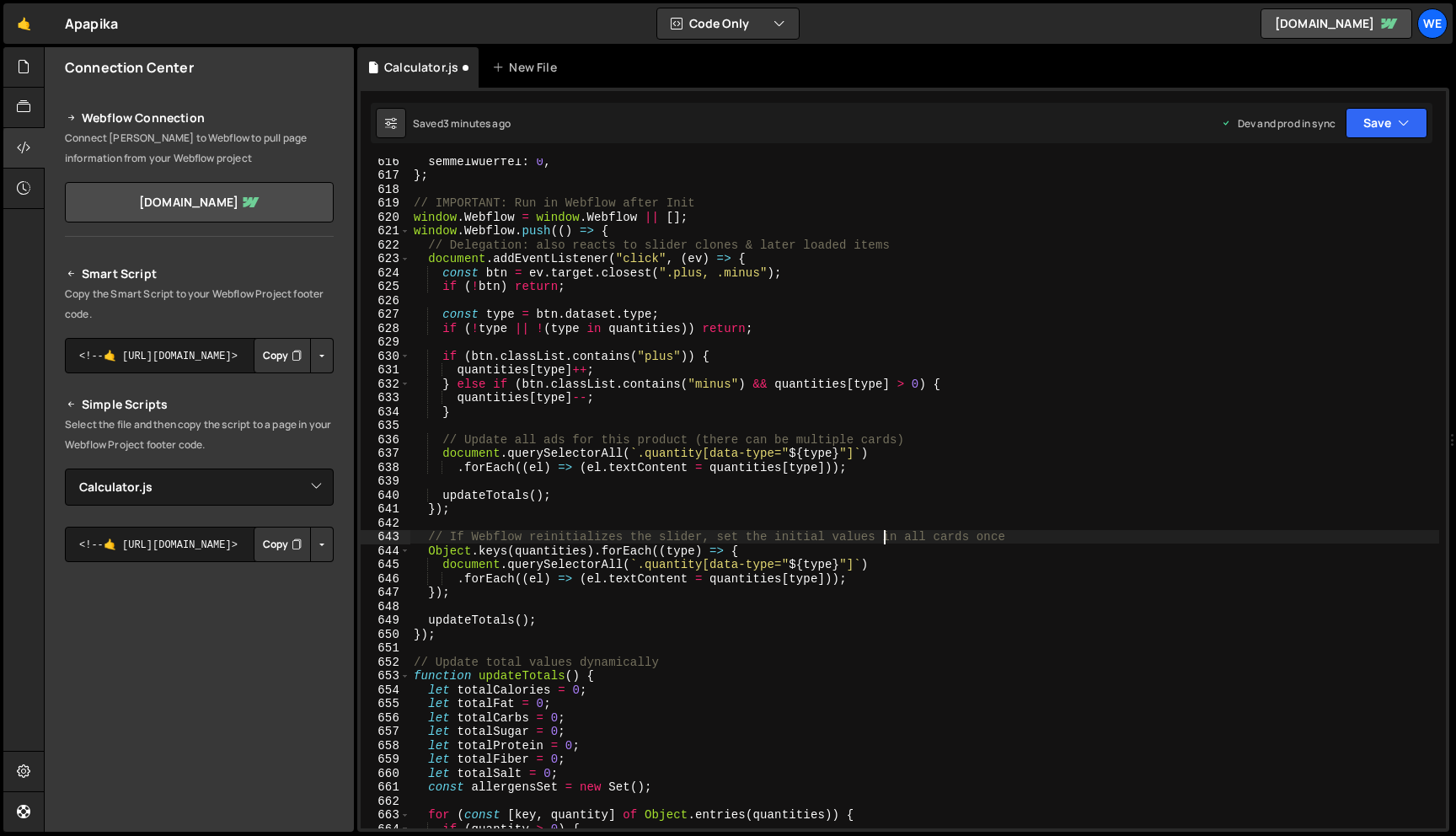
scroll to position [8554, 0]
click at [1409, 128] on icon "button" at bounding box center [1404, 123] width 12 height 17
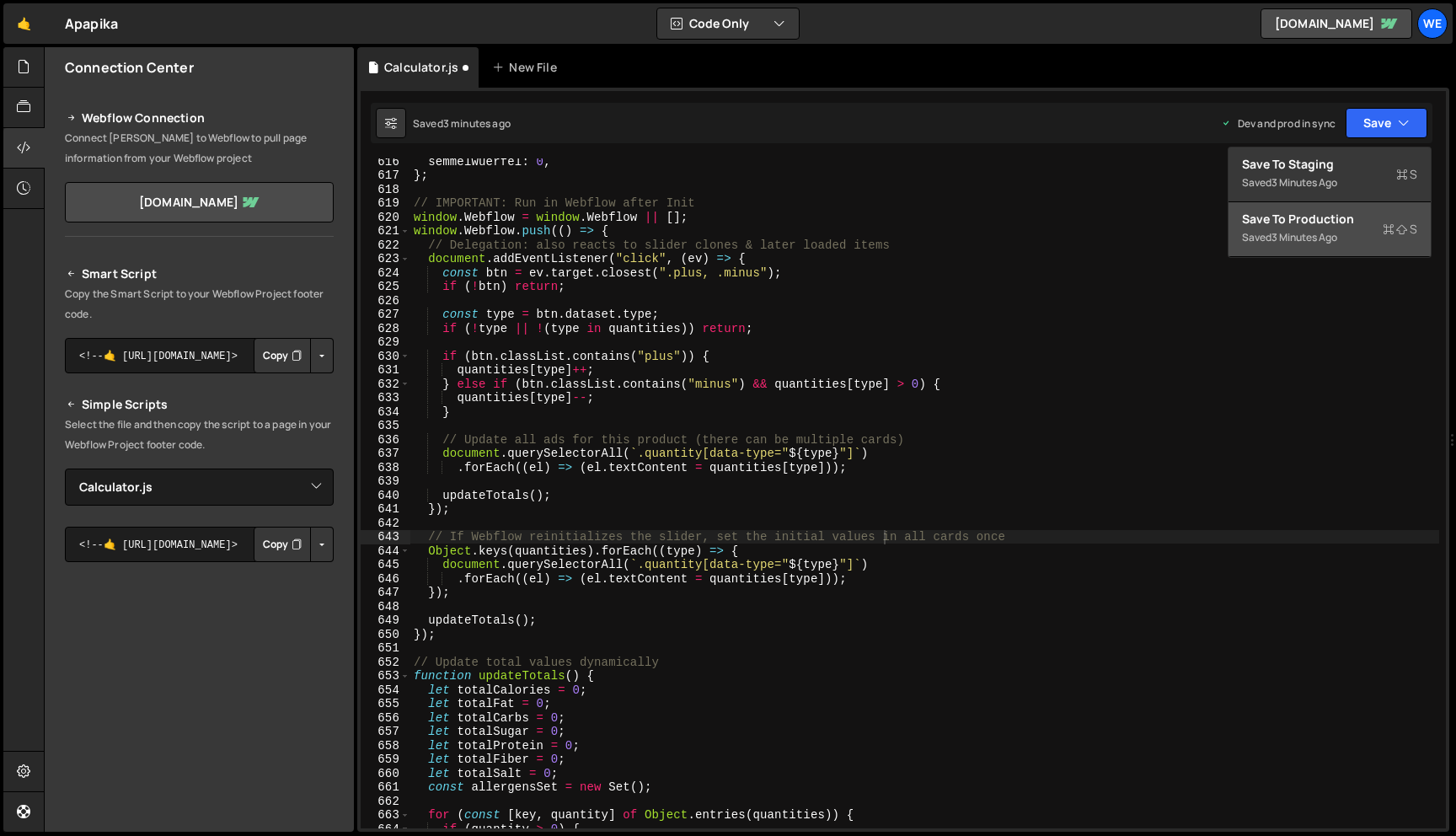
click at [1336, 220] on div "Save to Production S" at bounding box center [1330, 219] width 176 height 17
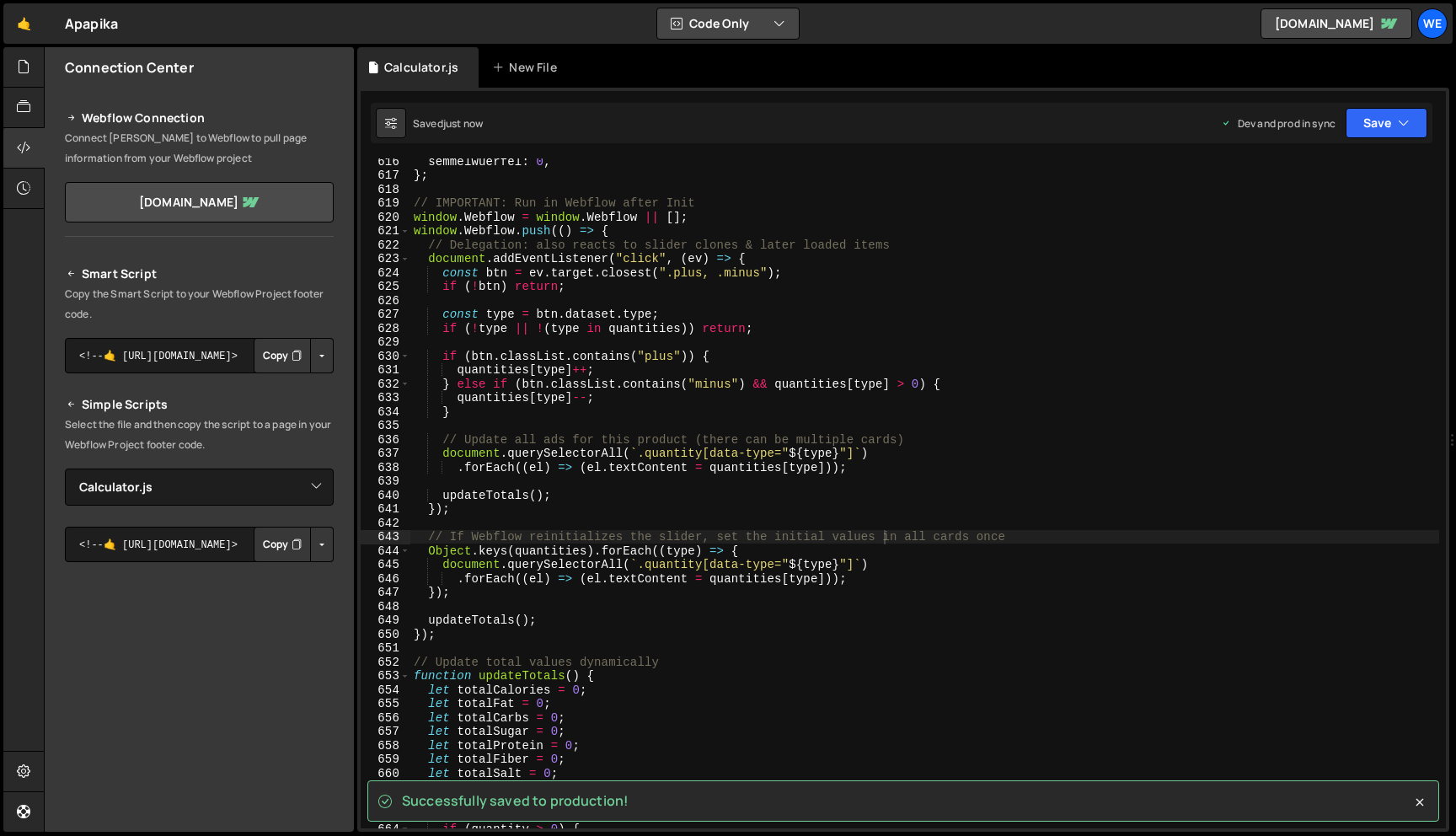
click at [773, 17] on button "Code Only" at bounding box center [728, 24] width 142 height 31
click at [733, 53] on button "Code Only" at bounding box center [728, 61] width 142 height 31
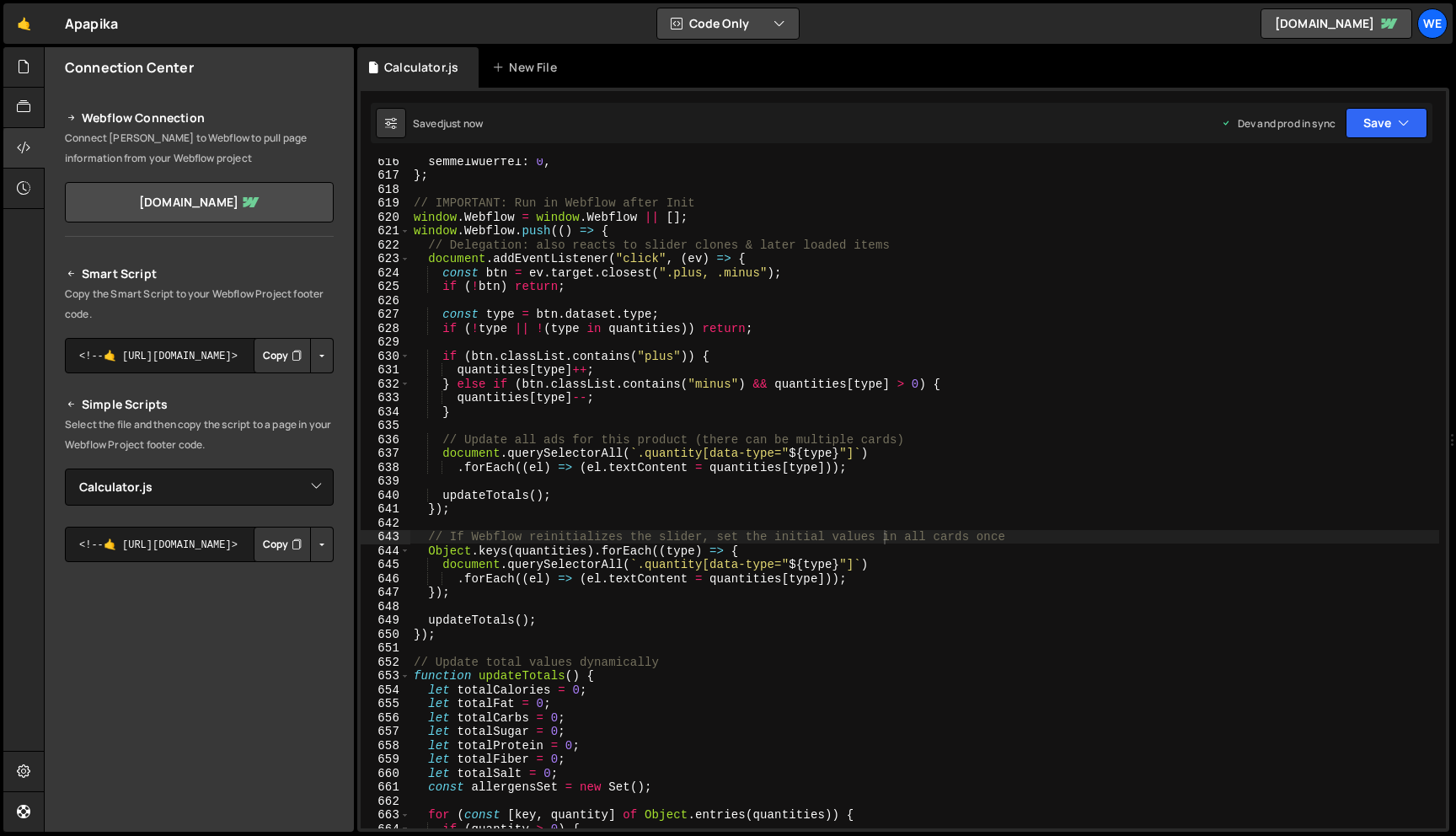
click at [745, 25] on button "Code Only" at bounding box center [728, 24] width 142 height 31
click at [740, 58] on button "Code Only" at bounding box center [728, 61] width 142 height 31
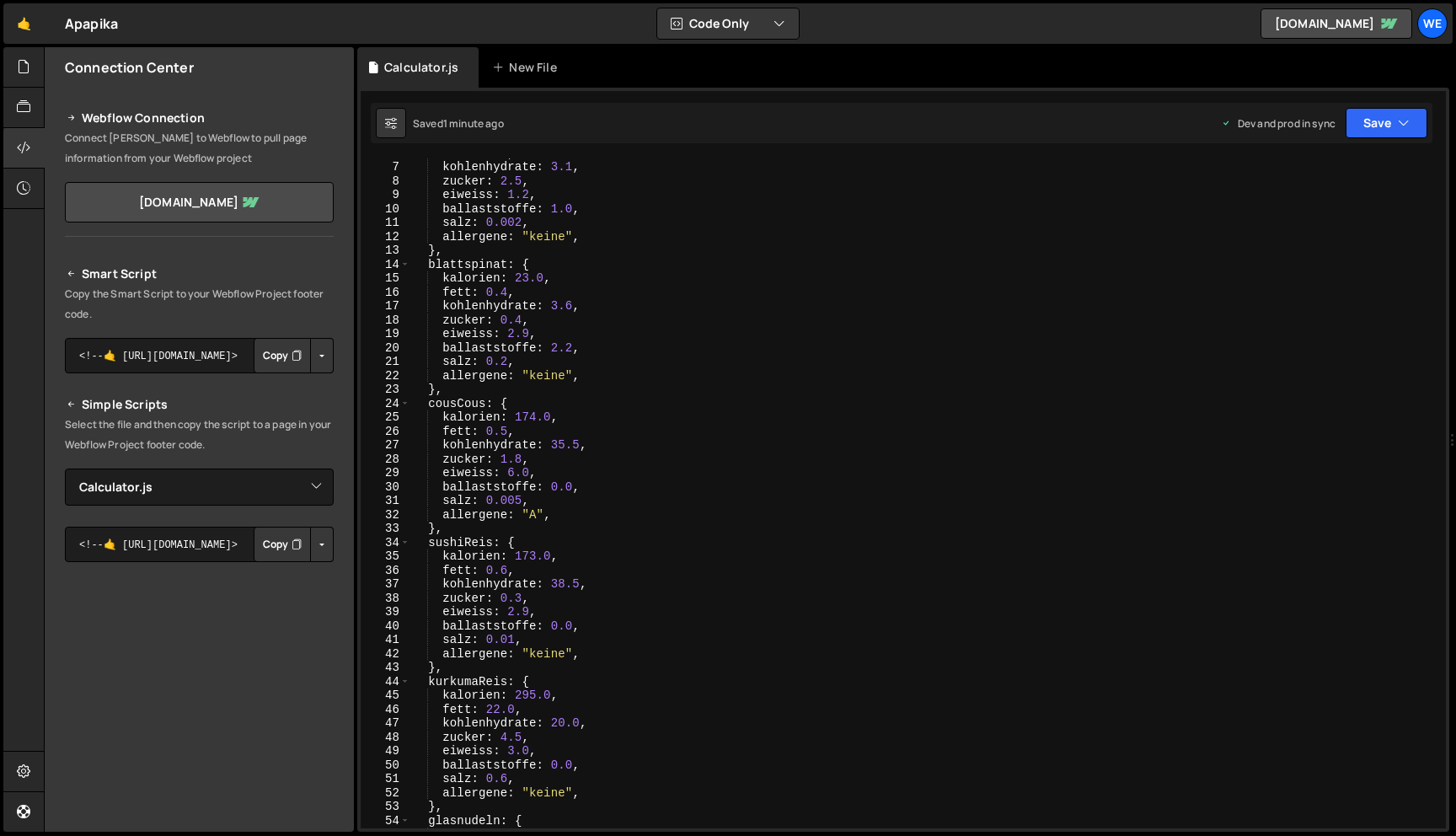
scroll to position [0, 0]
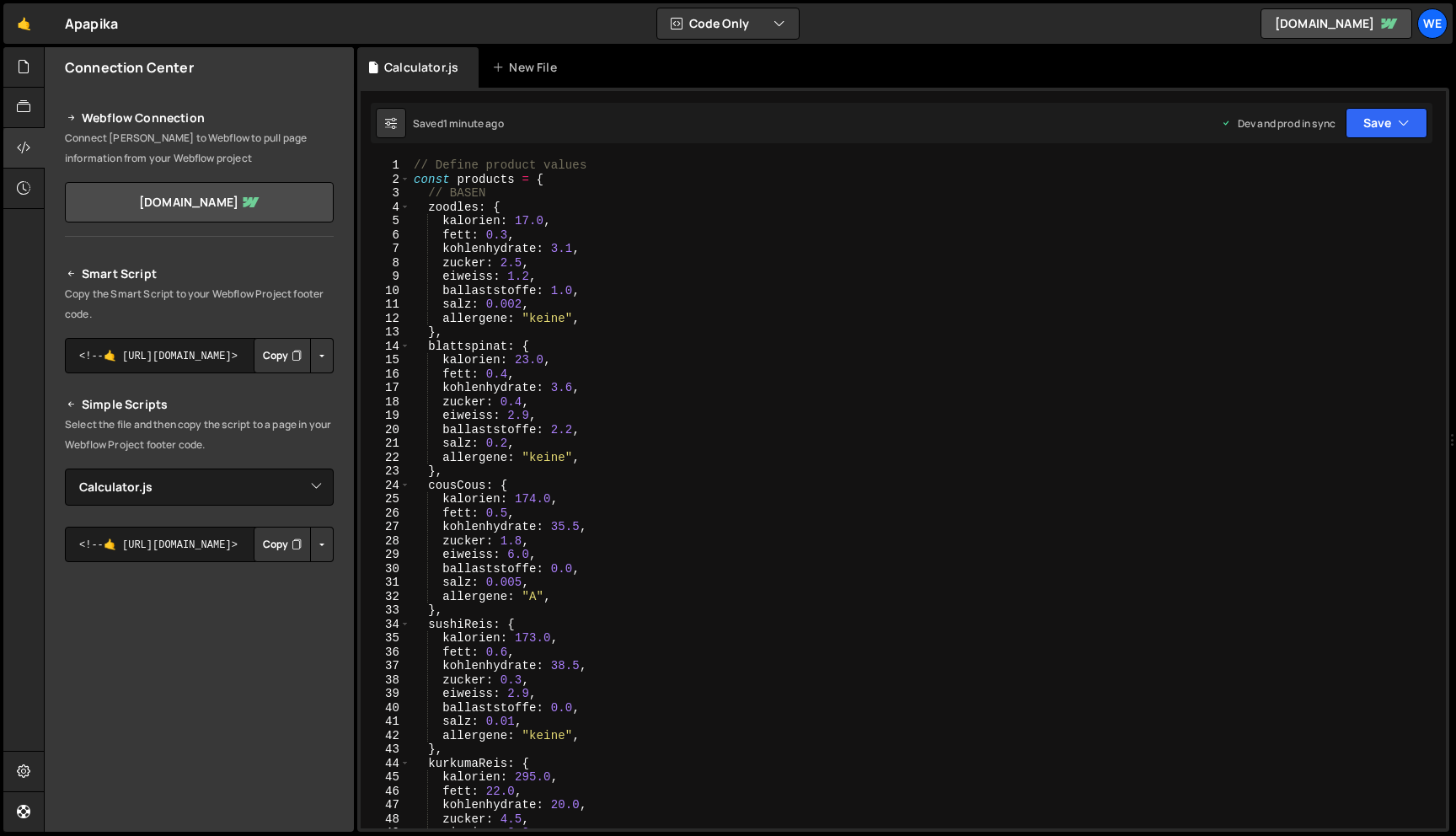
click at [896, 76] on div "Calculator.js New File" at bounding box center [903, 68] width 1092 height 41
click at [911, 56] on div "Calculator.js New File" at bounding box center [903, 68] width 1092 height 41
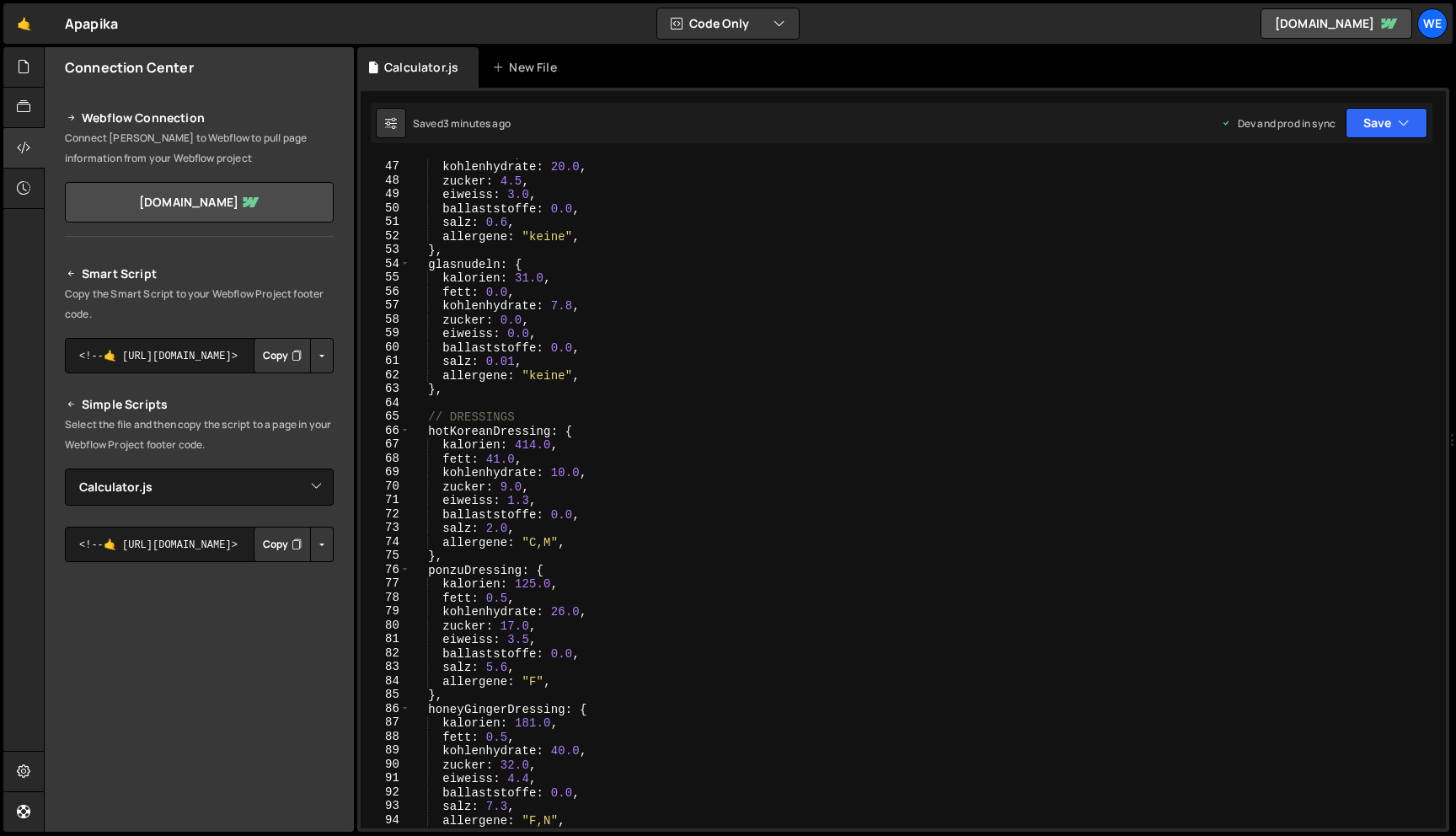
scroll to position [650, 0]
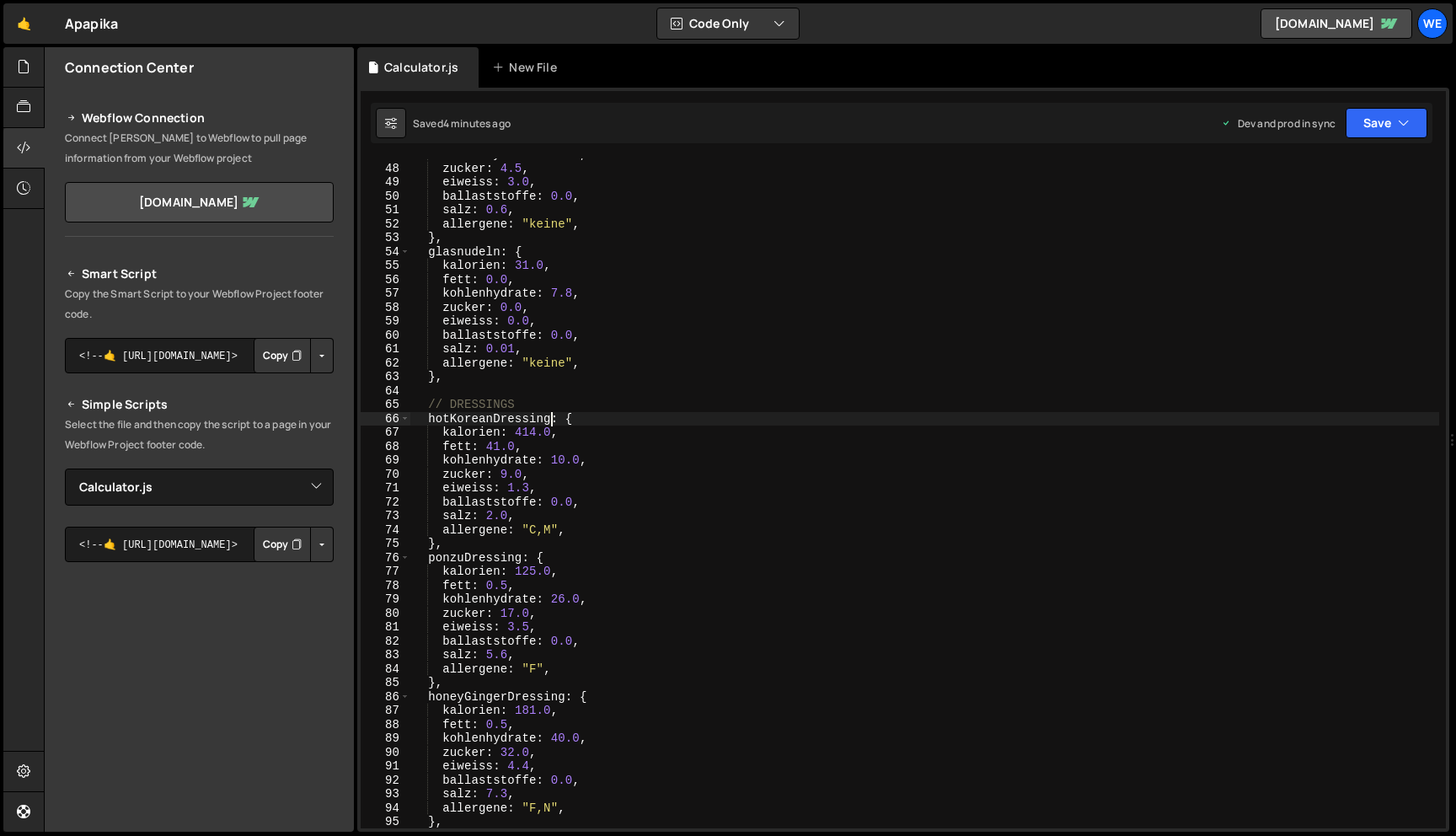
click at [551, 421] on div "kohlenhydrate : 20.0 , zucker : 4.5 , eiweiss : 3.0 , ballaststoffe : 0.0 , sal…" at bounding box center [924, 496] width 1029 height 698
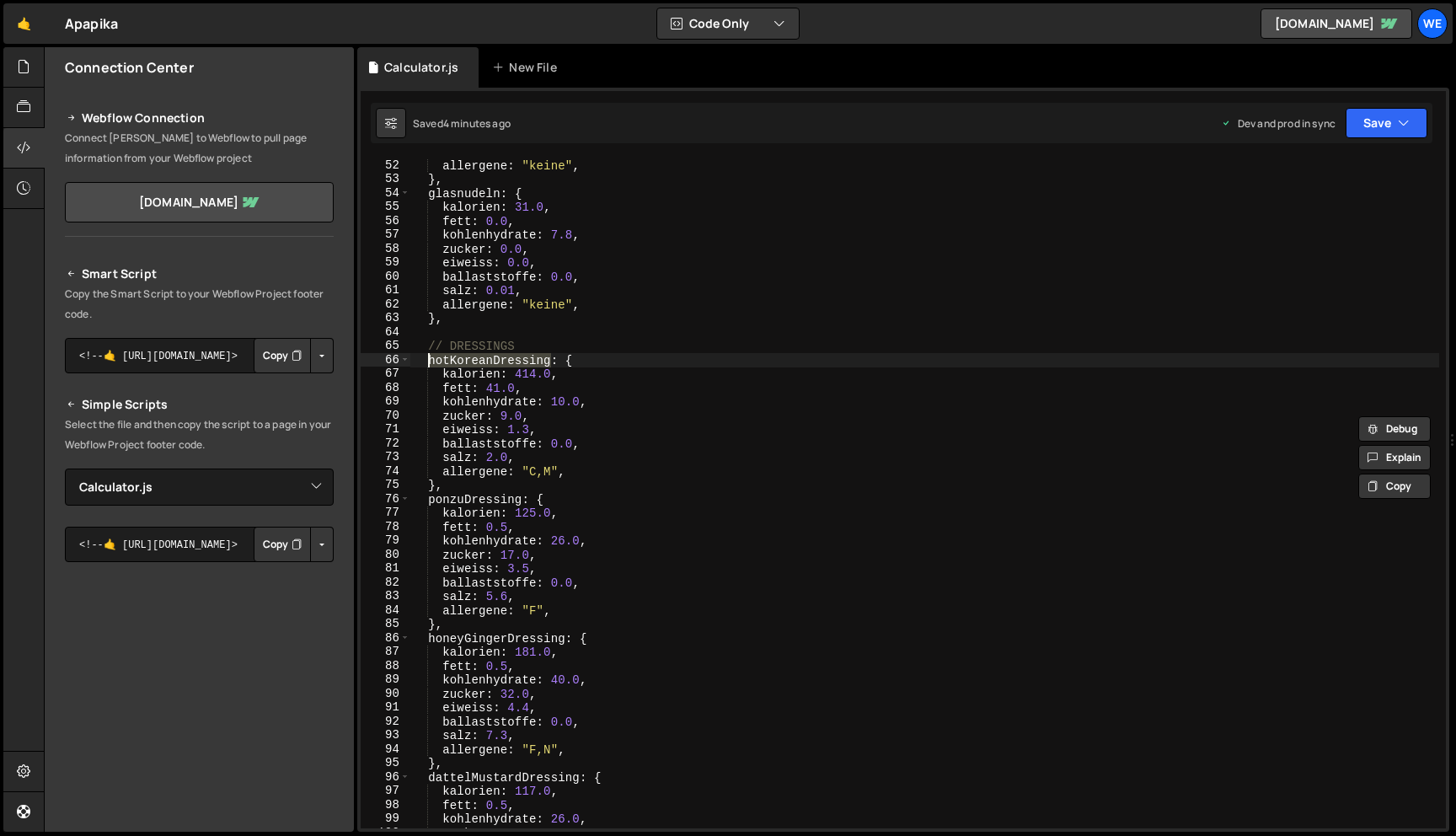
scroll to position [712, 0]
click at [522, 498] on div "allergene : "keine" , } , glasnudeln : { kalorien : 31.0 , fett : 0.0 , kohlenh…" at bounding box center [924, 504] width 1029 height 698
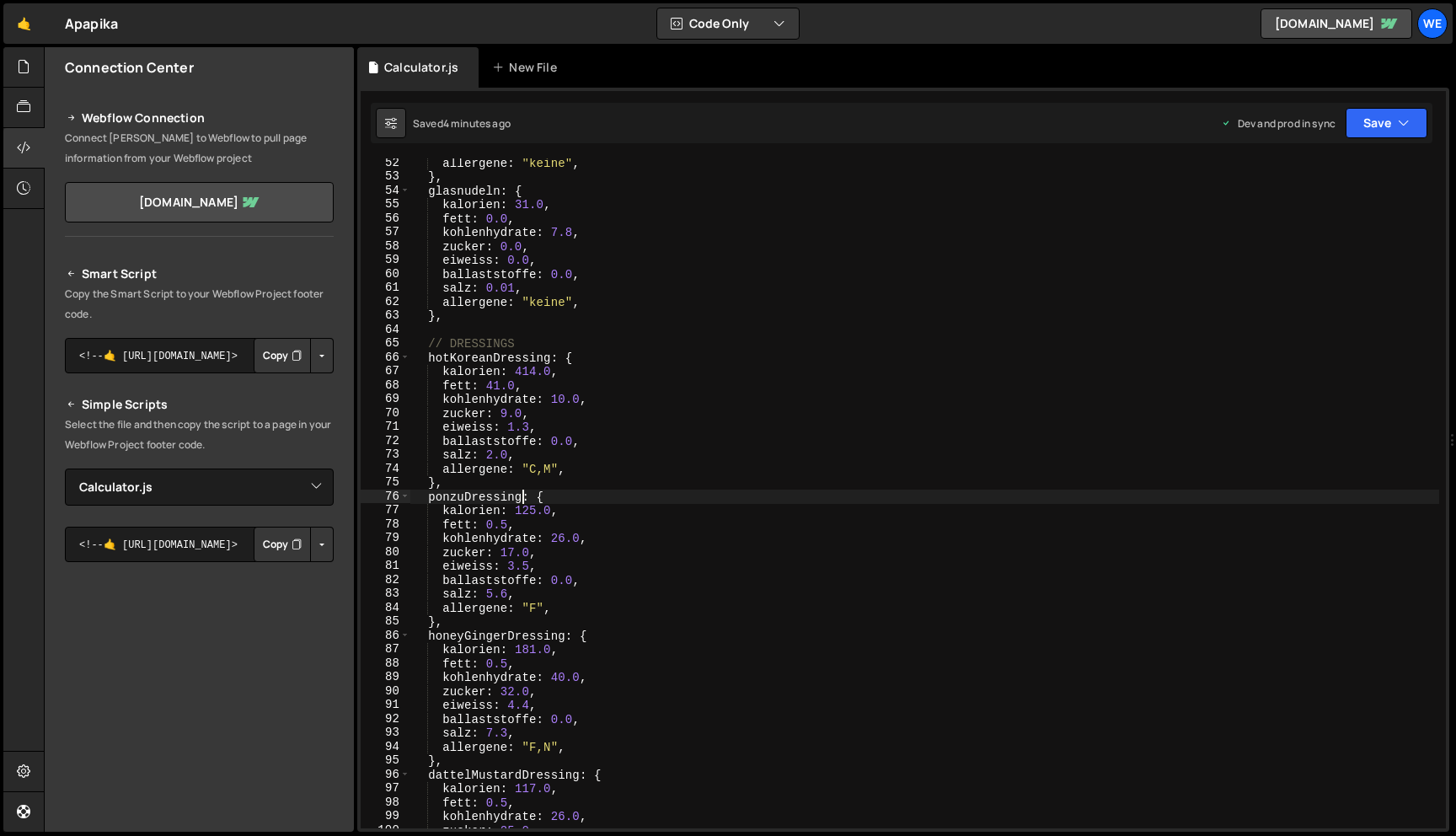
scroll to position [0, 8]
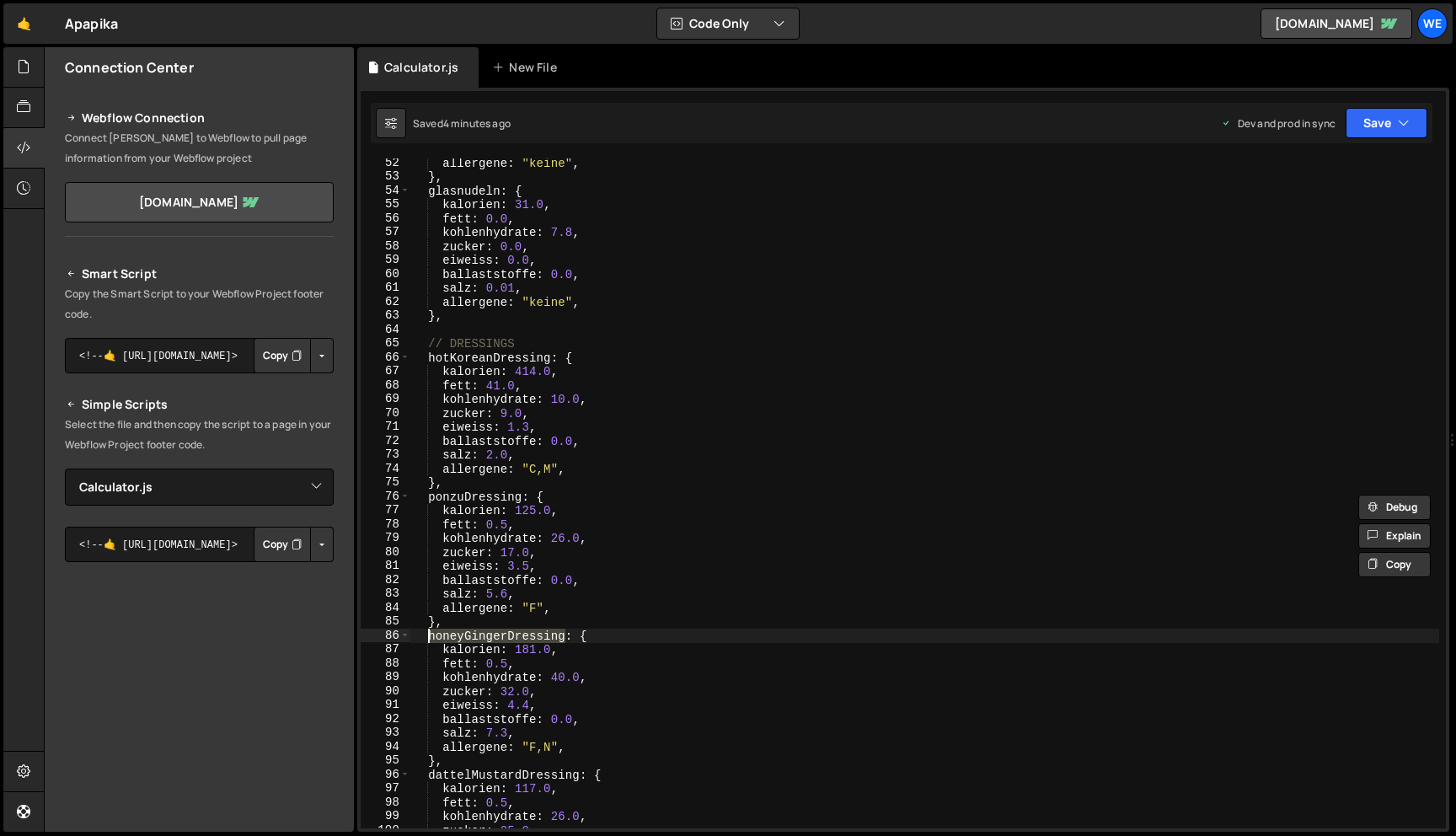
drag, startPoint x: 566, startPoint y: 638, endPoint x: 426, endPoint y: 642, distance: 140.1
click at [426, 642] on div "allergene : "keine" , } , glasnudeln : { kalorien : 31.0 , fett : 0.0 , kohlenh…" at bounding box center [924, 504] width 1029 height 698
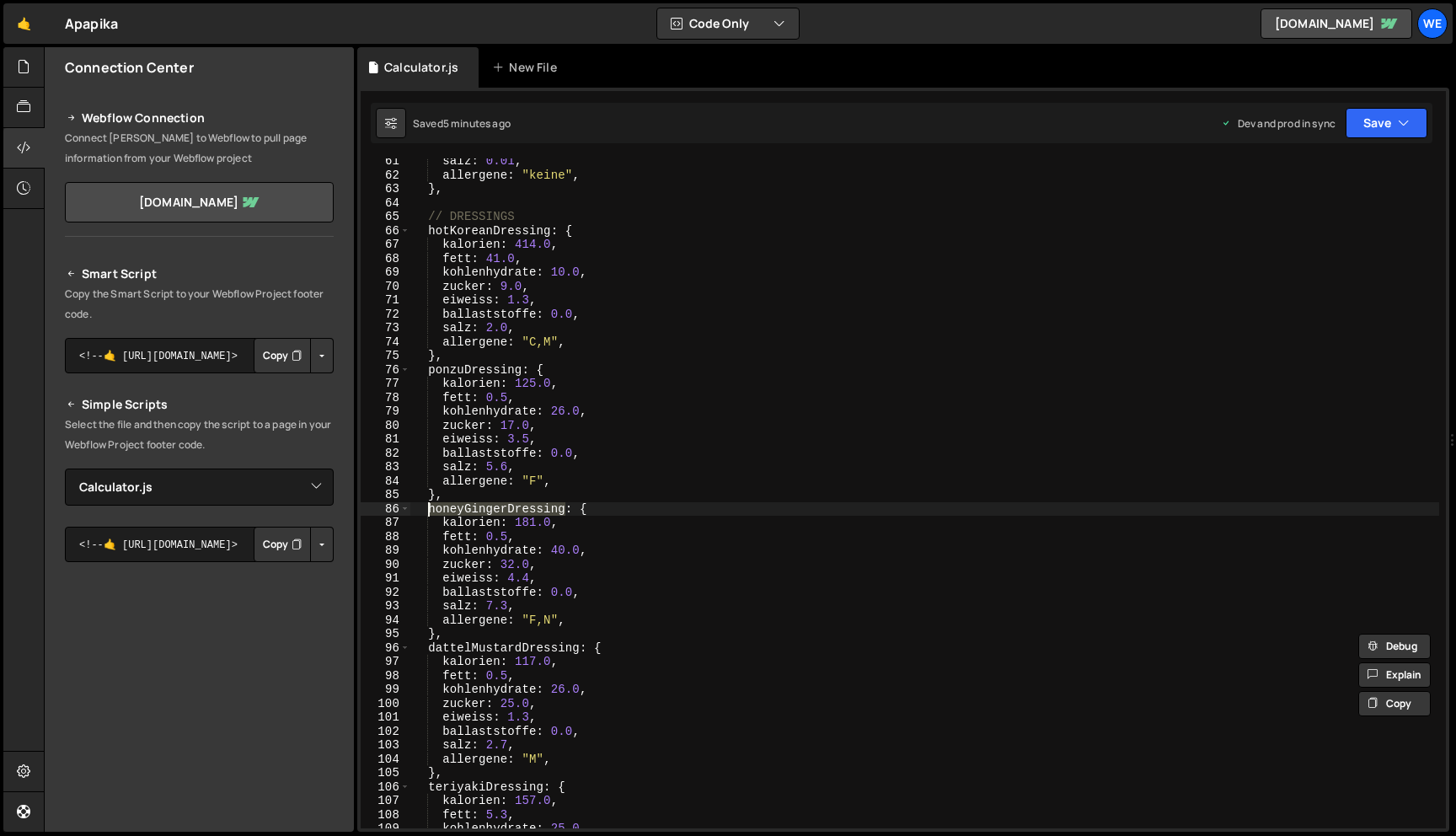
scroll to position [850, 0]
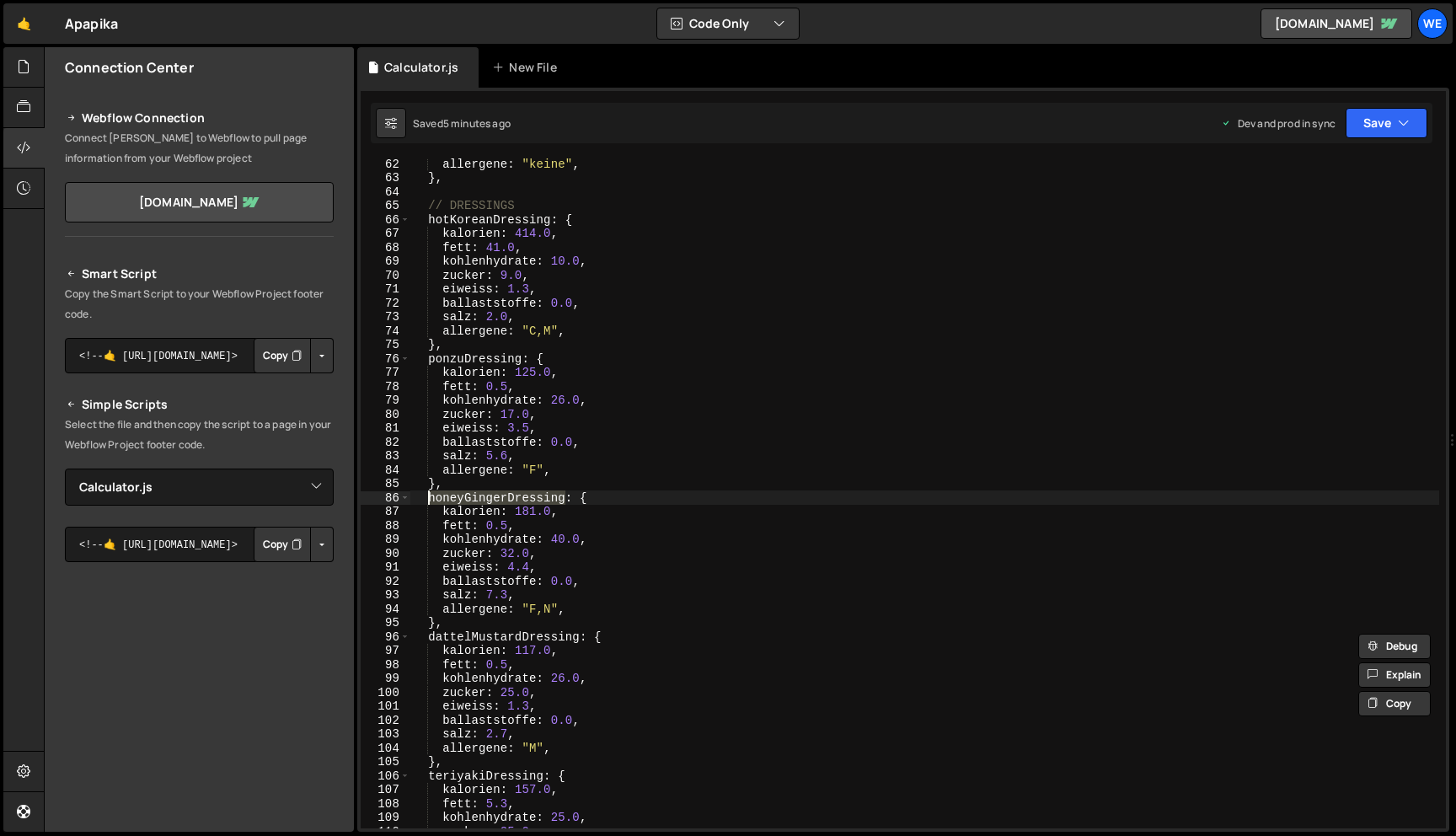
click at [580, 640] on div "allergene : "keine" , } , // DRESSINGS hotKoreanDressing : { kalorien : 414.0 ,…" at bounding box center [924, 505] width 1029 height 698
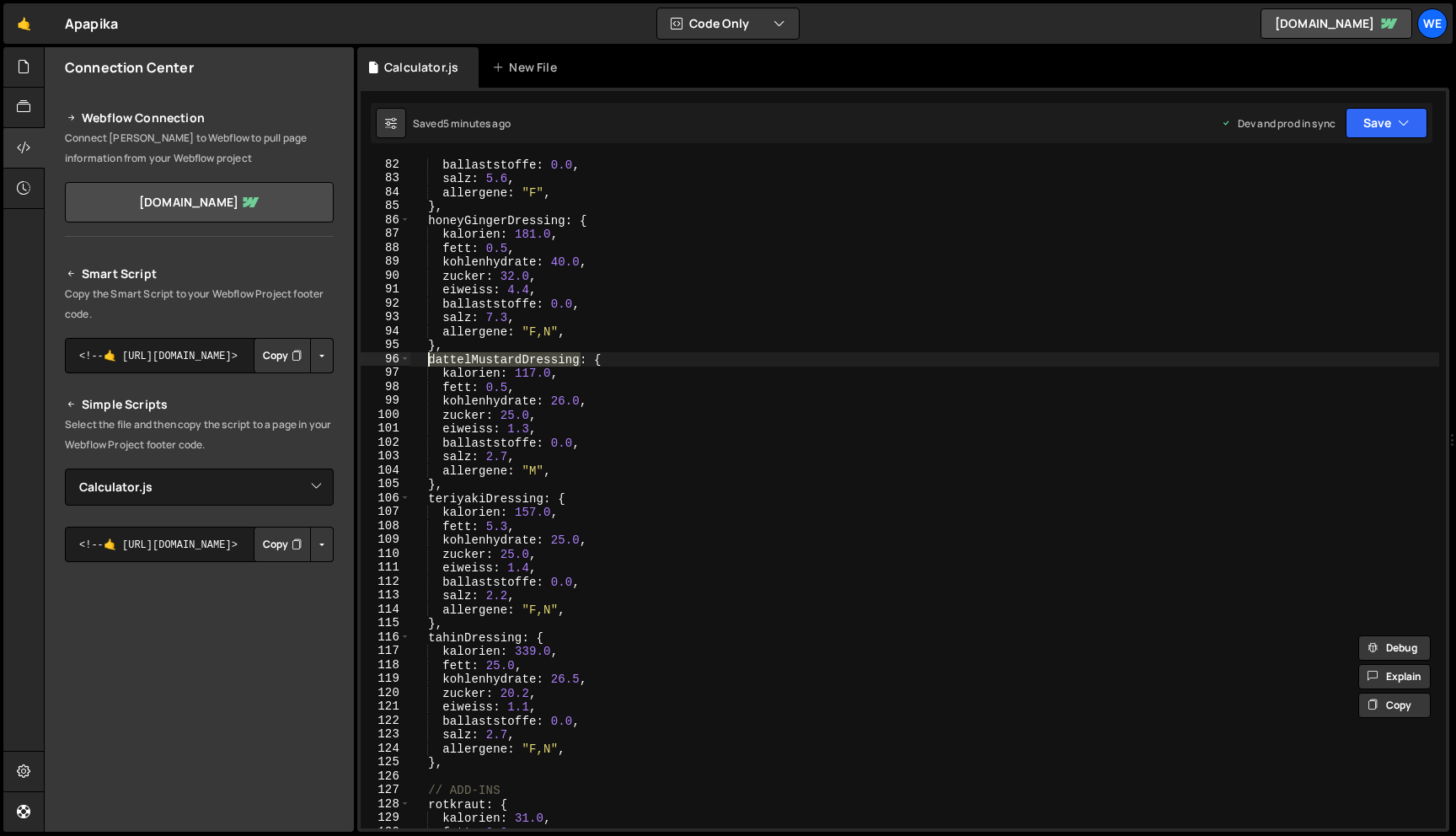
scroll to position [1128, 0]
click at [541, 499] on div "ballaststoffe : 0.0 , salz : 5.6 , allergene : "F" , } , honeyGingerDressing : …" at bounding box center [924, 506] width 1029 height 698
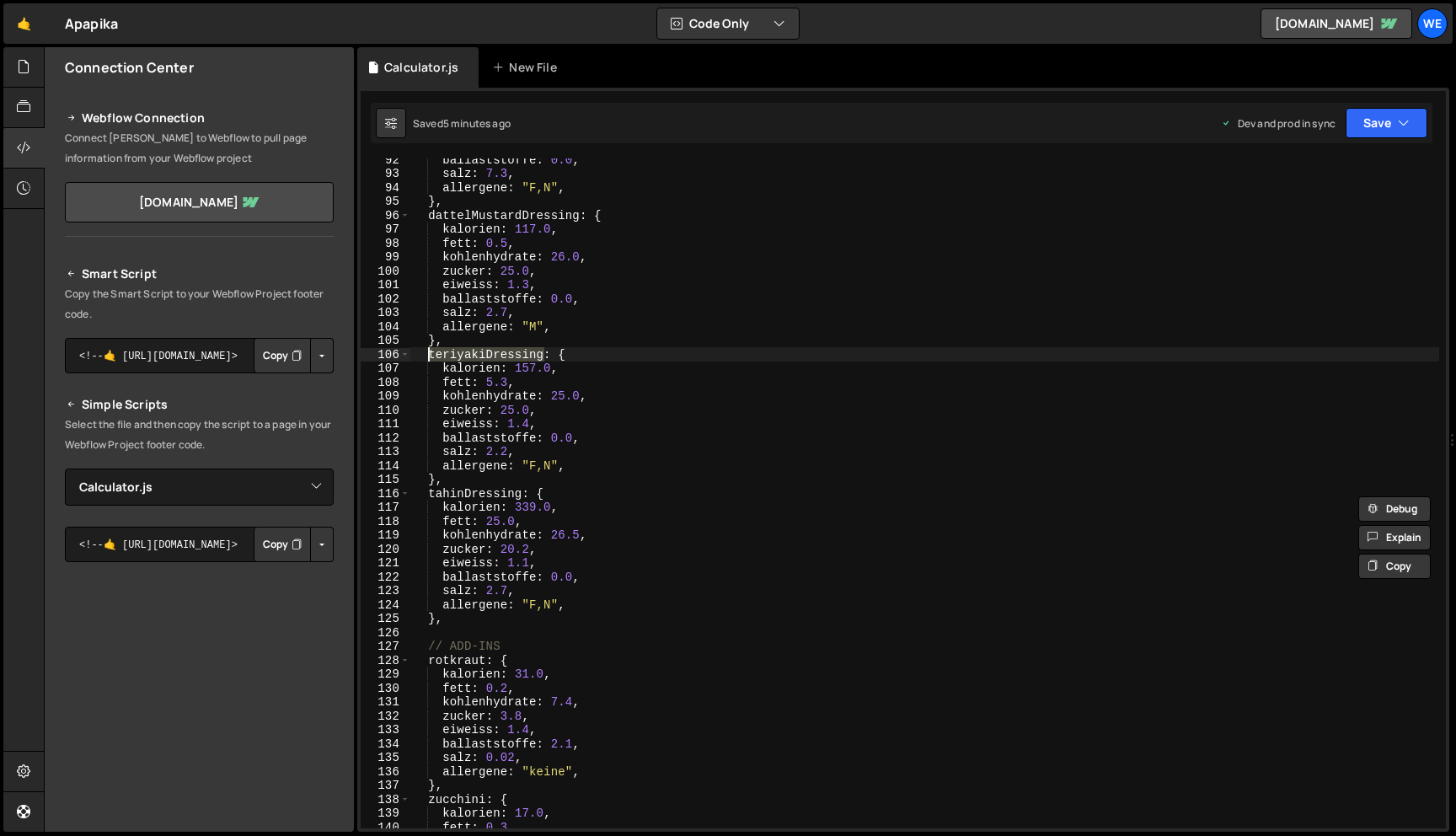
scroll to position [1281, 0]
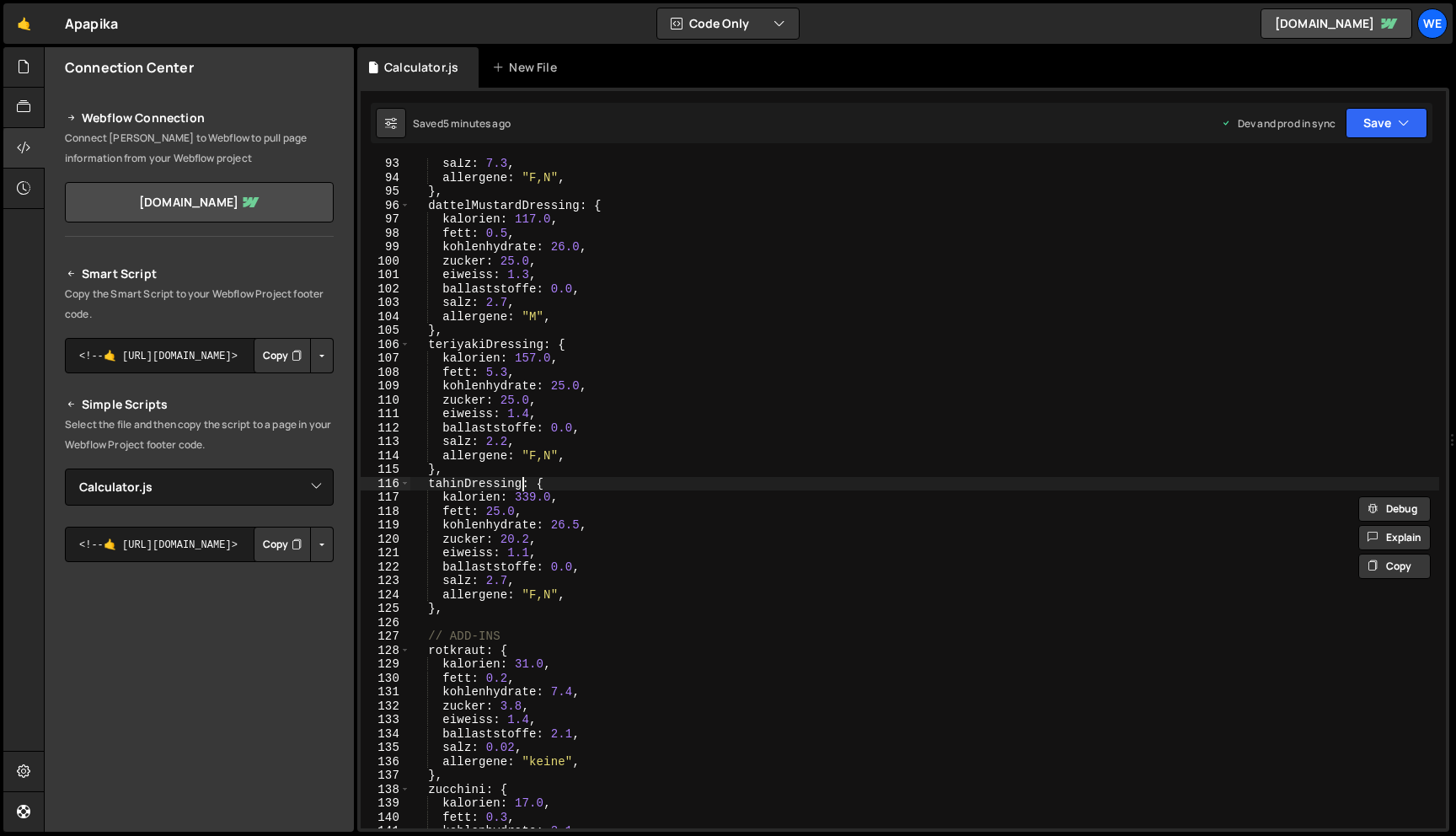
click at [522, 483] on div "salz : 7.3 , allergene : "F,N" , } , dattelMustardDressing : { kalorien : 117.0…" at bounding box center [924, 505] width 1029 height 698
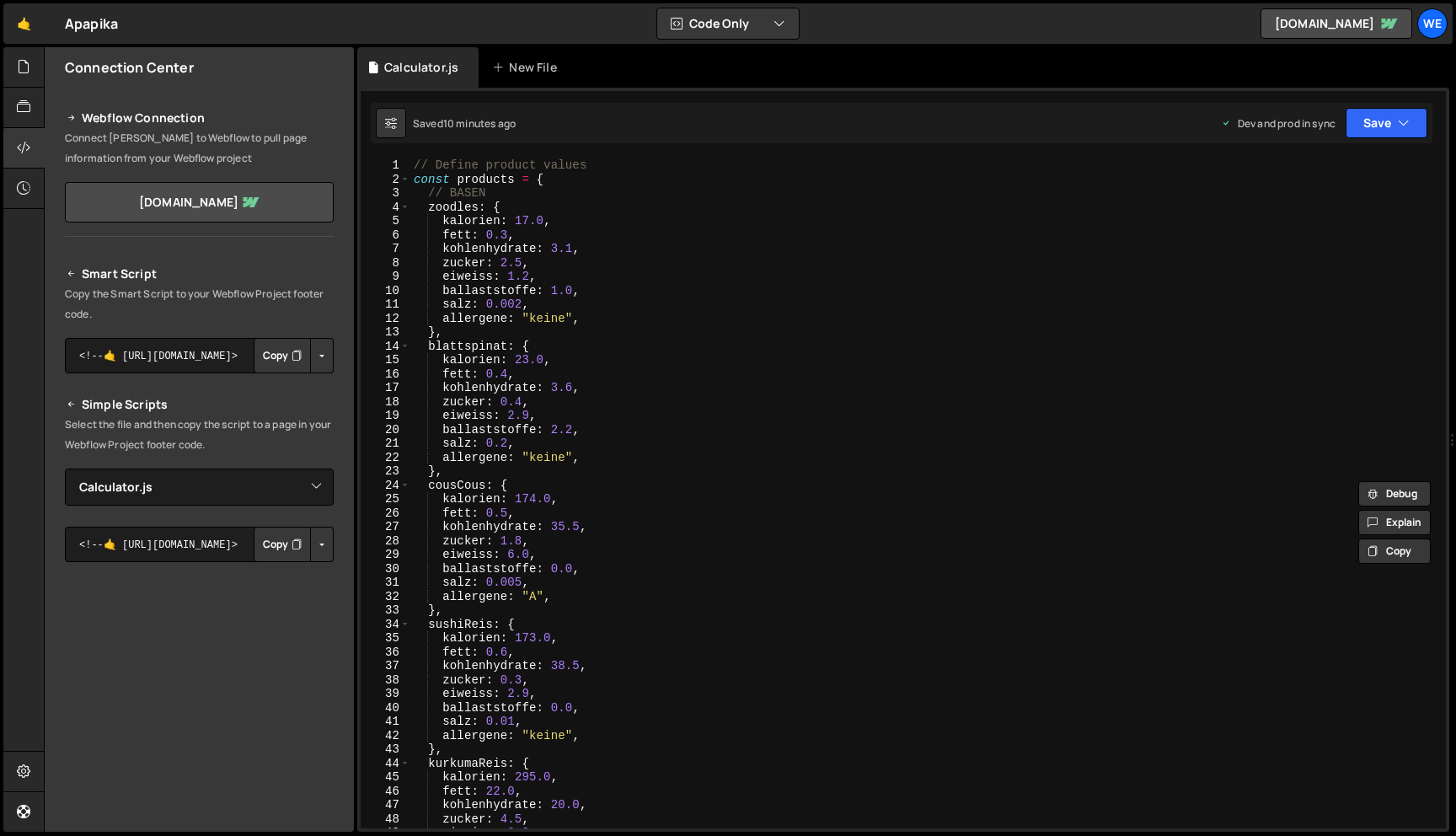
scroll to position [0, 0]
click at [1409, 115] on icon "button" at bounding box center [1404, 123] width 12 height 17
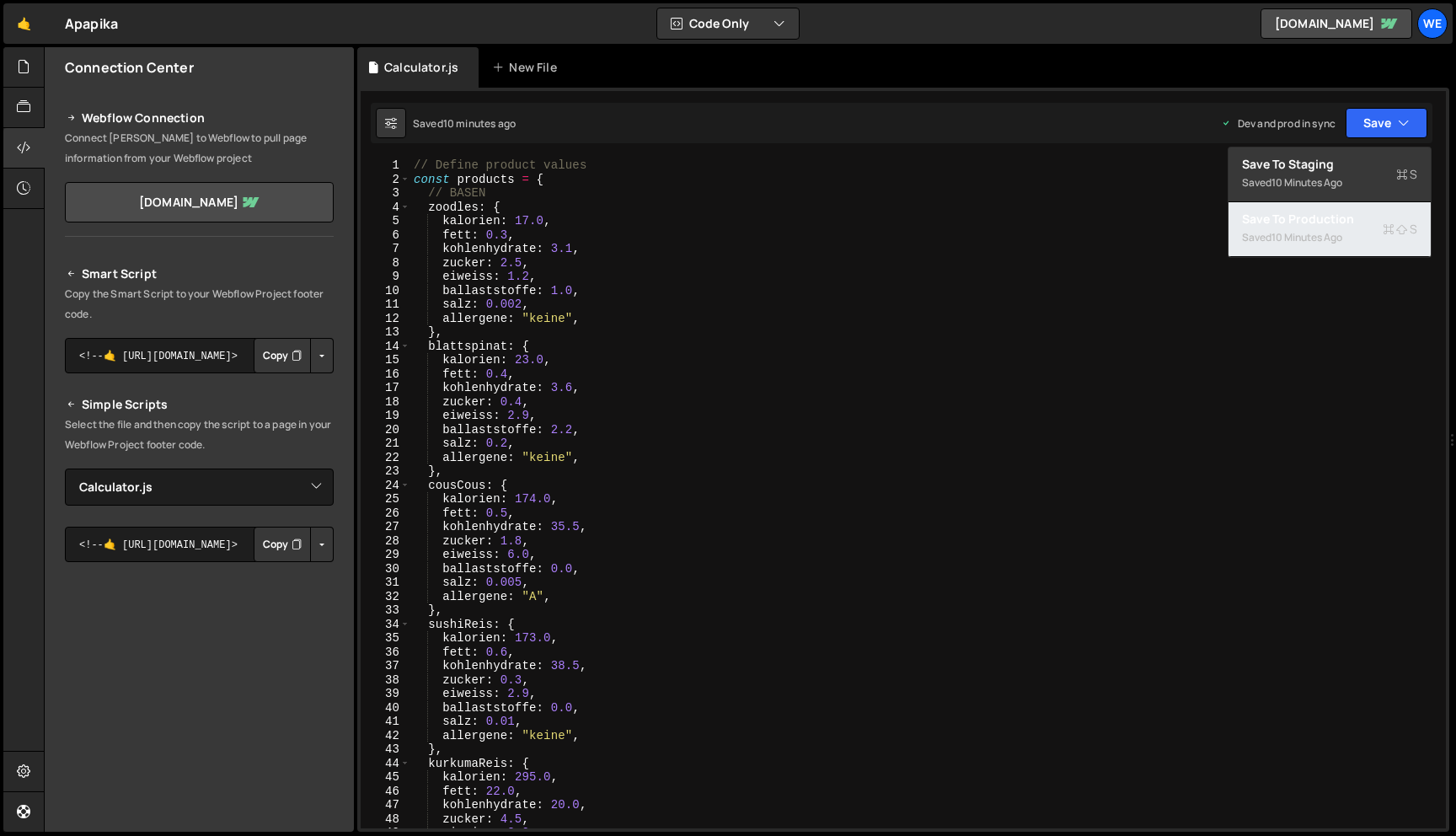
click at [1333, 233] on div "10 minutes ago" at bounding box center [1307, 237] width 70 height 14
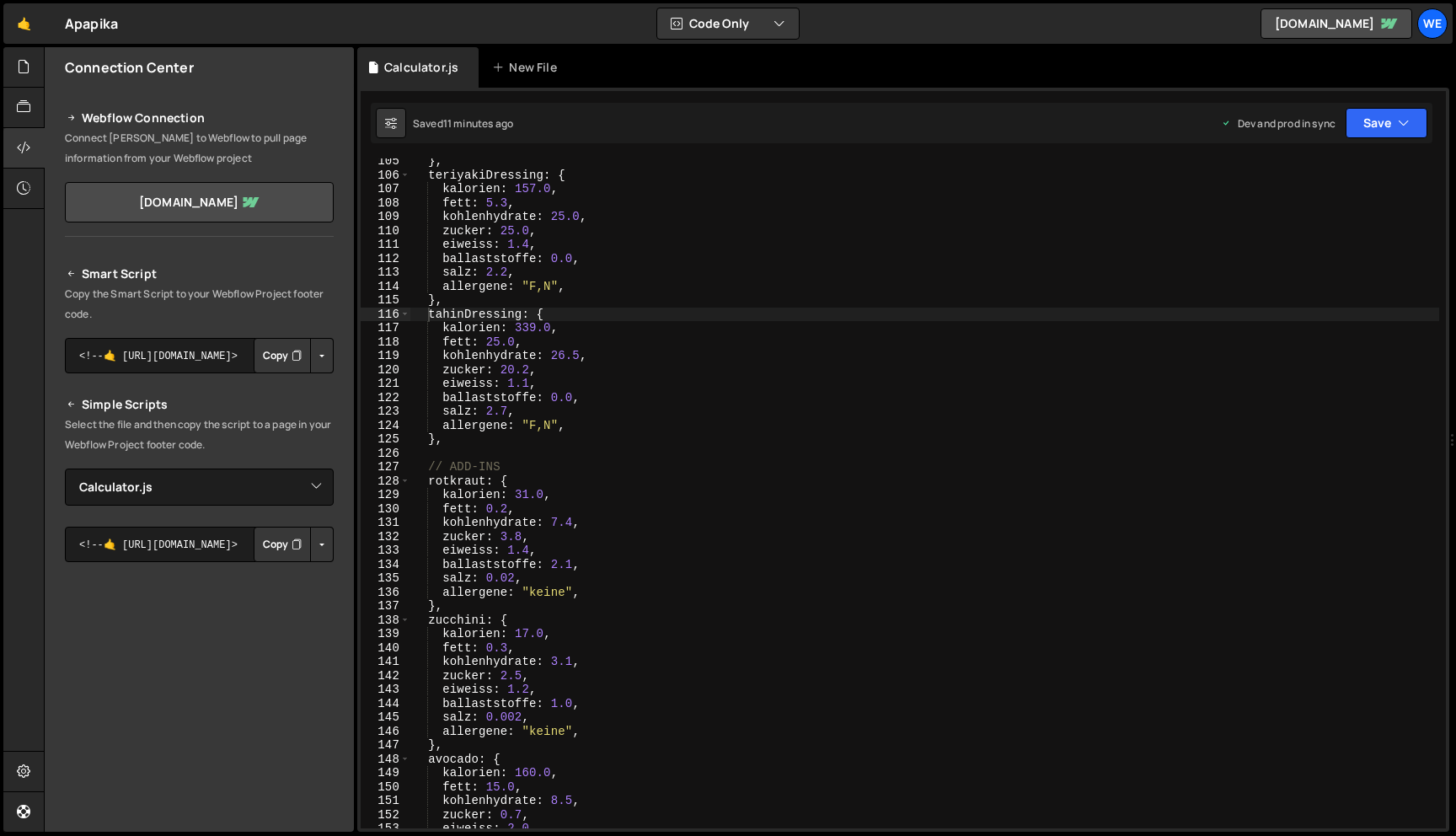
scroll to position [1508, 0]
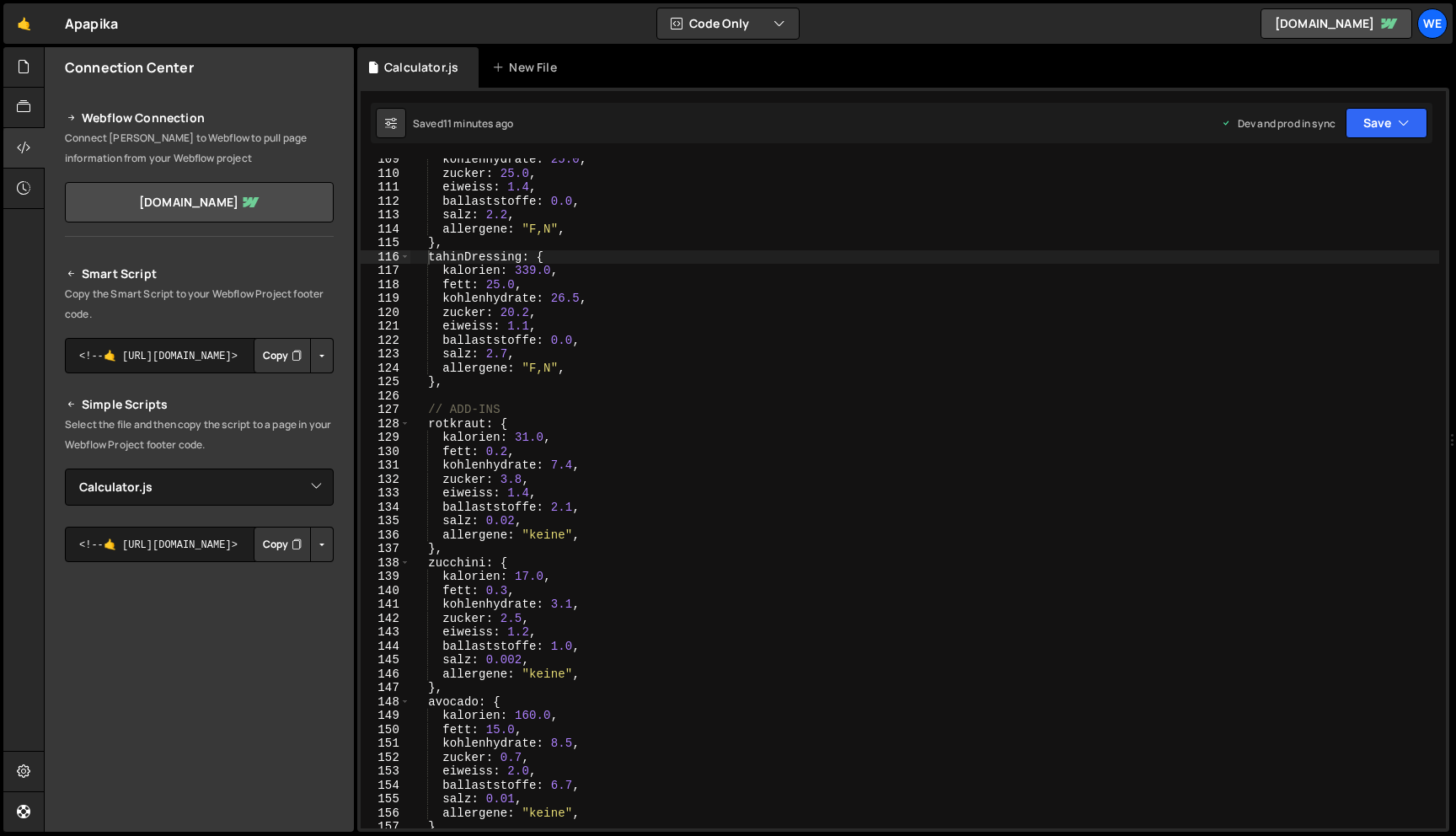
click at [483, 424] on div "kohlenhydrate : 25.0 , zucker : 25.0 , eiweiss : 1.4 , ballaststoffe : 0.0 , sa…" at bounding box center [924, 501] width 1029 height 698
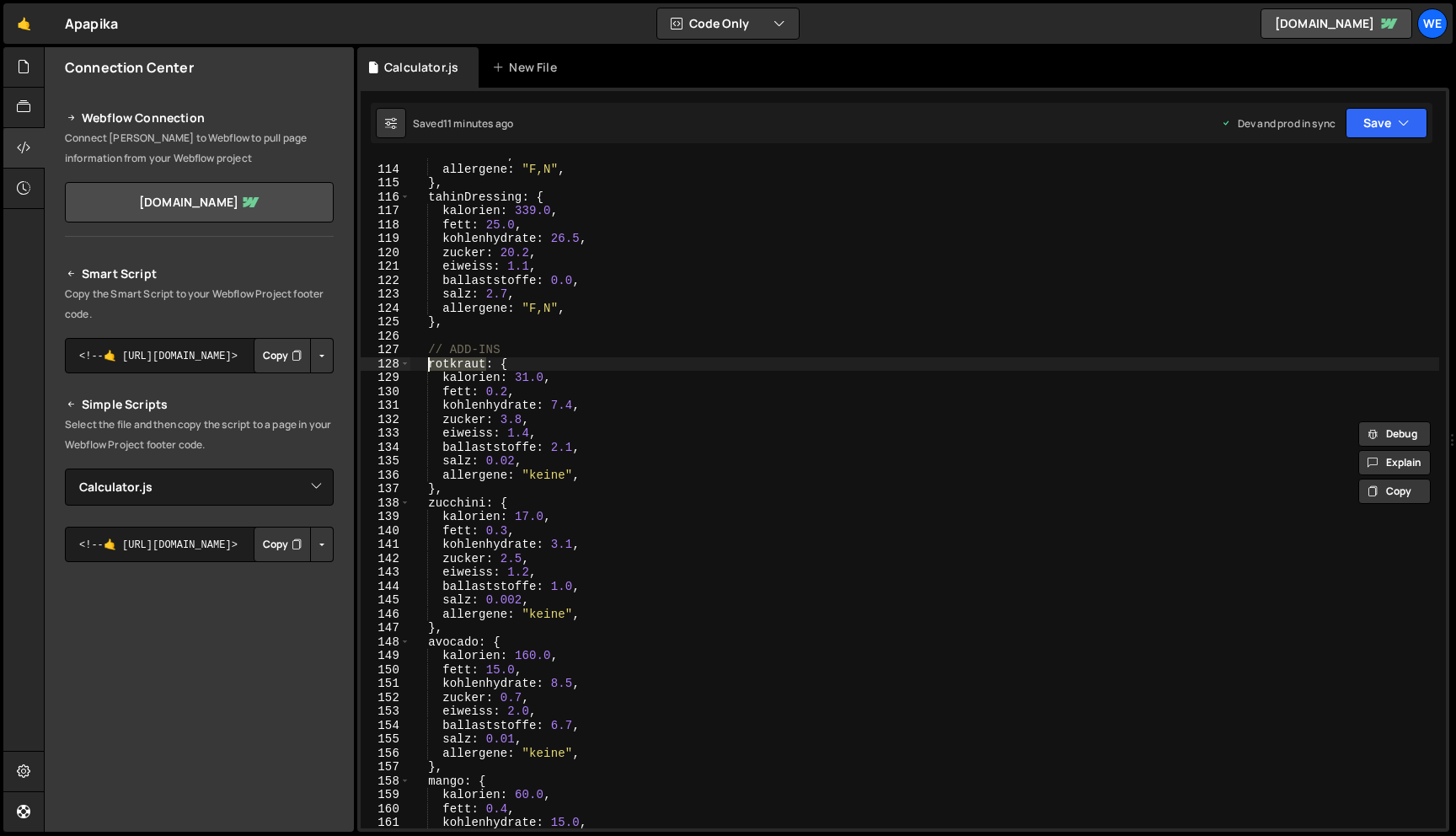
scroll to position [1567, 0]
click at [485, 504] on div "salz : 2.2 , allergene : "F,N" , } , tahinDressing : { kalorien : 339.0 , fett …" at bounding box center [924, 497] width 1029 height 698
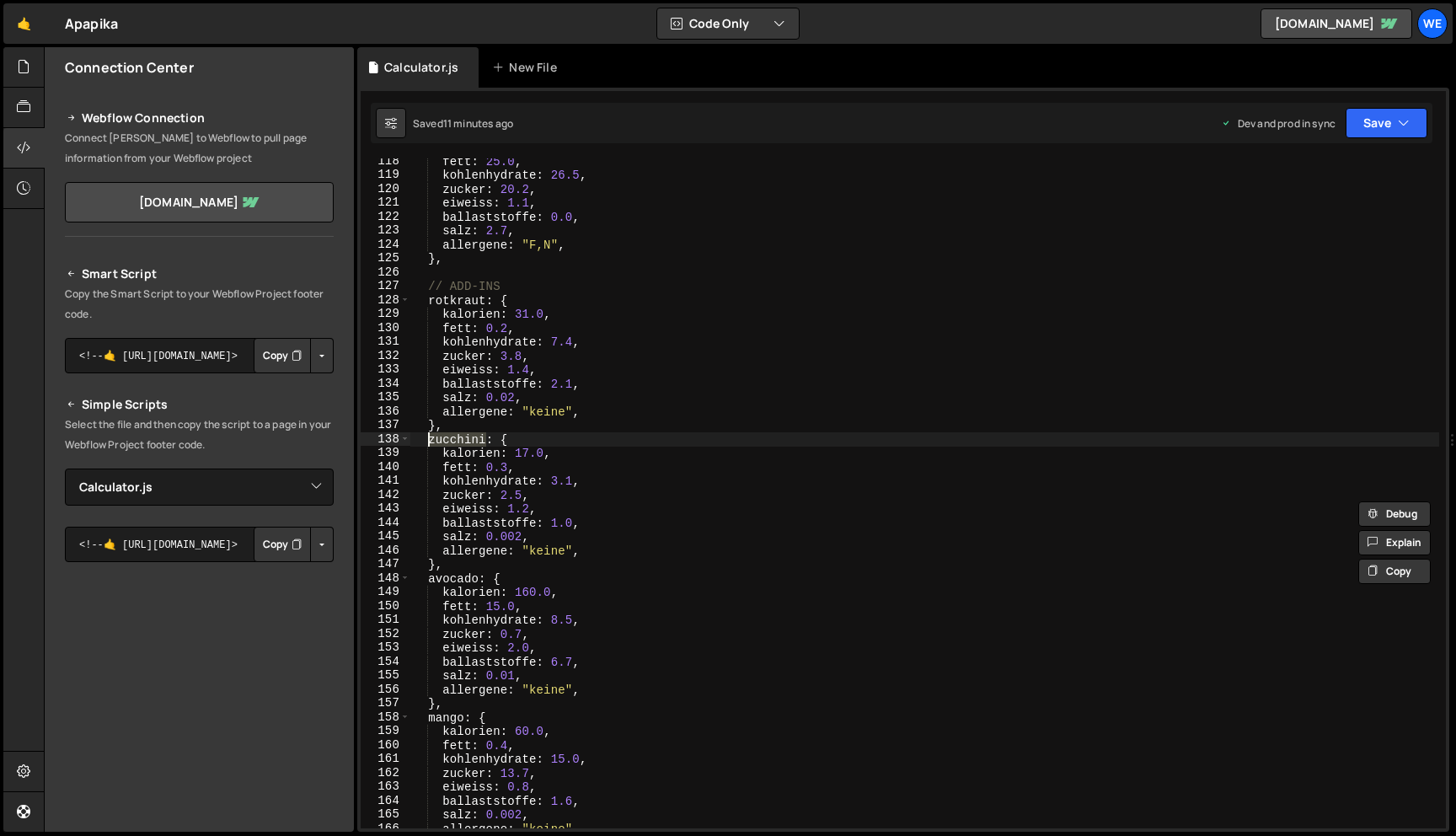
scroll to position [1635, 0]
click at [476, 575] on div "fett : 25.0 , kohlenhydrate : 26.5 , zucker : 20.2 , eiweiss : 1.1 , ballaststo…" at bounding box center [924, 499] width 1029 height 698
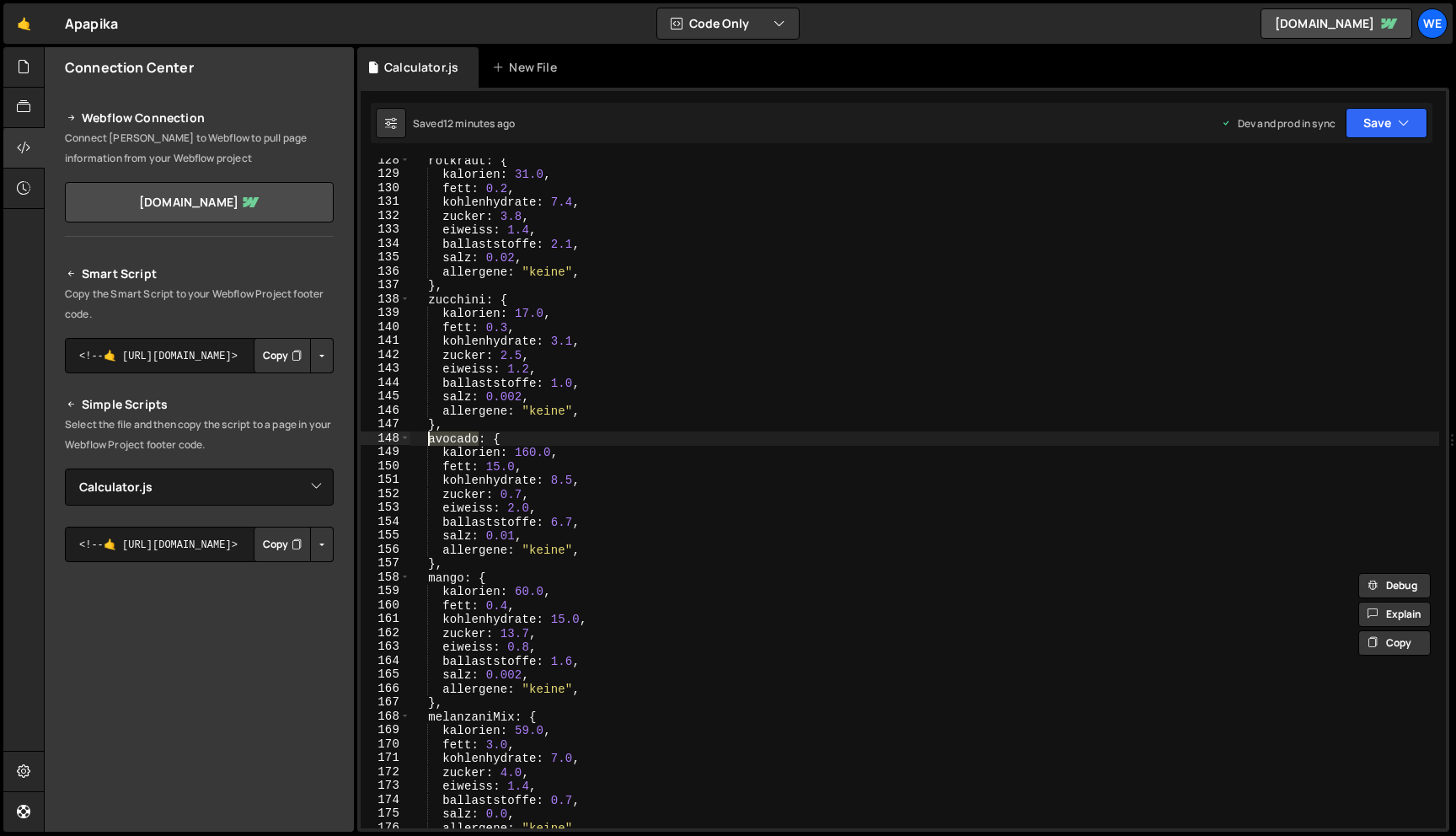
scroll to position [1793, 0]
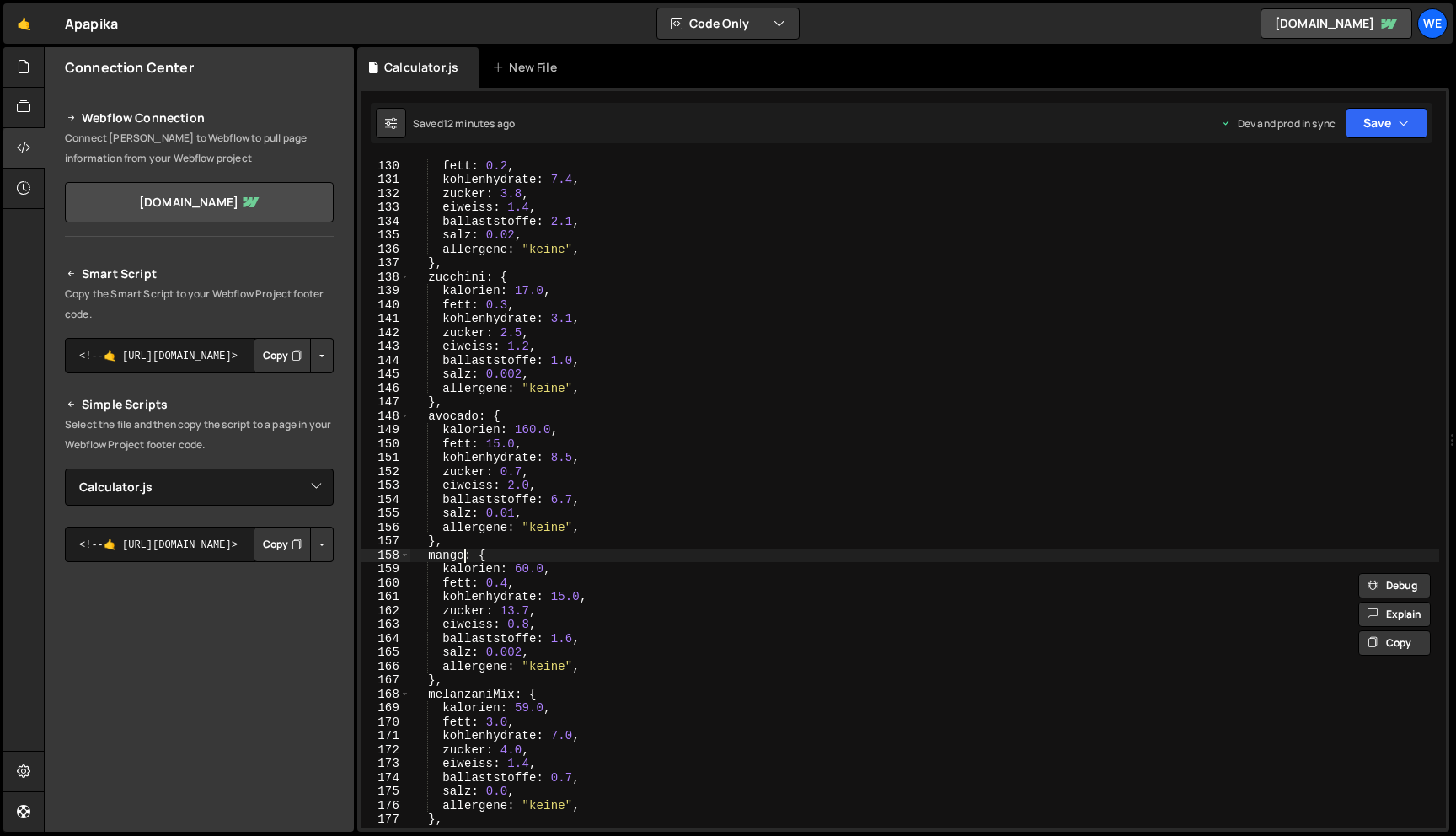
click at [464, 552] on div "kalorien : 31.0 , fett : 0.2 , kohlenhydrate : 7.4 , zucker : 3.8 , eiweiss : 1…" at bounding box center [924, 493] width 1029 height 698
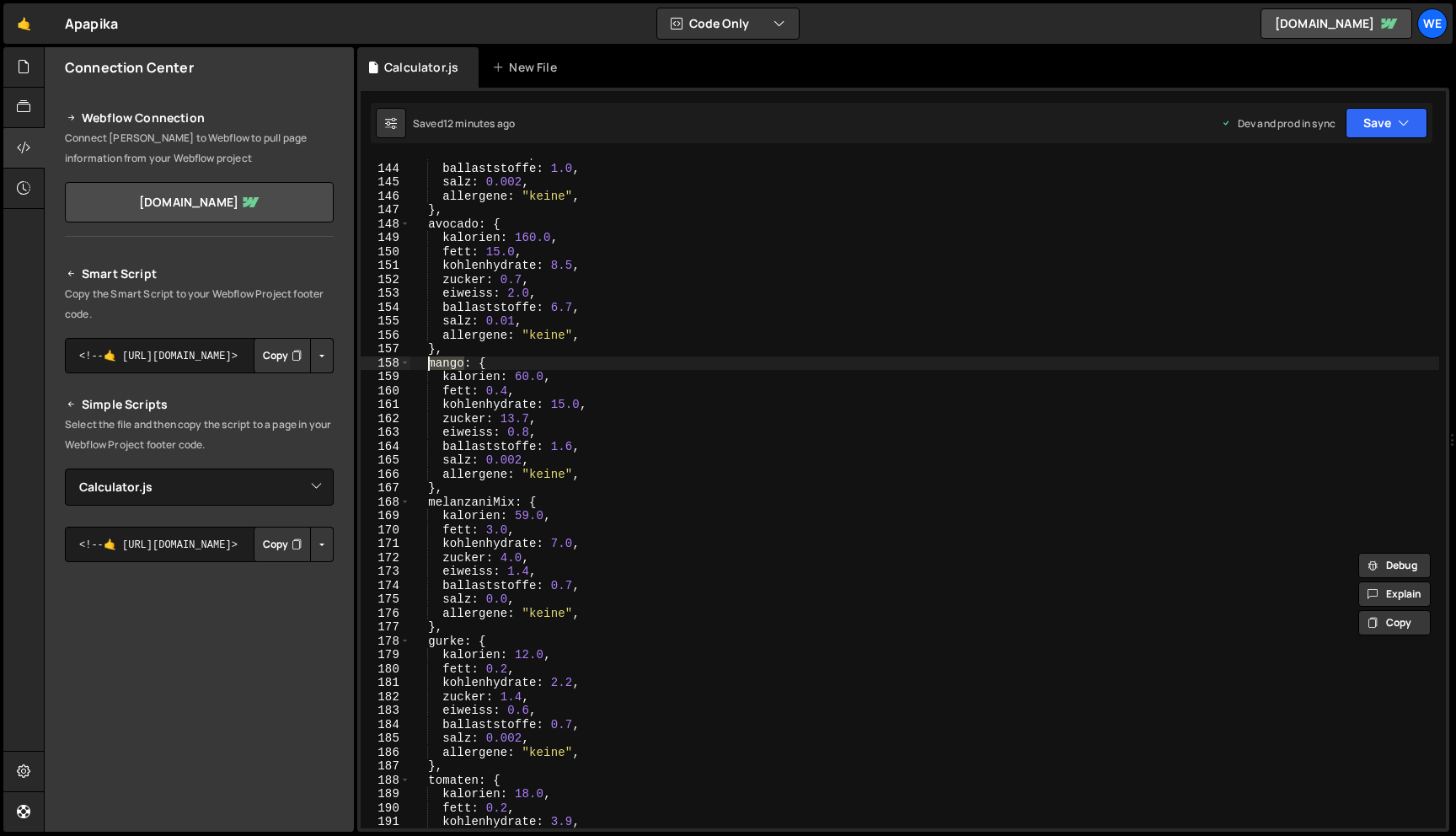
scroll to position [1985, 0]
click at [505, 501] on div "eiweiss : 1.2 , ballaststoffe : 1.0 , salz : 0.002 , allergene : "keine" , } , …" at bounding box center [924, 496] width 1029 height 698
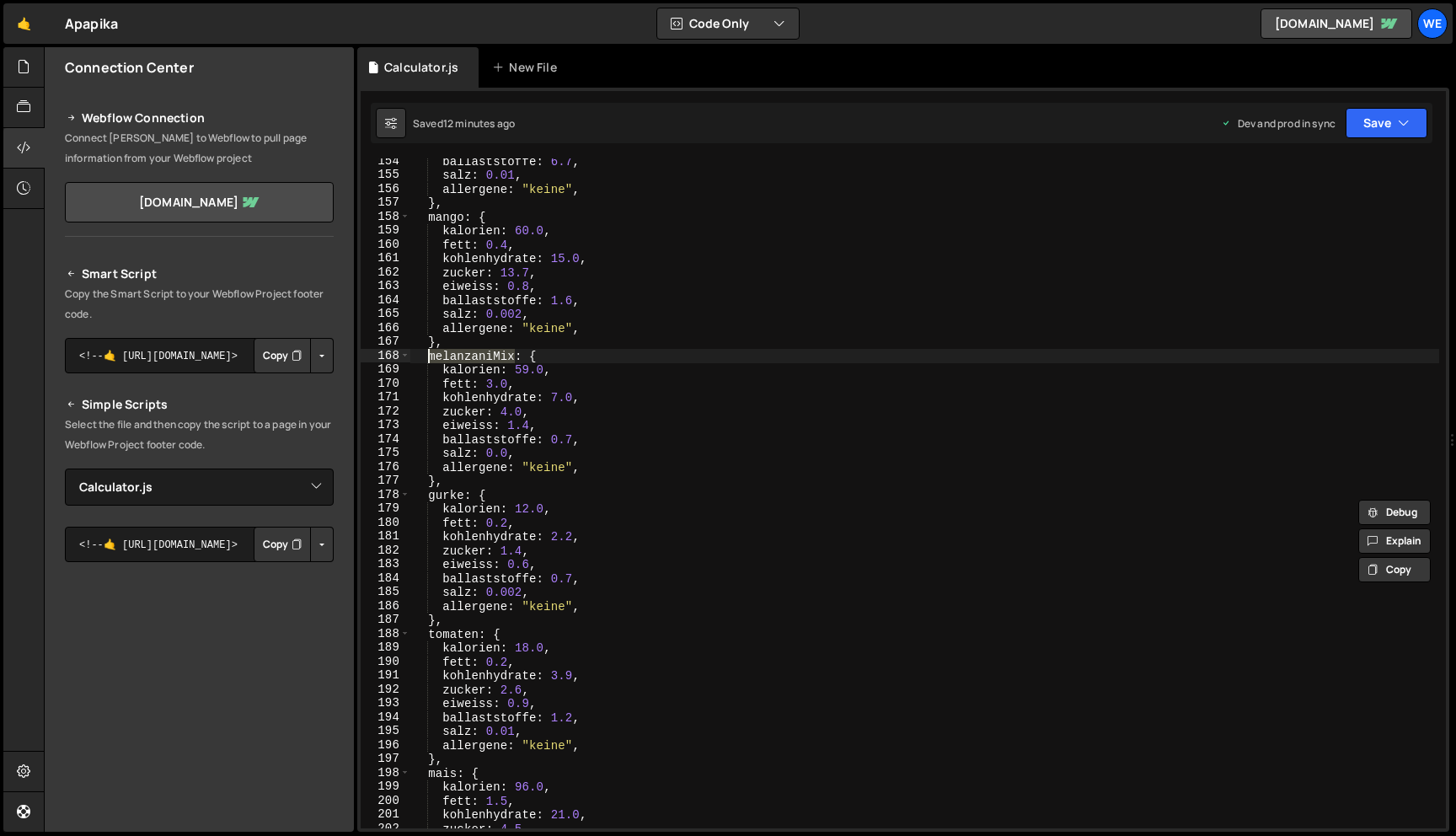
scroll to position [2131, 0]
click at [462, 493] on div "ballaststoffe : 6.7 , salz : 0.01 , allergene : "keine" , } , mango : { kalorie…" at bounding box center [924, 503] width 1029 height 698
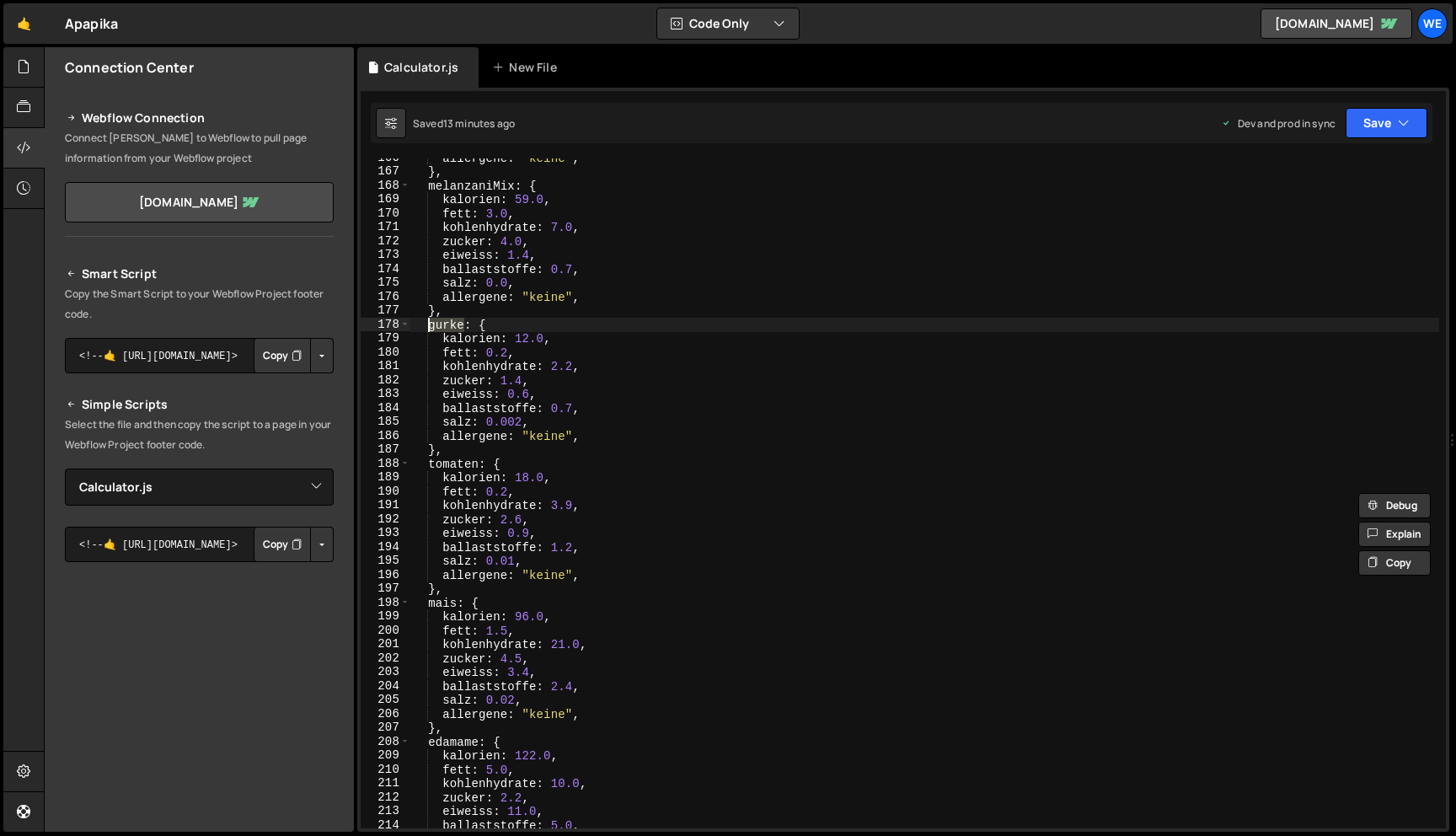
scroll to position [2305, 0]
click at [474, 465] on div "allergene : "keine" , } , melanzaniMix : { kalorien : 59.0 , fett : 3.0 , kohle…" at bounding box center [924, 496] width 1029 height 698
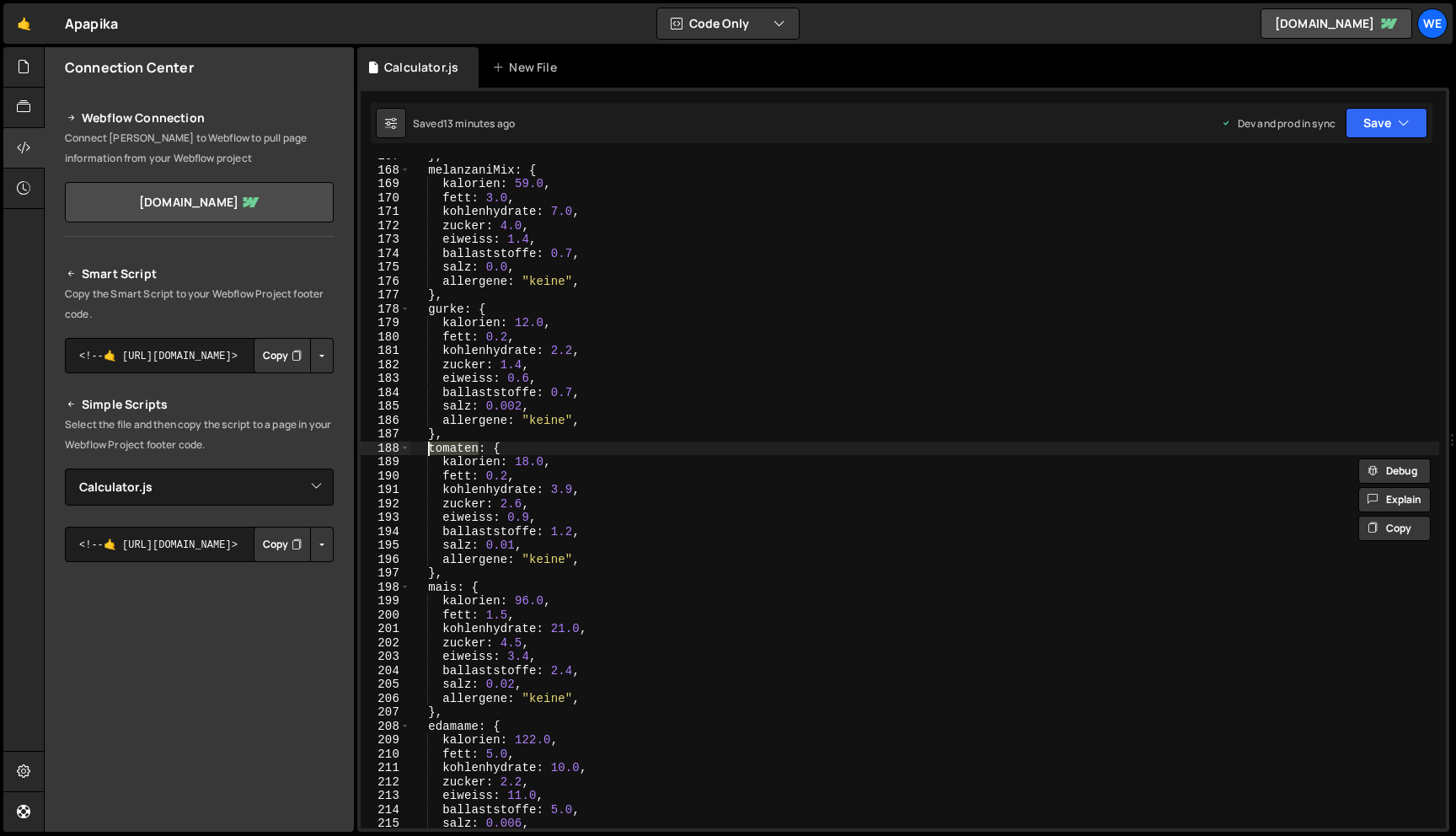
scroll to position [2405, 0]
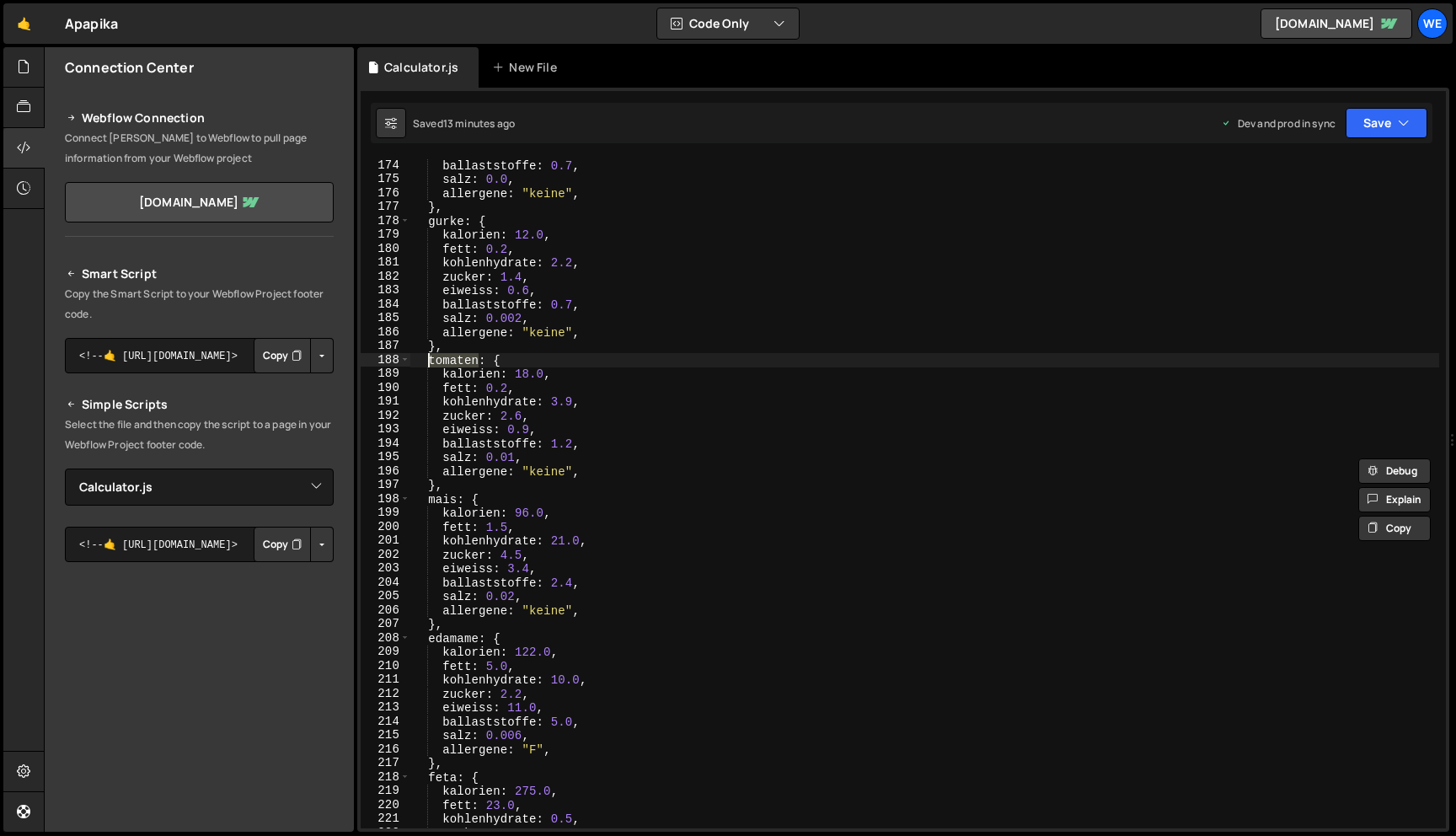
click at [455, 499] on div "ballaststoffe : 0.7 , salz : 0.0 , allergene : "keine" , } , gurke : { kalorien…" at bounding box center [924, 507] width 1029 height 698
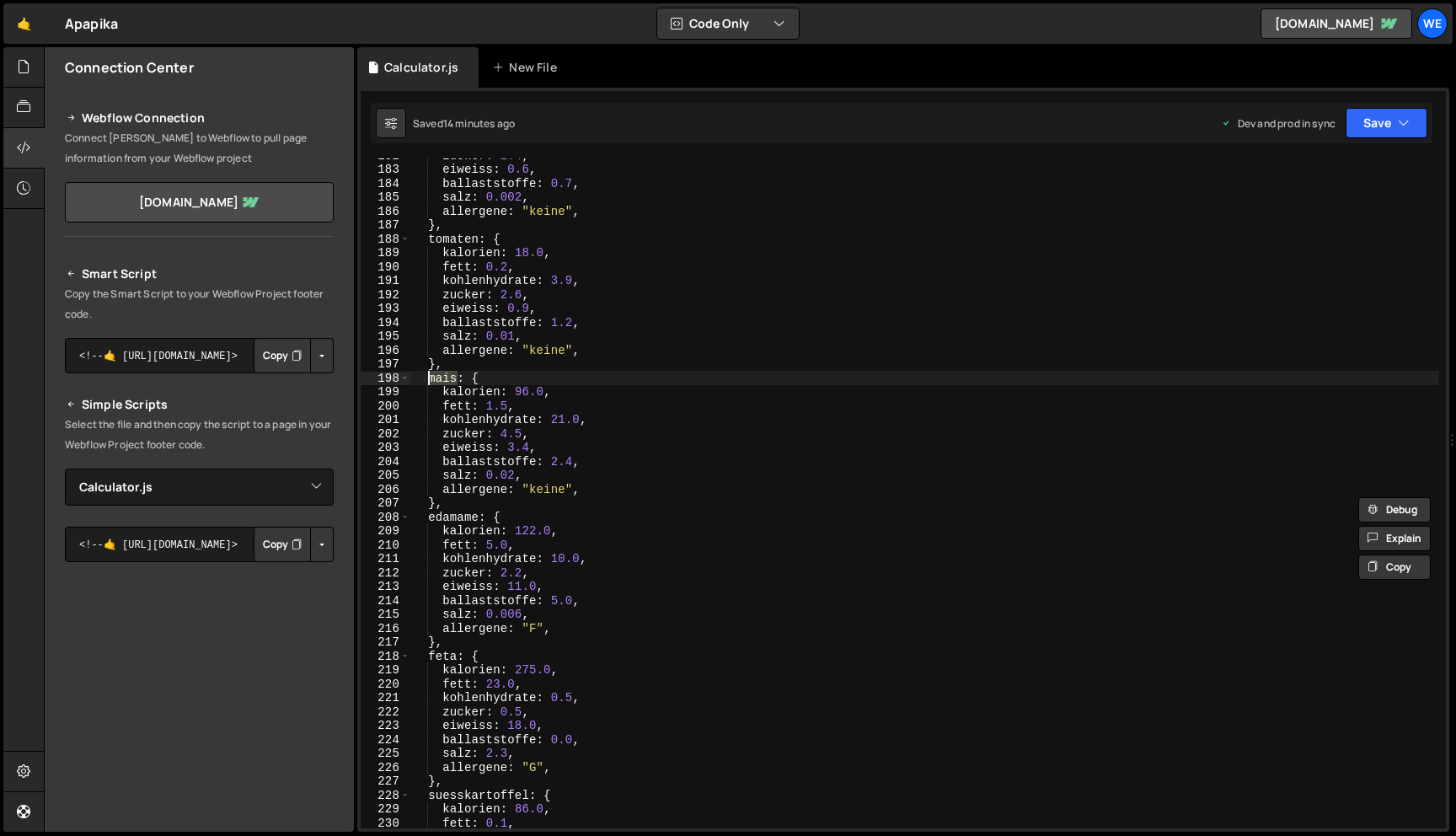
scroll to position [2526, 0]
click at [477, 517] on div "zucker : 1.4 , eiweiss : 0.6 , ballaststoffe : 0.7 , salz : 0.002 , allergene :…" at bounding box center [924, 497] width 1029 height 698
click at [455, 516] on div "zucker : 2.6 , eiweiss : 0.9 , ballaststoffe : 1.2 , salz : 0.01 , allergene : …" at bounding box center [924, 499] width 1029 height 698
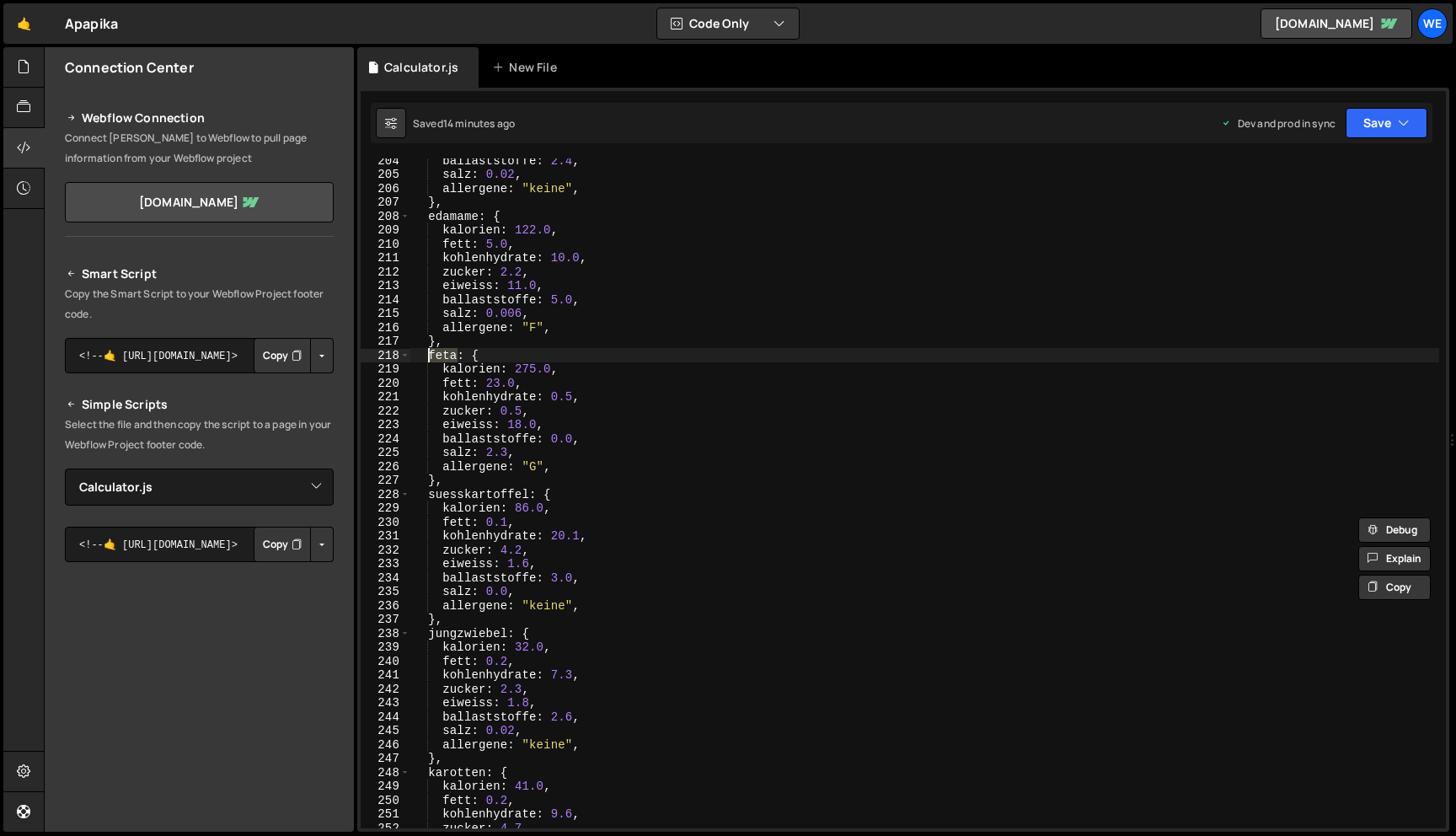
scroll to position [2837, 0]
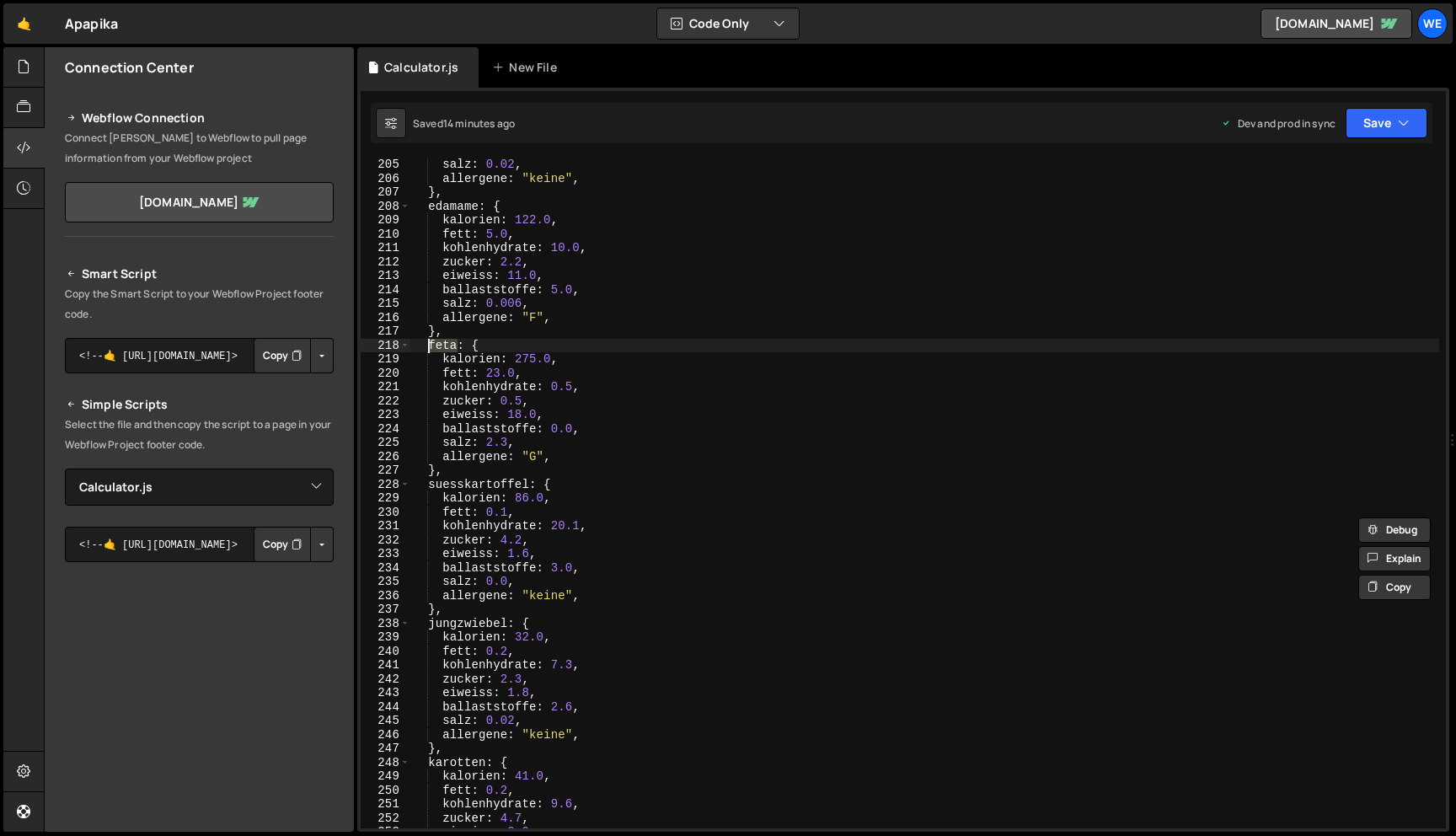
click at [526, 483] on div "salz : 0.02 , allergene : "keine" , } , edamame : { kalorien : 122.0 , fett : 5…" at bounding box center [924, 506] width 1029 height 698
click at [506, 621] on div "salz : 0.02 , allergene : "keine" , } , edamame : { kalorien : 122.0 , fett : 5…" at bounding box center [924, 506] width 1029 height 698
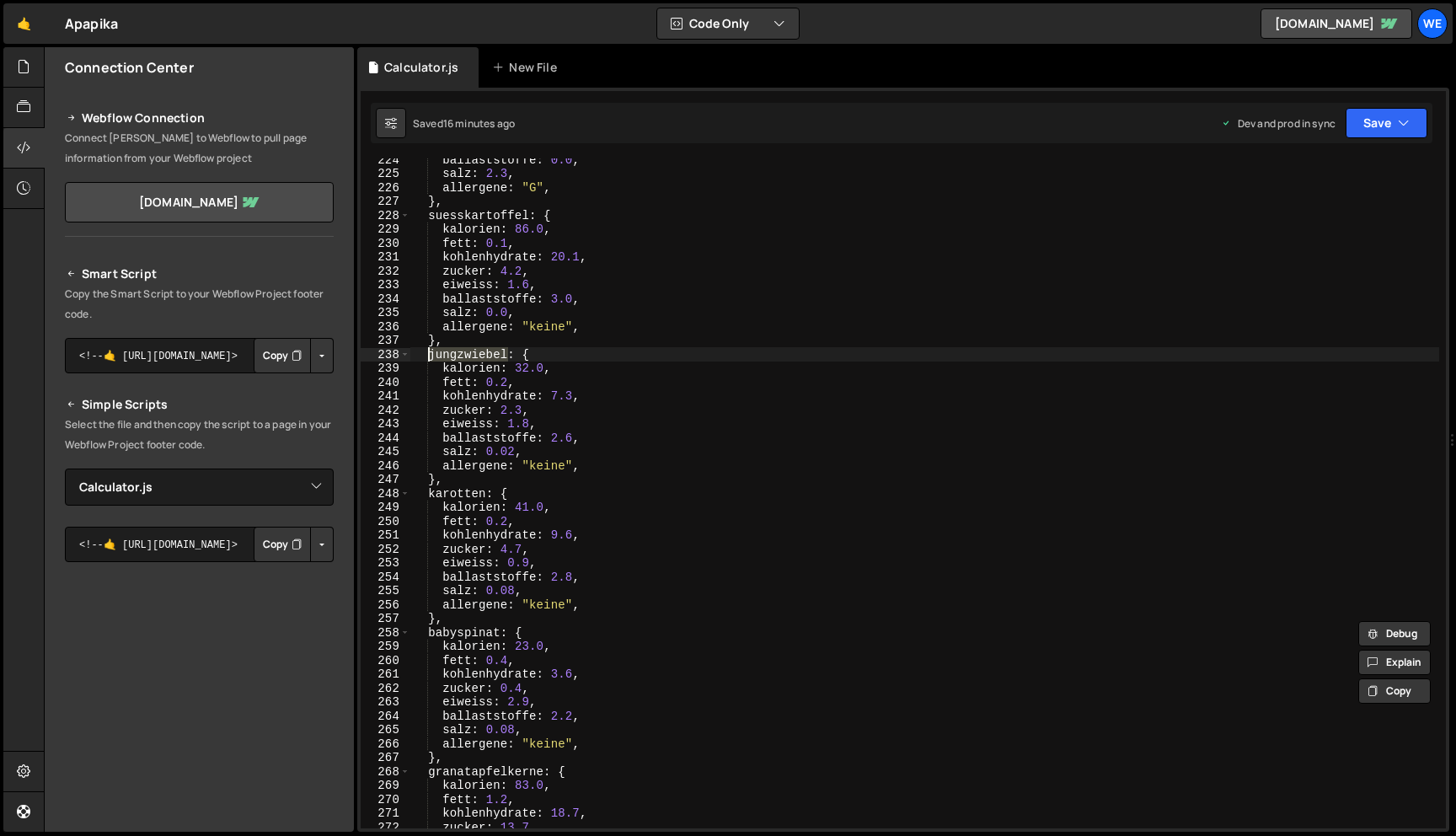
scroll to position [3106, 0]
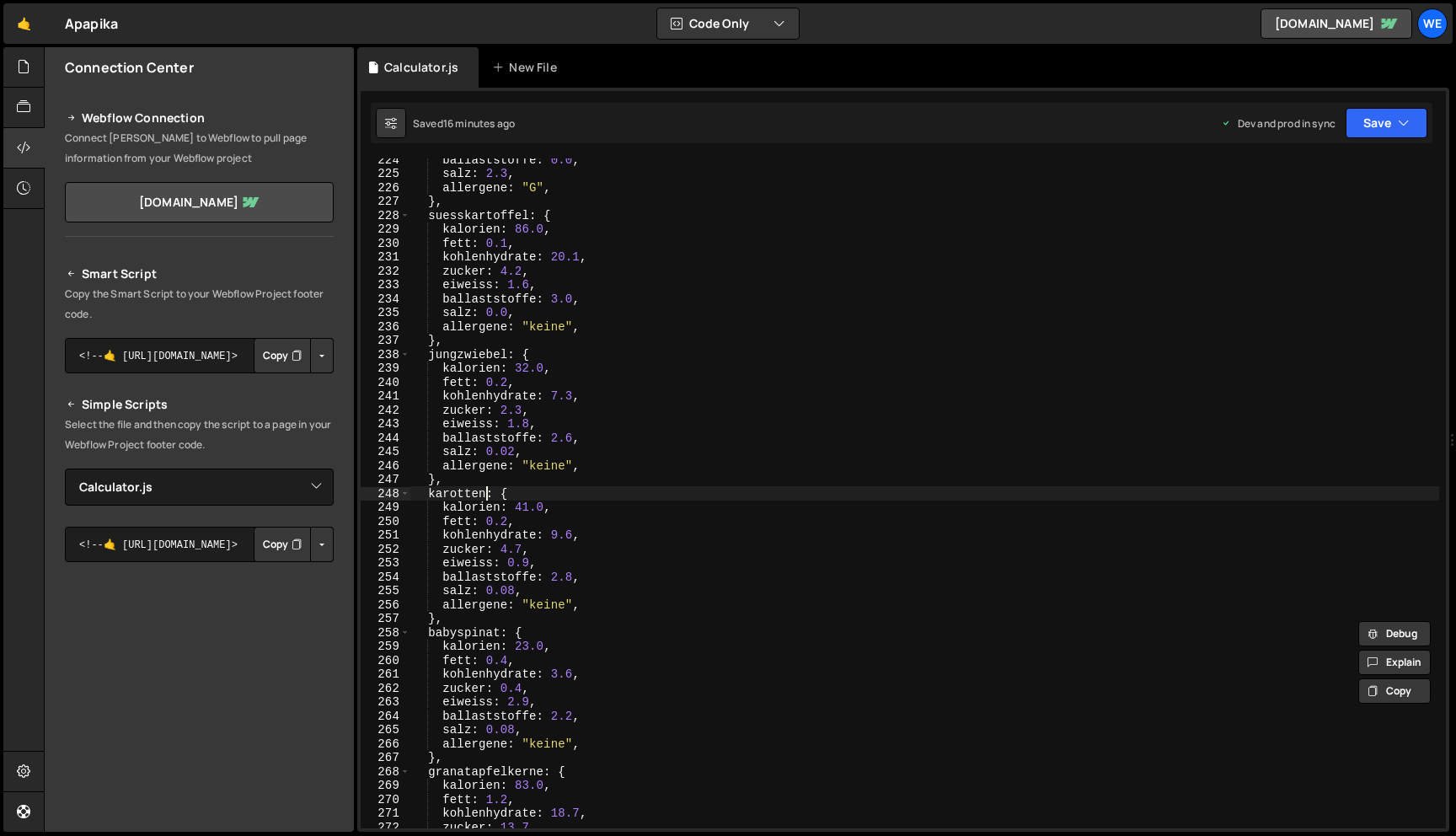
click at [484, 493] on div "ballaststoffe : 0.0 , salz : 2.3 , allergene : "G" , } , suesskartoffel : { kal…" at bounding box center [924, 501] width 1029 height 698
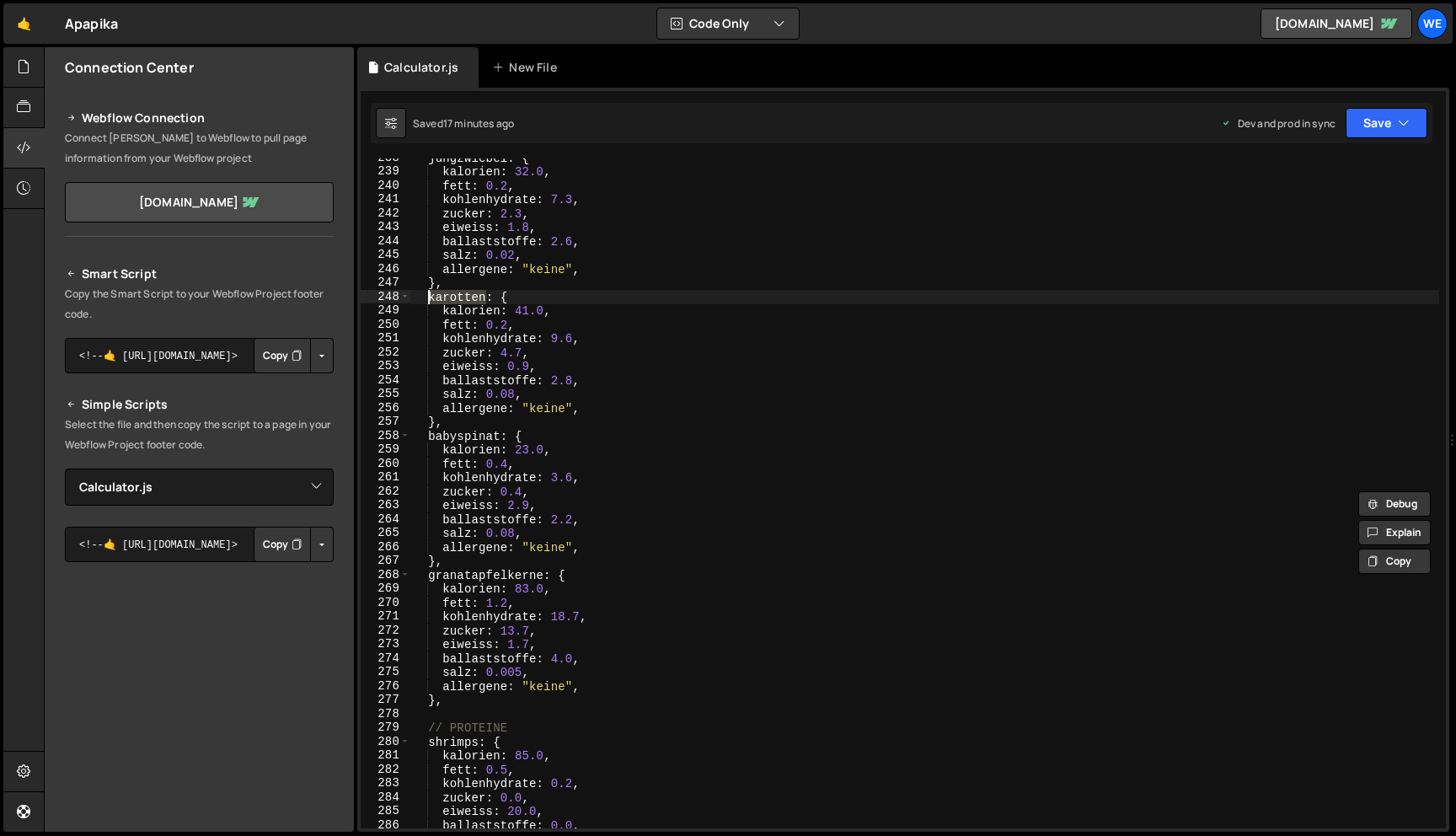
scroll to position [3303, 0]
click at [499, 434] on div "jungzwiebel : { kalorien : 32.0 , fett : 0.2 , kohlenhydrate : 7.3 , zucker : 2…" at bounding box center [924, 499] width 1029 height 698
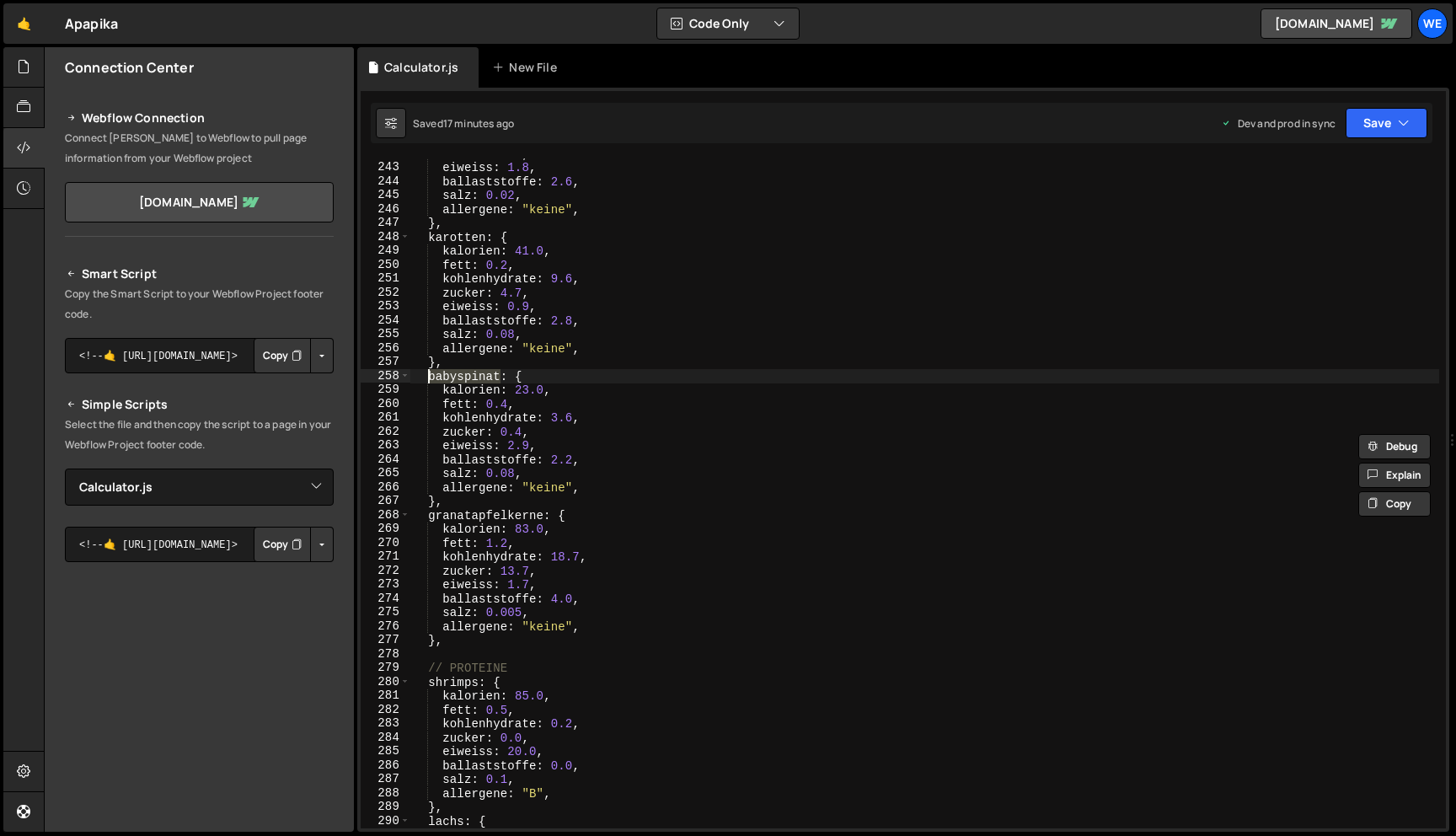
scroll to position [3389, 0]
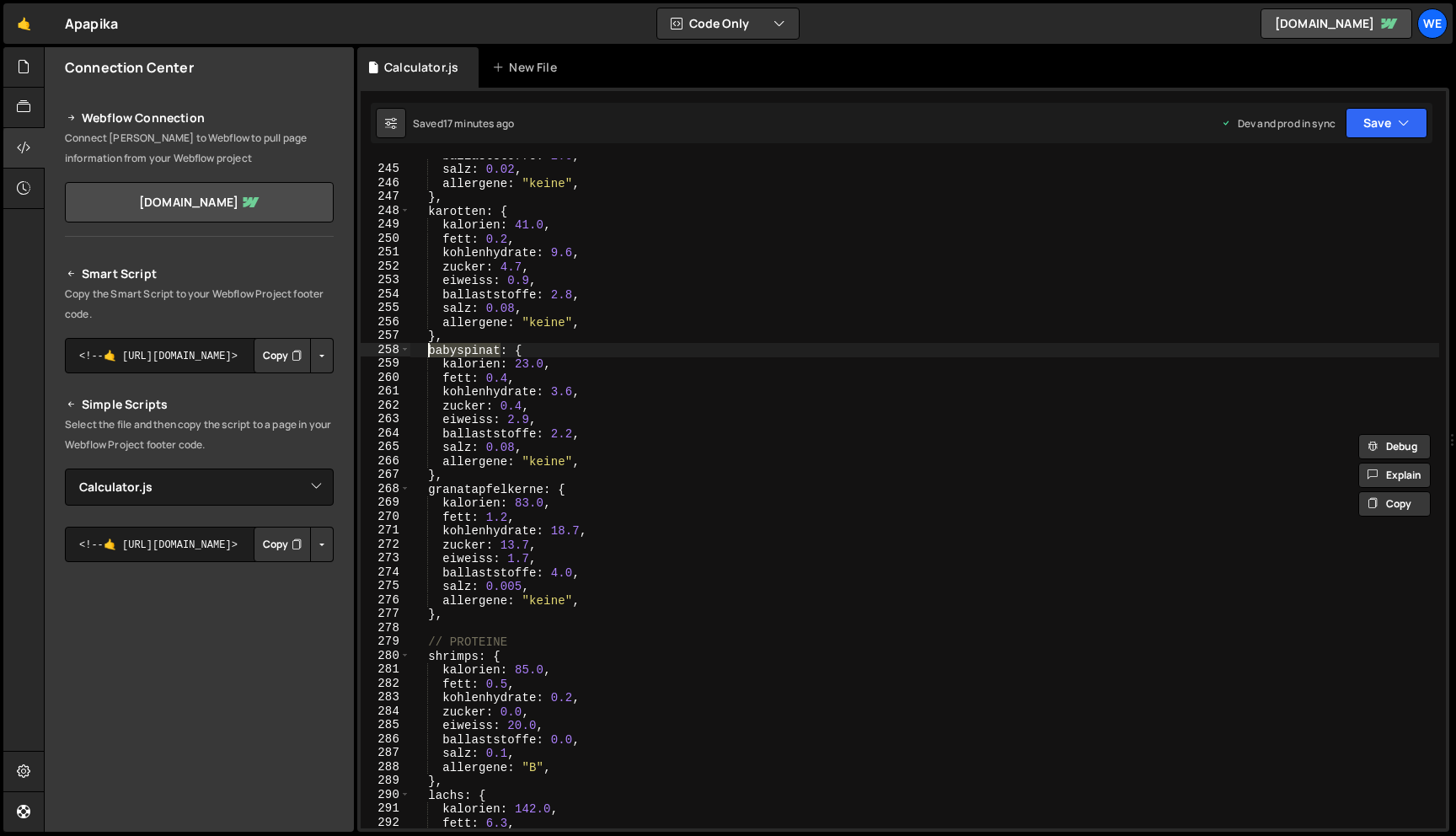
click at [540, 492] on div "ballaststoffe : 2.6 , salz : 0.02 , allergene : "keine" , } , karotten : { kalo…" at bounding box center [924, 497] width 1029 height 698
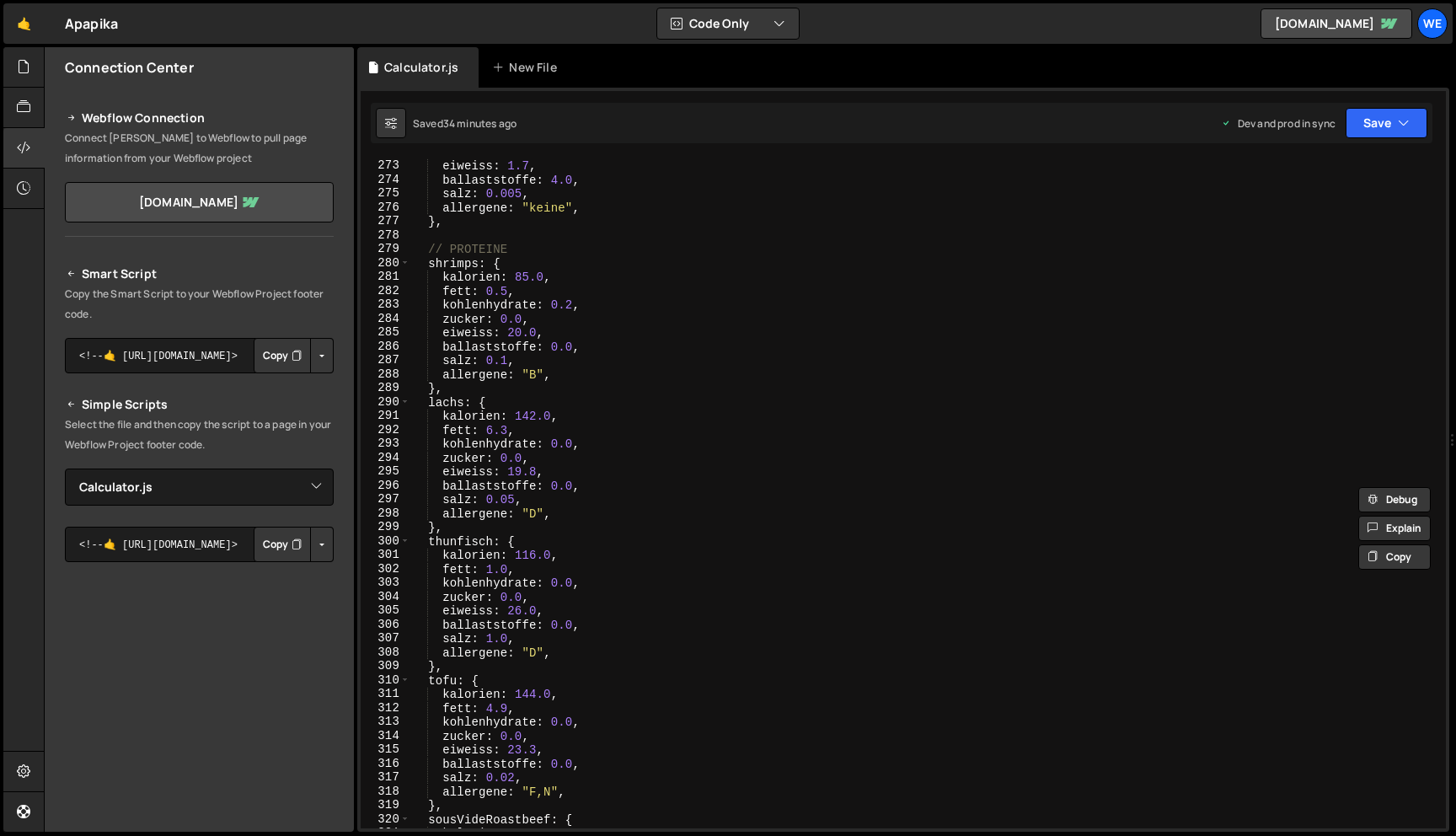
scroll to position [3781, 0]
click at [474, 265] on div "zucker : 13.7 , eiweiss : 1.7 , ballaststoffe : 4.0 , salz : 0.005 , allergene …" at bounding box center [924, 494] width 1029 height 698
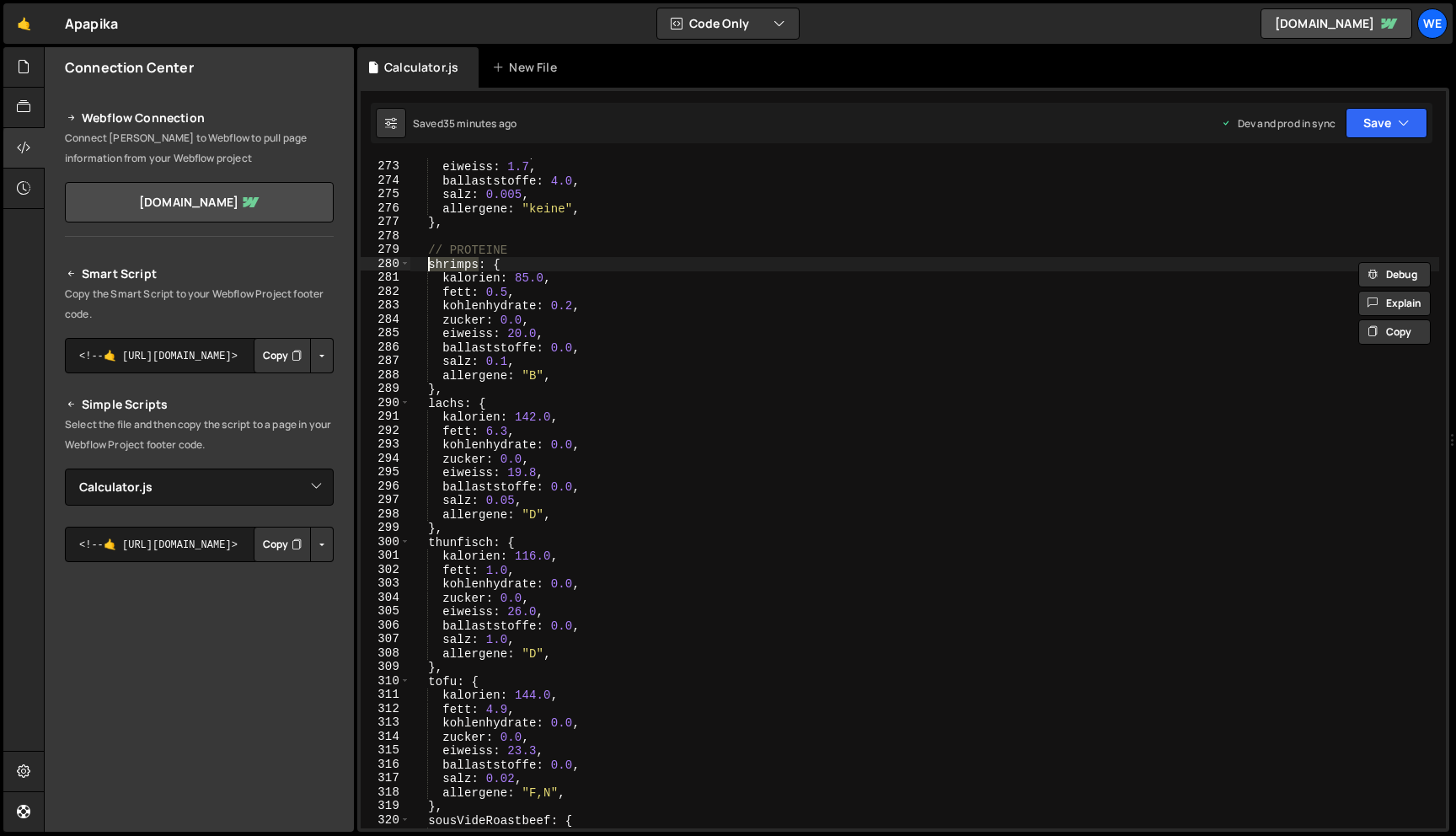
click at [462, 402] on div "zucker : 13.7 , eiweiss : 1.7 , ballaststoffe : 4.0 , salz : 0.005 , allergene …" at bounding box center [924, 494] width 1029 height 698
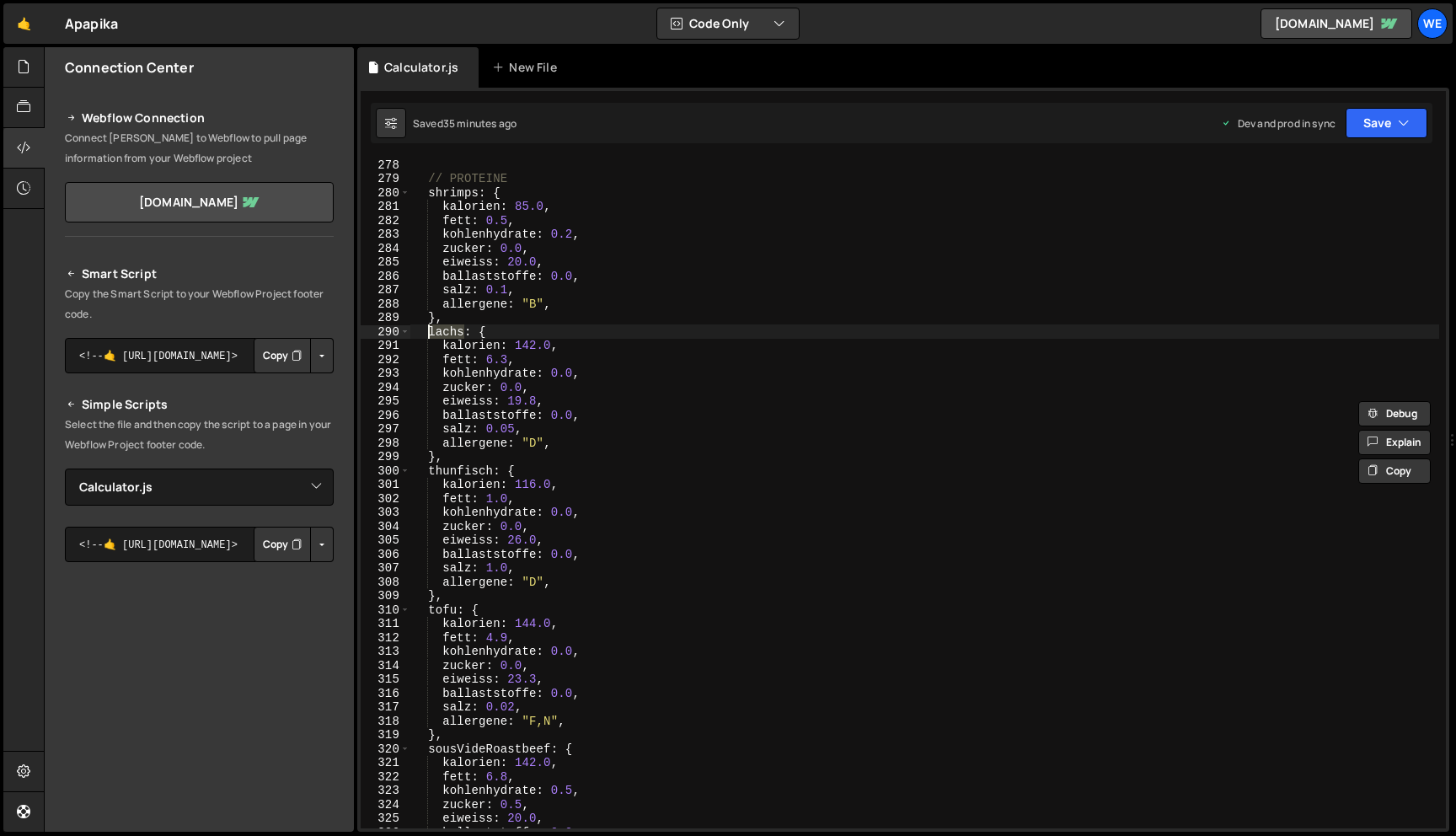
scroll to position [3854, 0]
click at [491, 470] on div "// PROTEINE shrimps : { kalorien : 85.0 , fett : 0.5 , kohlenhydrate : 0.2 , zu…" at bounding box center [924, 504] width 1029 height 698
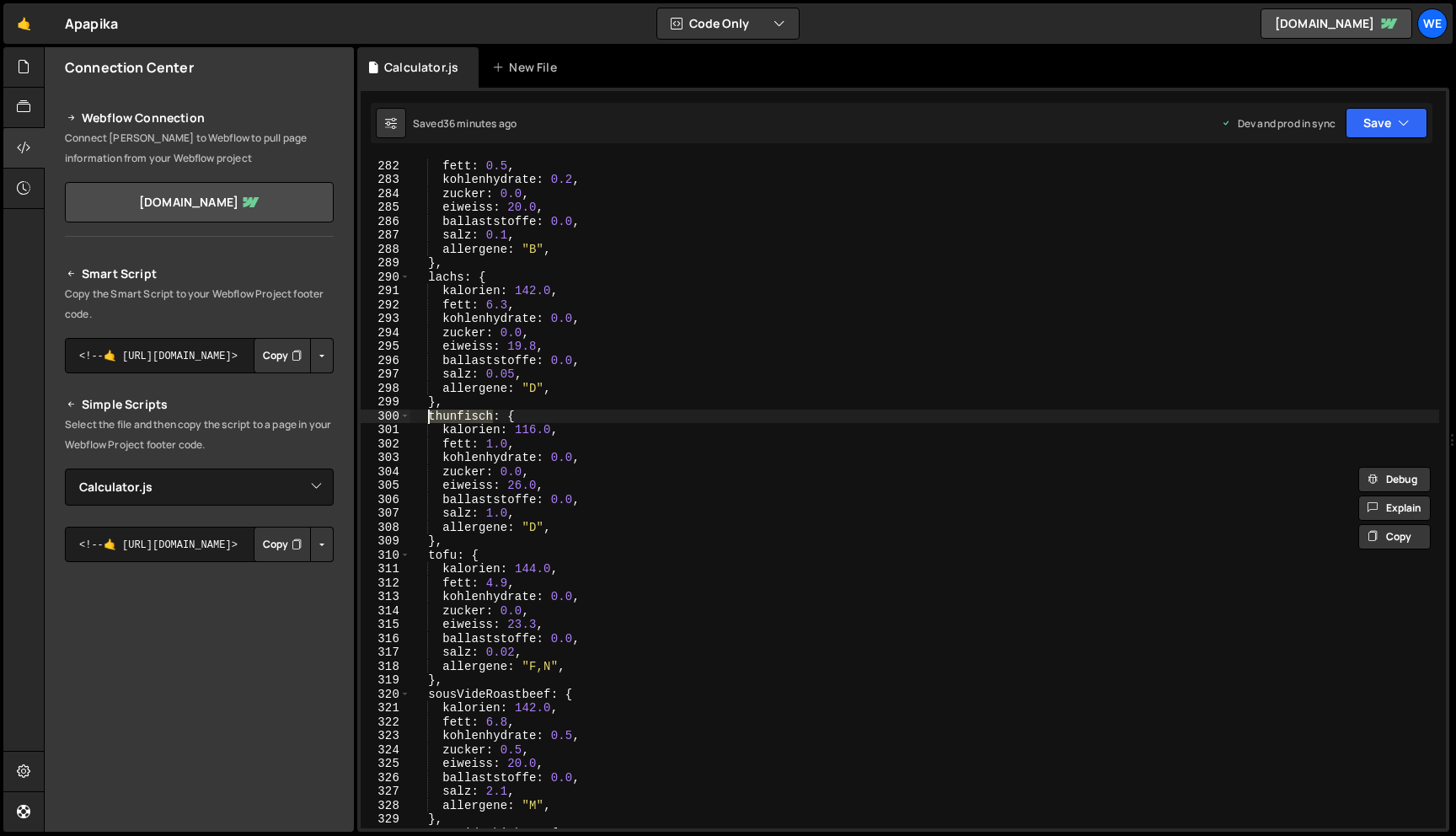
scroll to position [3943, 0]
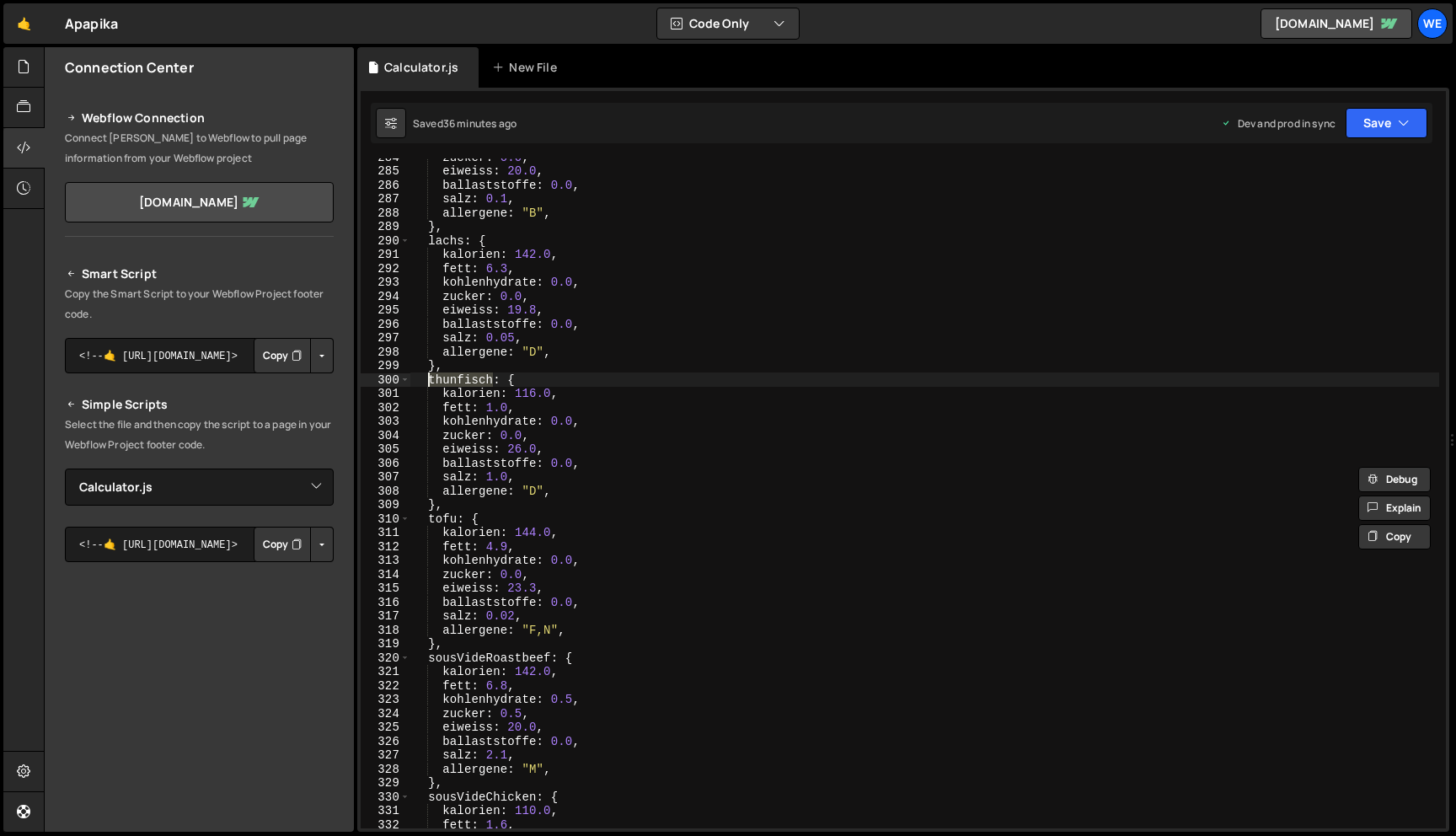
click at [457, 516] on div "zucker : 0.0 , eiweiss : 20.0 , ballaststoffe : 0.0 , salz : 0.1 , allergene : …" at bounding box center [924, 499] width 1029 height 698
click at [494, 378] on div "zucker : 0.0 , eiweiss : 20.0 , ballaststoffe : 0.0 , salz : 0.1 , allergene : …" at bounding box center [924, 499] width 1029 height 698
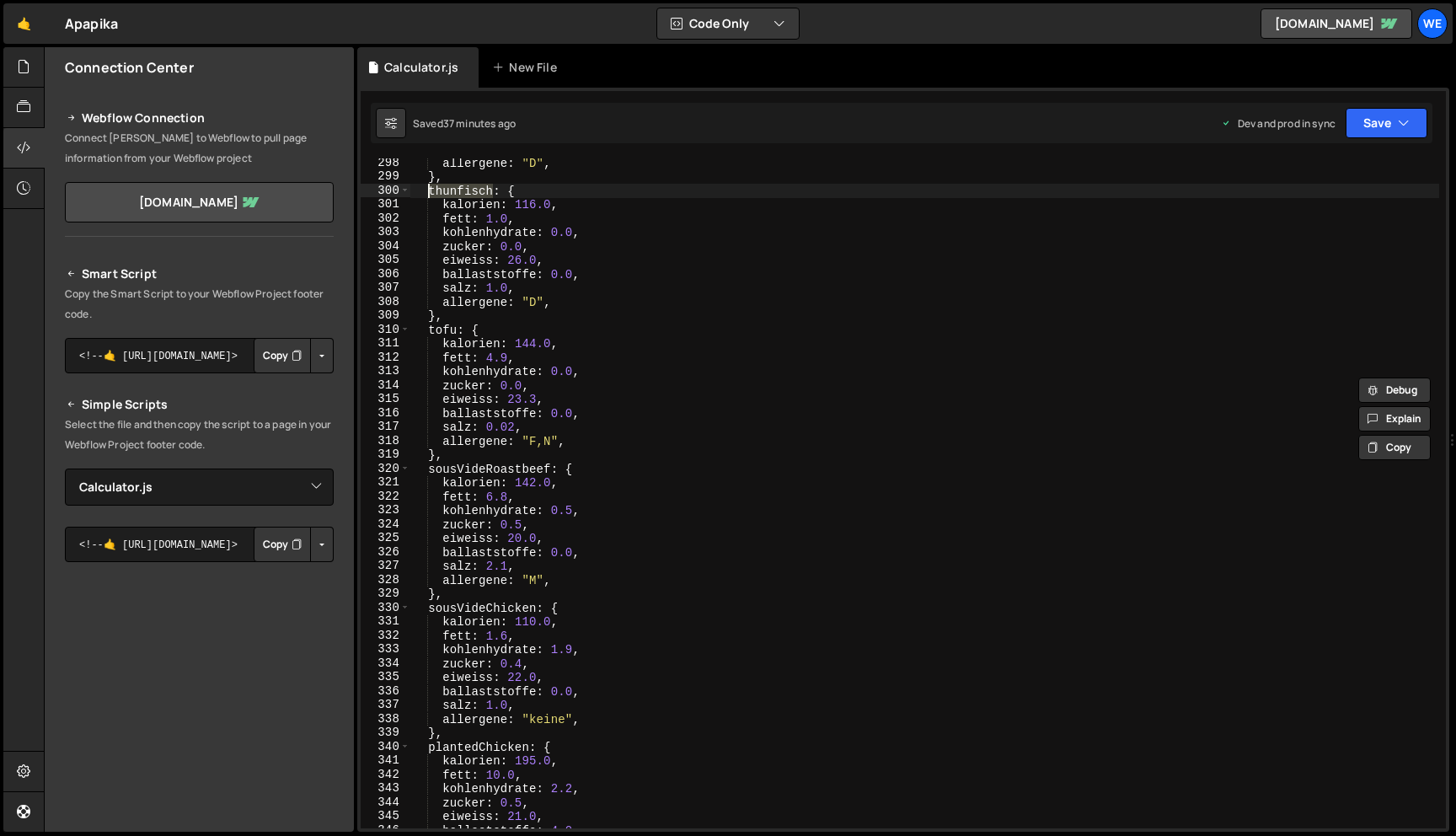
scroll to position [4144, 0]
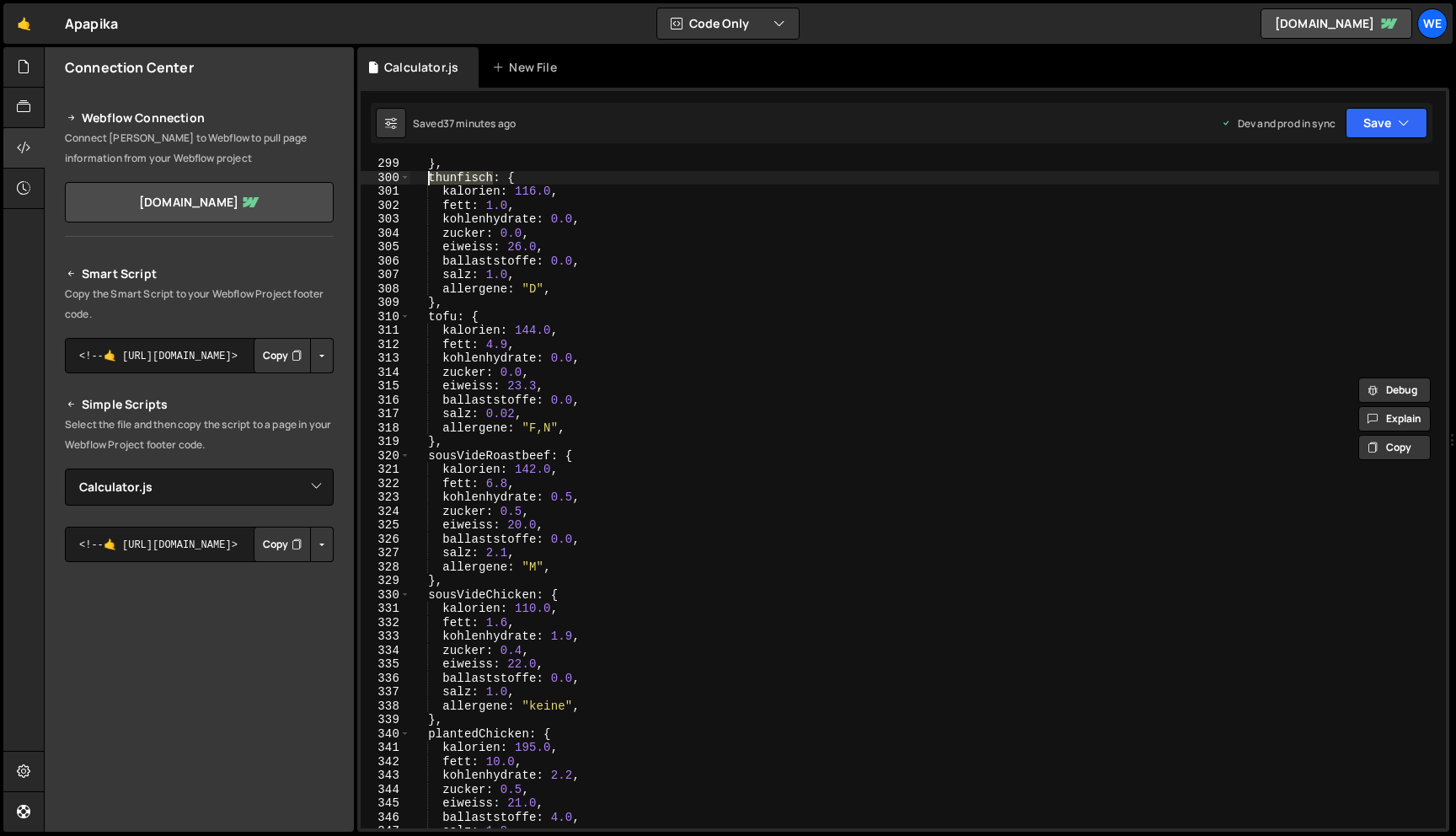
click at [542, 456] on div "} , thunfisch : { kalorien : 116.0 , fett : 1.0 , kohlenhydrate : 0.0 , zucker …" at bounding box center [924, 505] width 1029 height 698
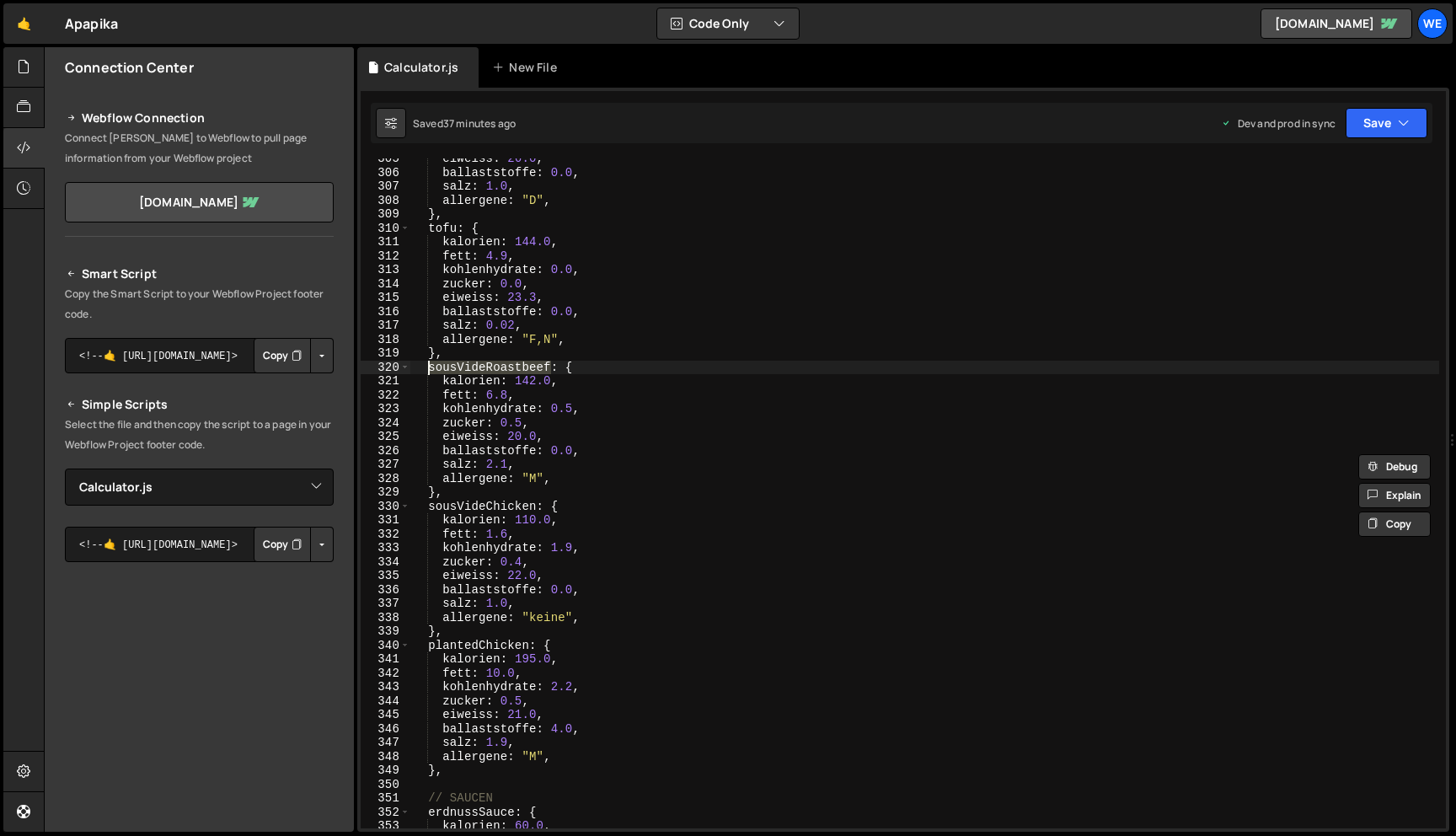
scroll to position [4233, 0]
click at [537, 510] on div "eiweiss : 26.0 , ballaststoffe : 0.0 , salz : 1.0 , allergene : "D" , } , tofu …" at bounding box center [924, 500] width 1029 height 698
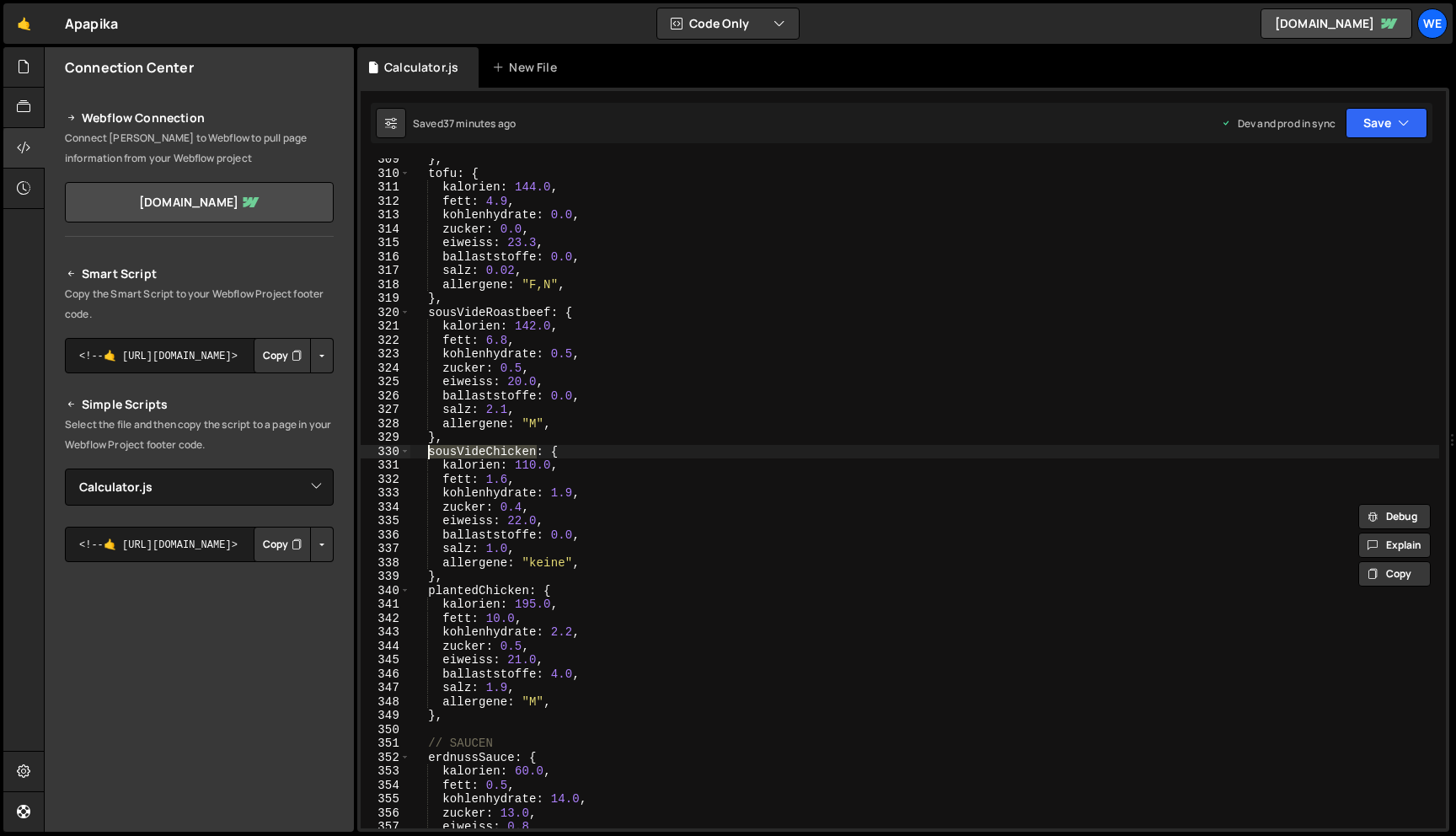
scroll to position [4374, 0]
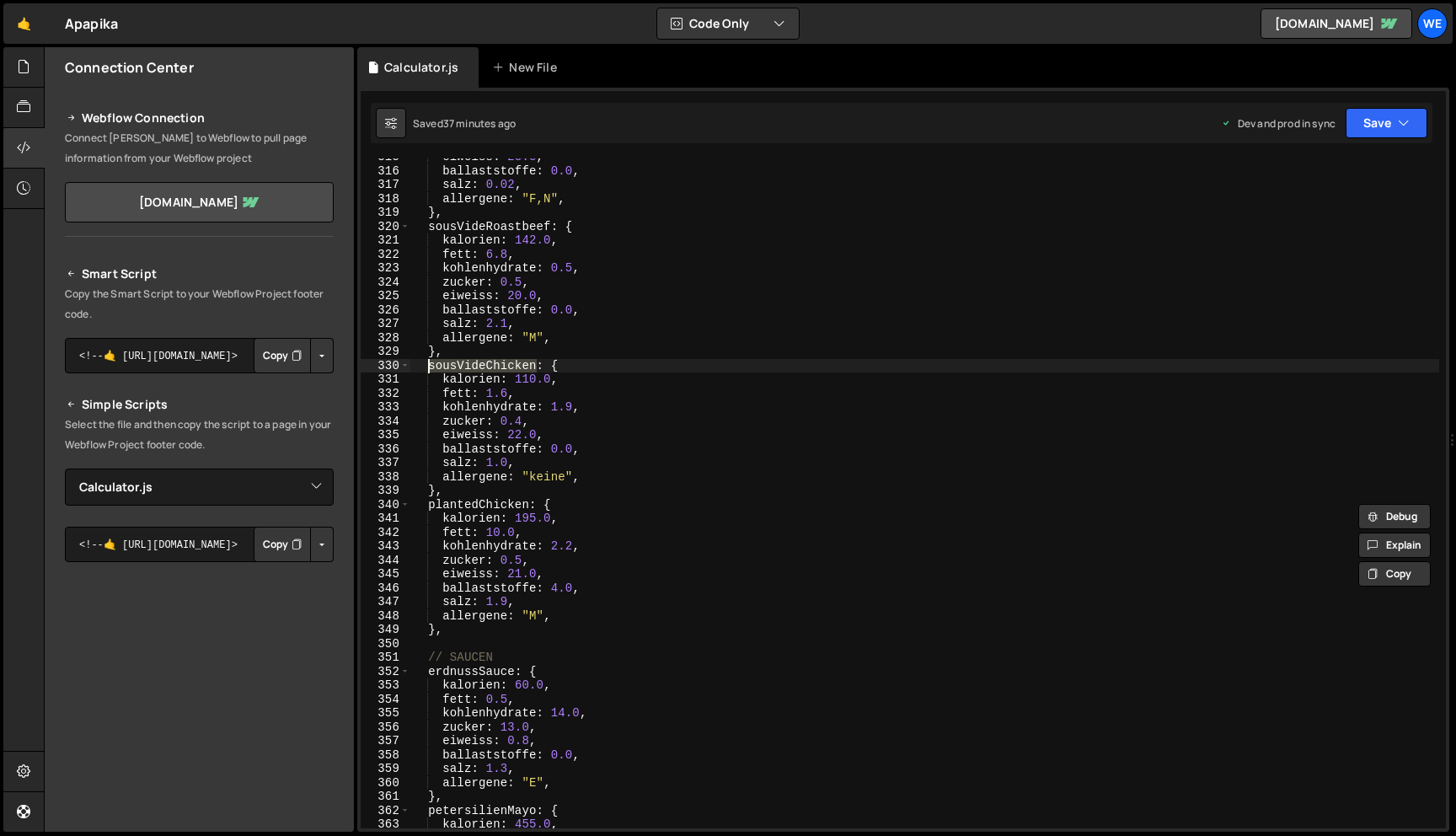
click at [525, 504] on div "eiweiss : 23.3 , ballaststoffe : 0.0 , salz : 0.02 , allergene : "F,N" , } , so…" at bounding box center [924, 499] width 1029 height 698
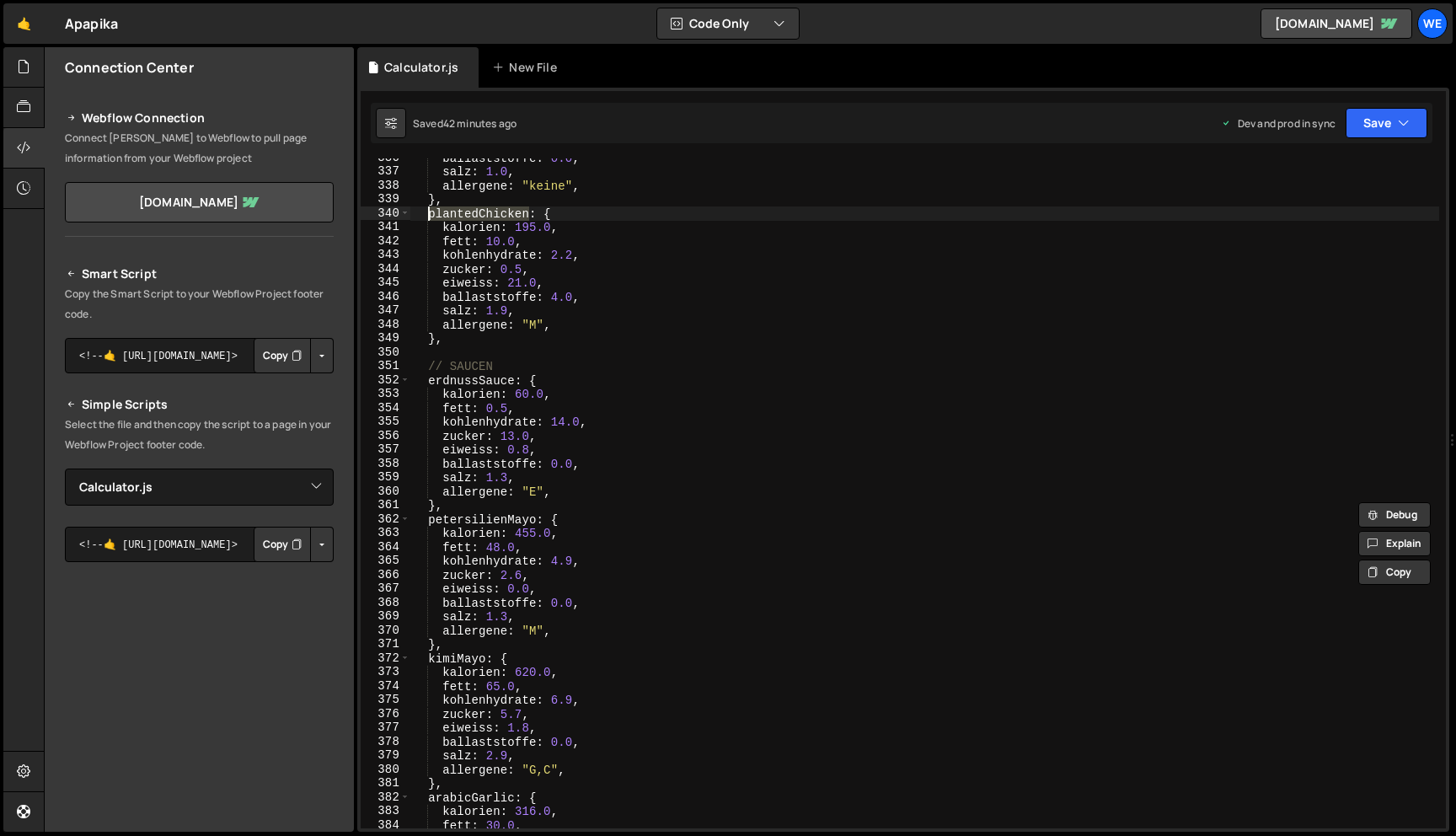
scroll to position [4666, 0]
click at [515, 382] on div "ballaststoffe : 0.0 , salz : 1.0 , allergene : "keine" , } , plantedChicken : {…" at bounding box center [924, 499] width 1029 height 698
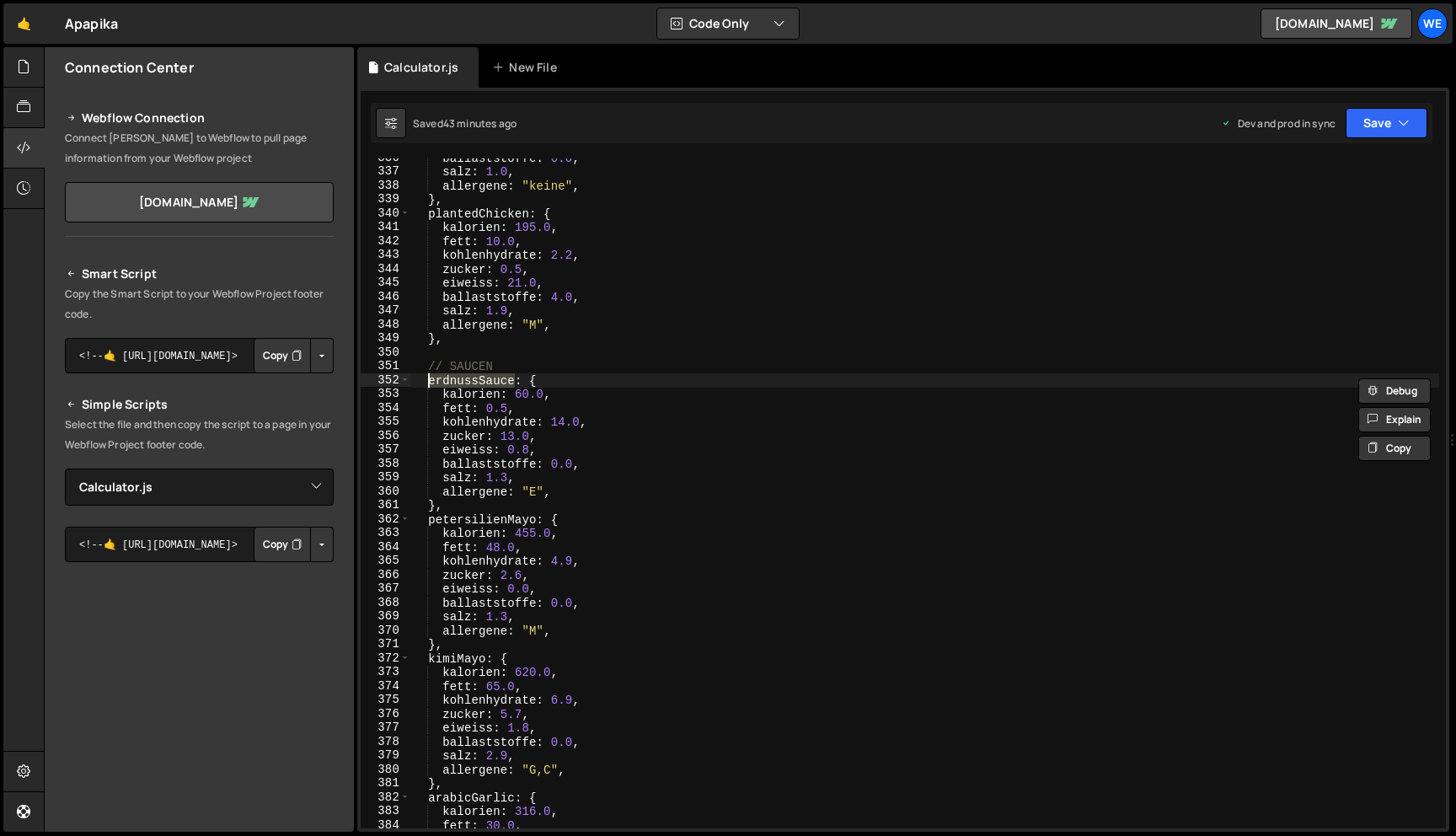
click at [534, 523] on div "ballaststoffe : 0.0 , salz : 1.0 , allergene : "keine" , } , plantedChicken : {…" at bounding box center [924, 499] width 1029 height 698
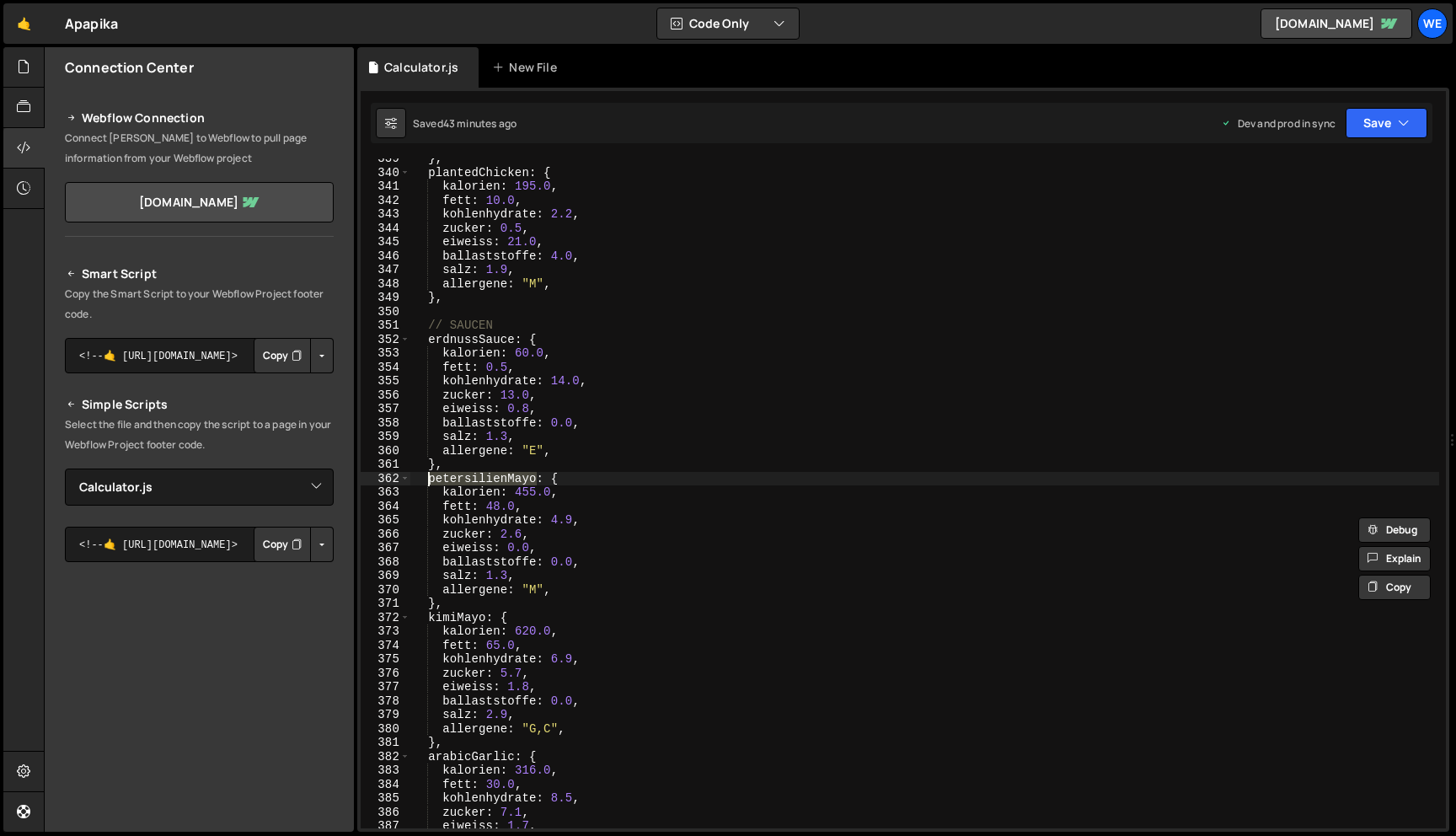
scroll to position [4795, 0]
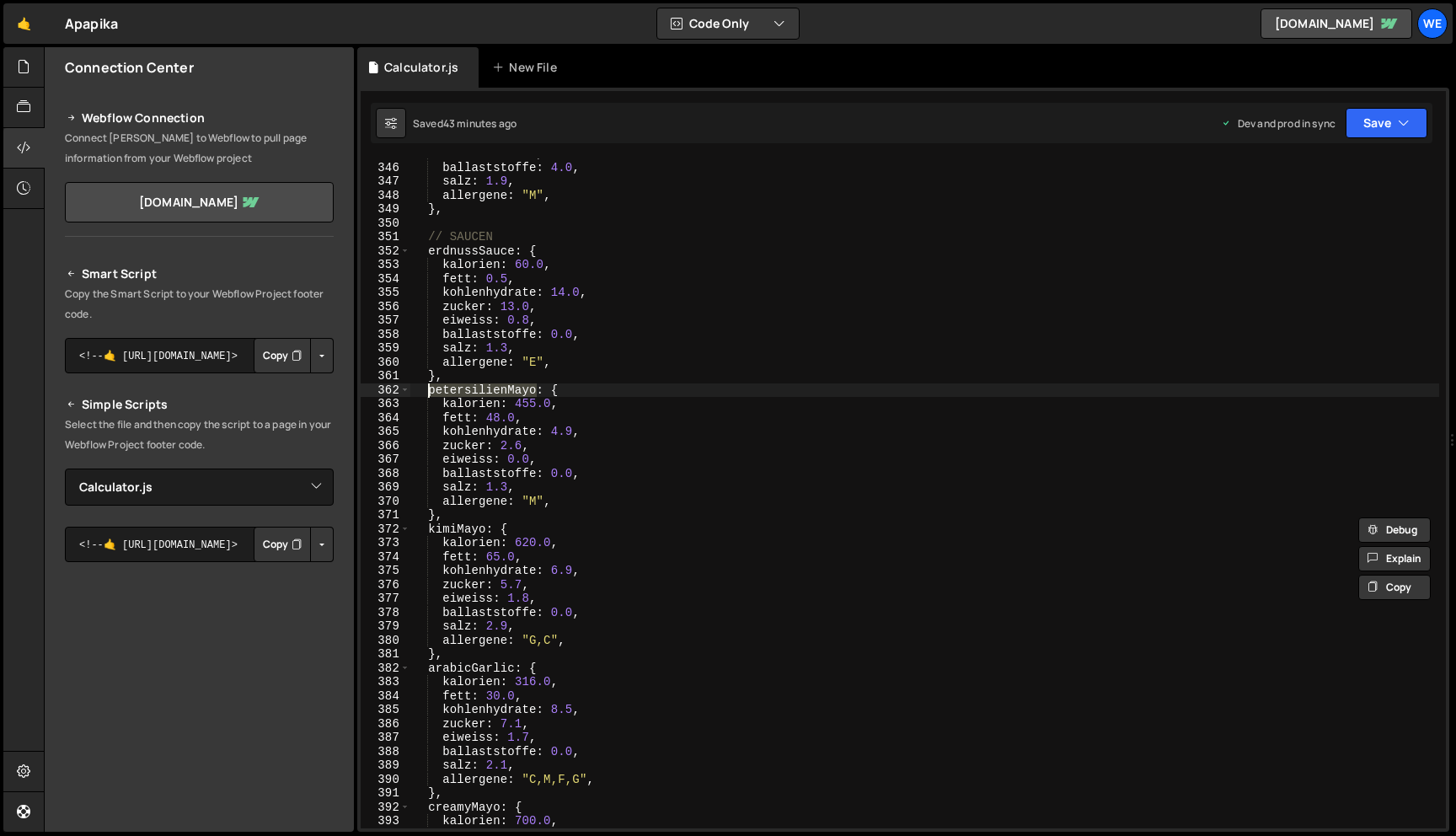
click at [479, 532] on div "eiweiss : 21.0 , ballaststoffe : 4.0 , salz : 1.9 , allergene : "M" , } , // SA…" at bounding box center [924, 495] width 1029 height 698
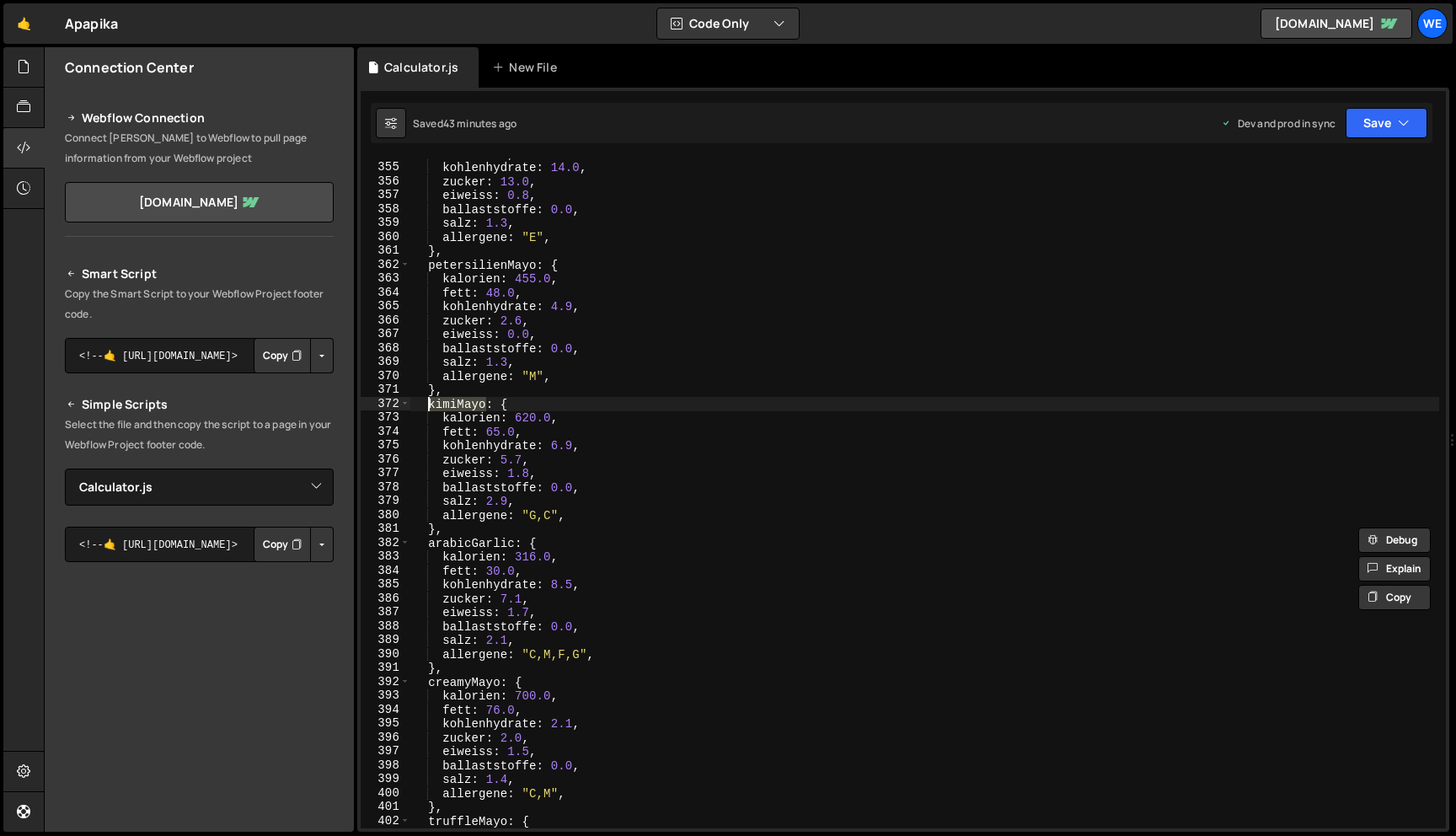
scroll to position [4980, 0]
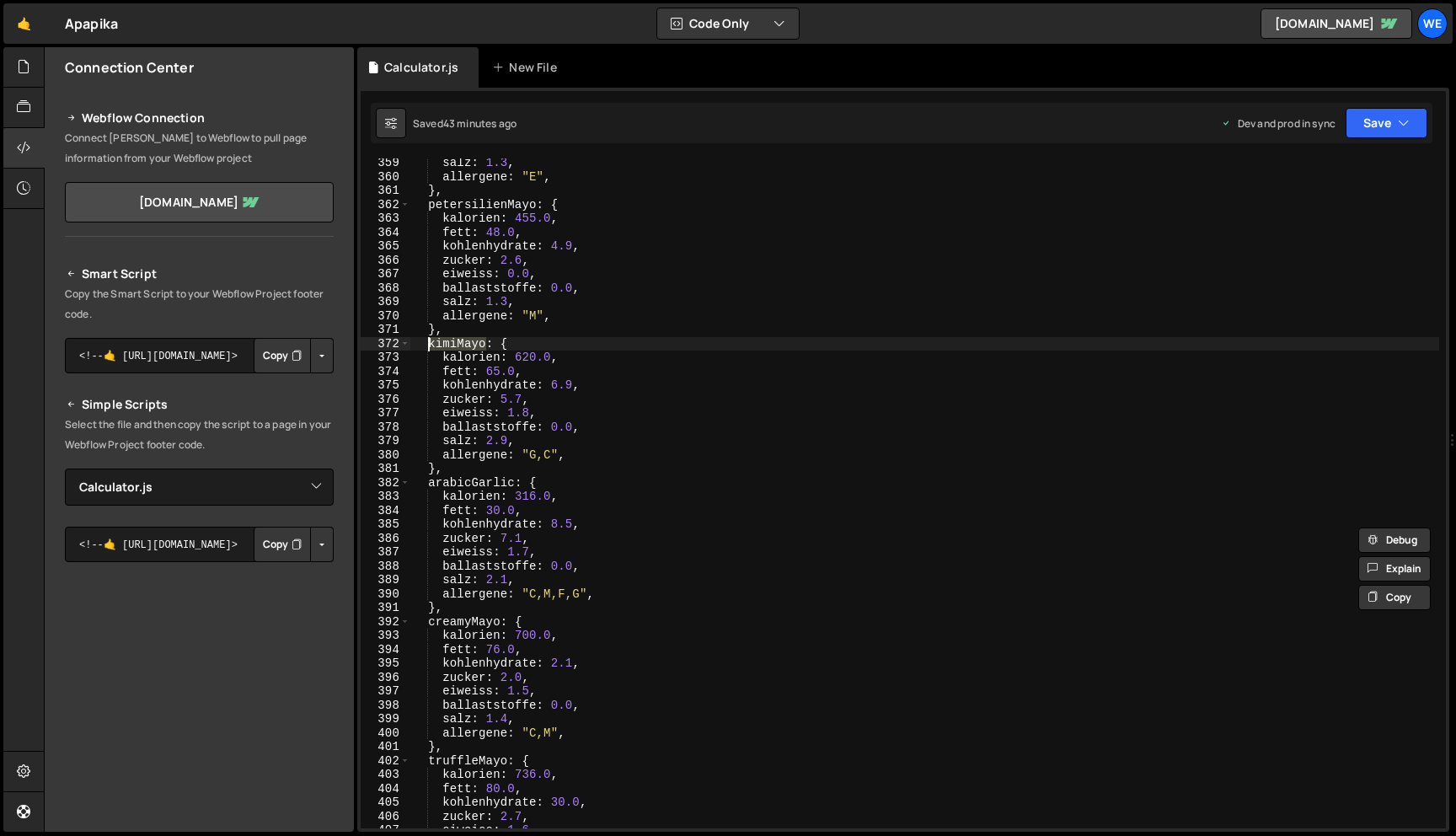
click at [516, 485] on div "salz : 1.3 , allergene : "E" , } , petersilienMayo : { kalorien : 455.0 , fett …" at bounding box center [924, 504] width 1029 height 698
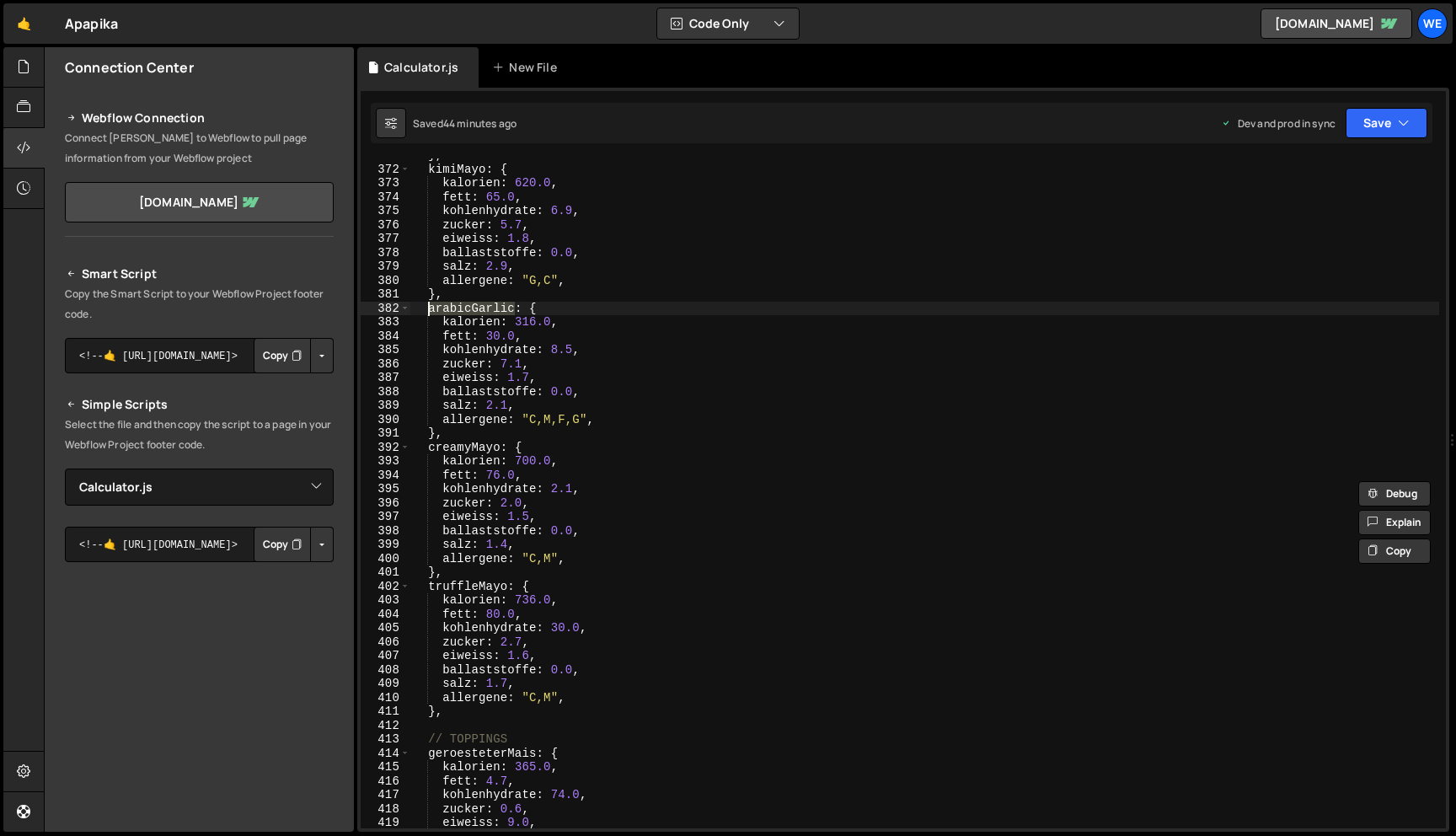
scroll to position [5154, 0]
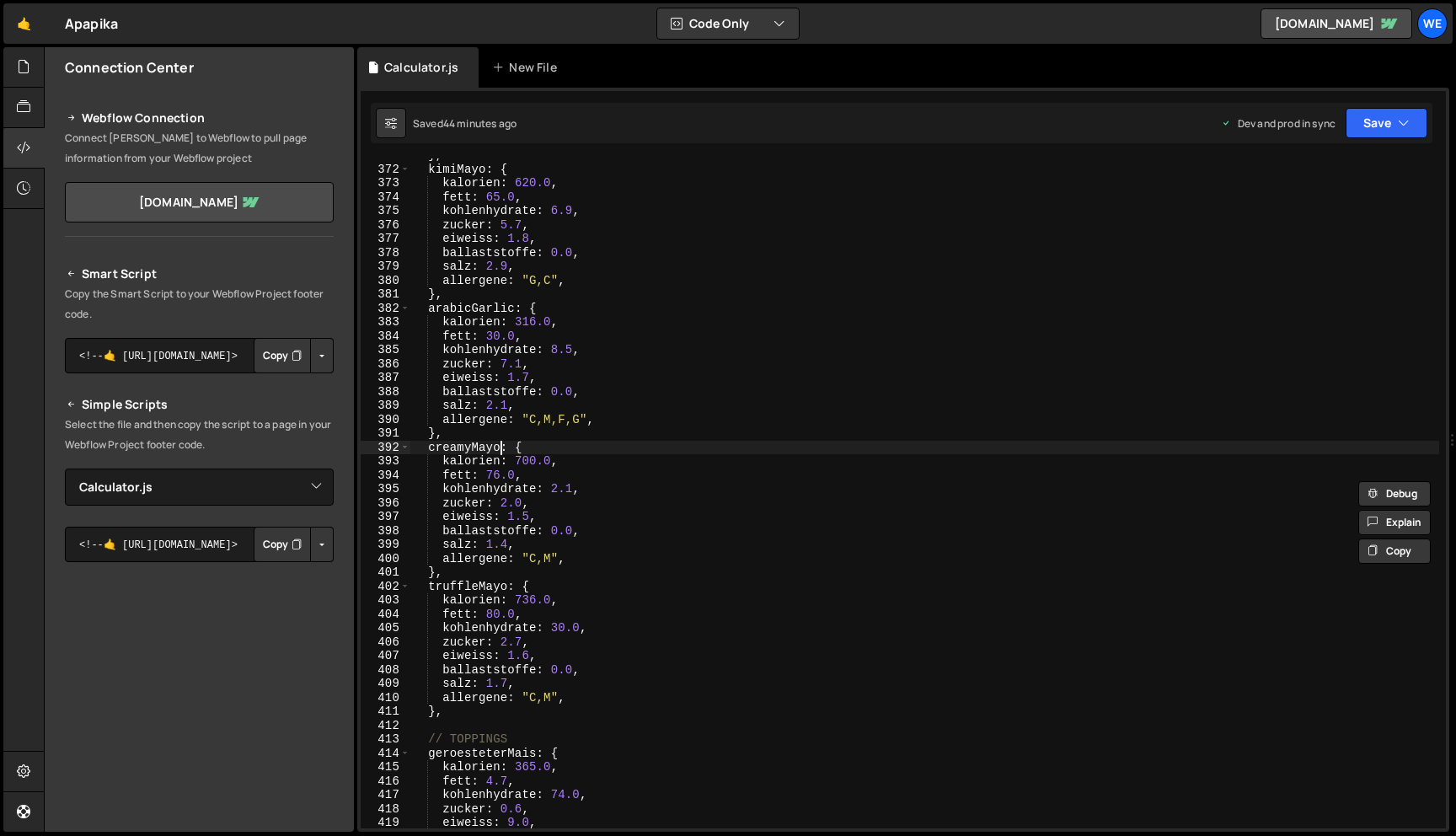
click at [497, 448] on div "} , kimiMayo : { kalorien : 620.0 , fett : 65.0 , kohlenhydrate : 6.9 , zucker …" at bounding box center [924, 497] width 1029 height 698
click at [503, 587] on div "} , kimiMayo : { kalorien : 620.0 , fett : 65.0 , kohlenhydrate : 6.9 , zucker …" at bounding box center [924, 497] width 1029 height 698
type textarea "truffleMayo: {"
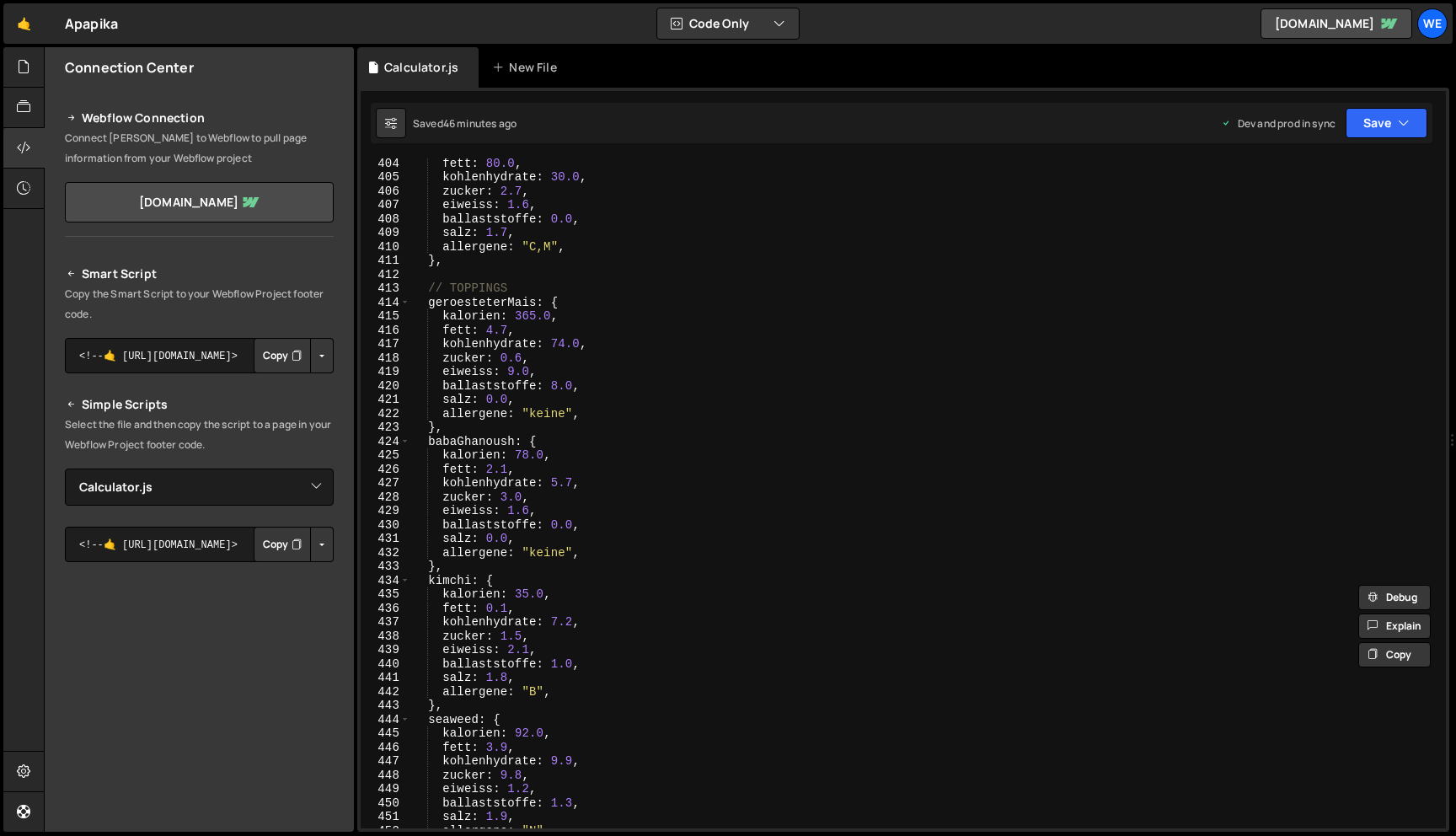
scroll to position [5605, 0]
